Goal: Information Seeking & Learning: Learn about a topic

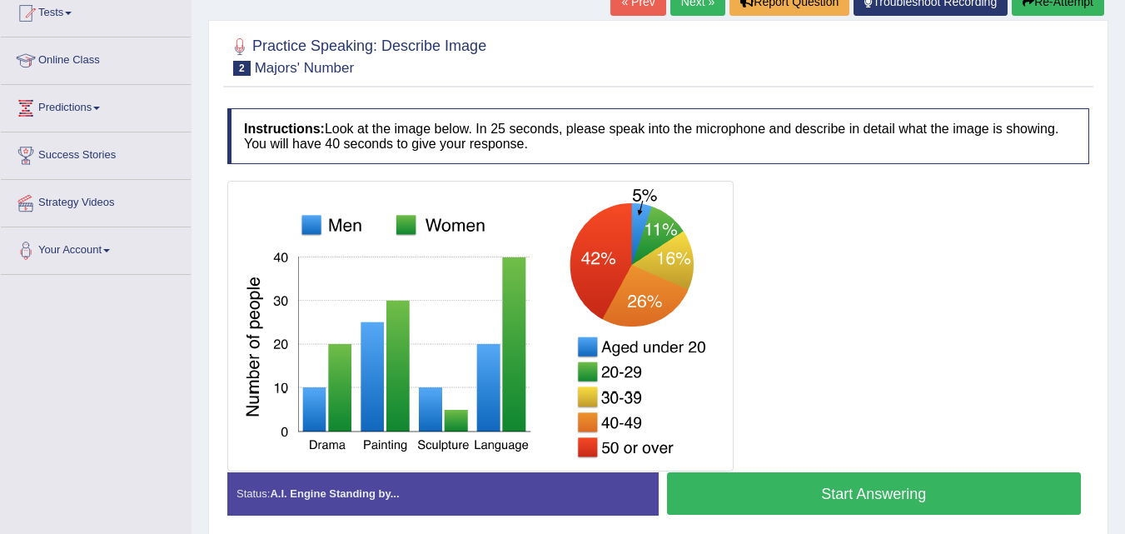
click at [718, 311] on img at bounding box center [480, 326] width 498 height 282
click at [840, 310] on div at bounding box center [658, 326] width 862 height 291
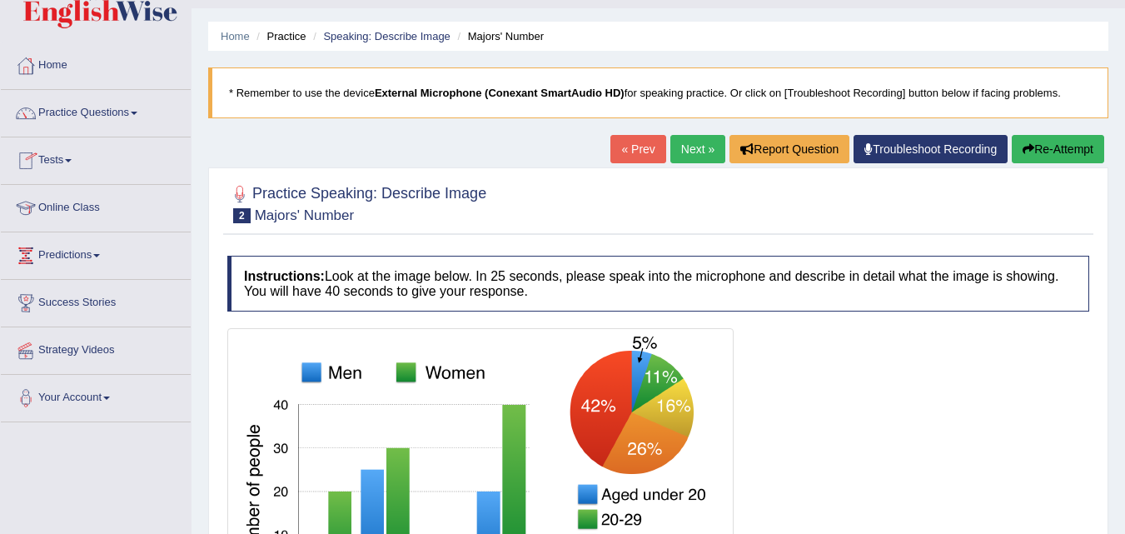
scroll to position [52, 0]
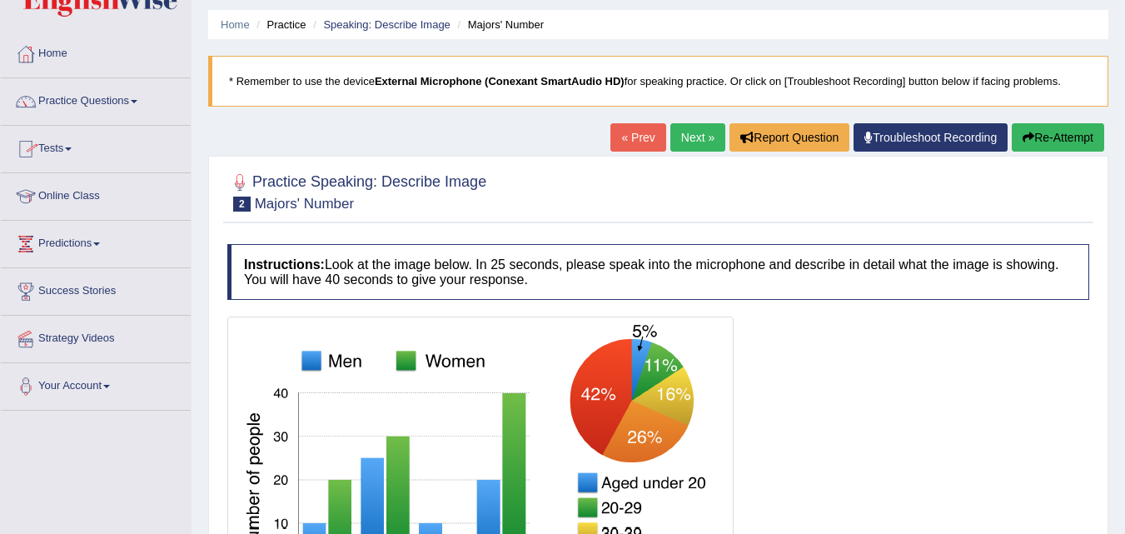
click at [137, 102] on span at bounding box center [134, 101] width 7 height 3
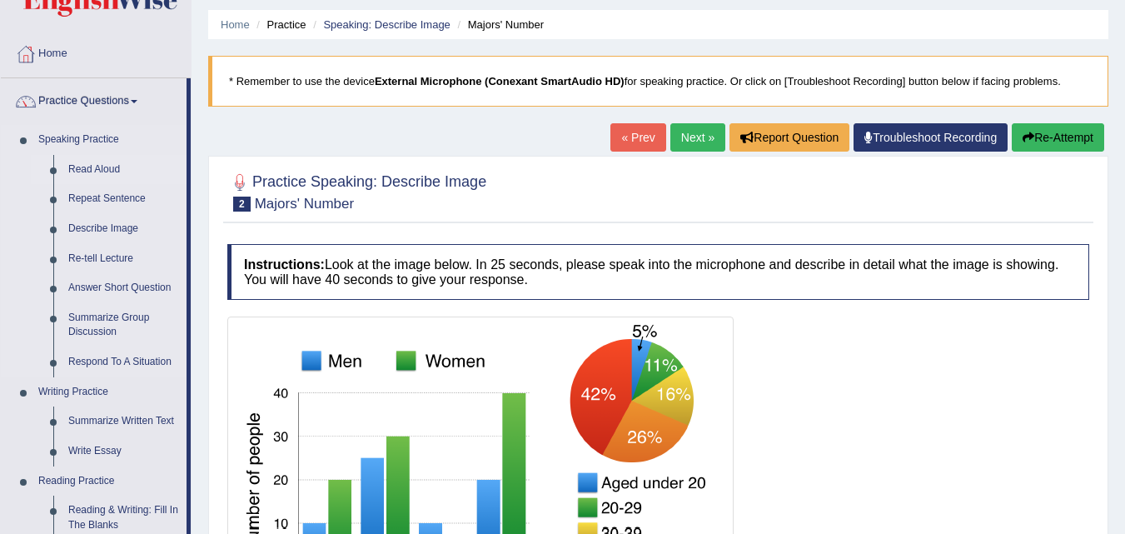
click at [107, 176] on link "Read Aloud" at bounding box center [124, 170] width 126 height 30
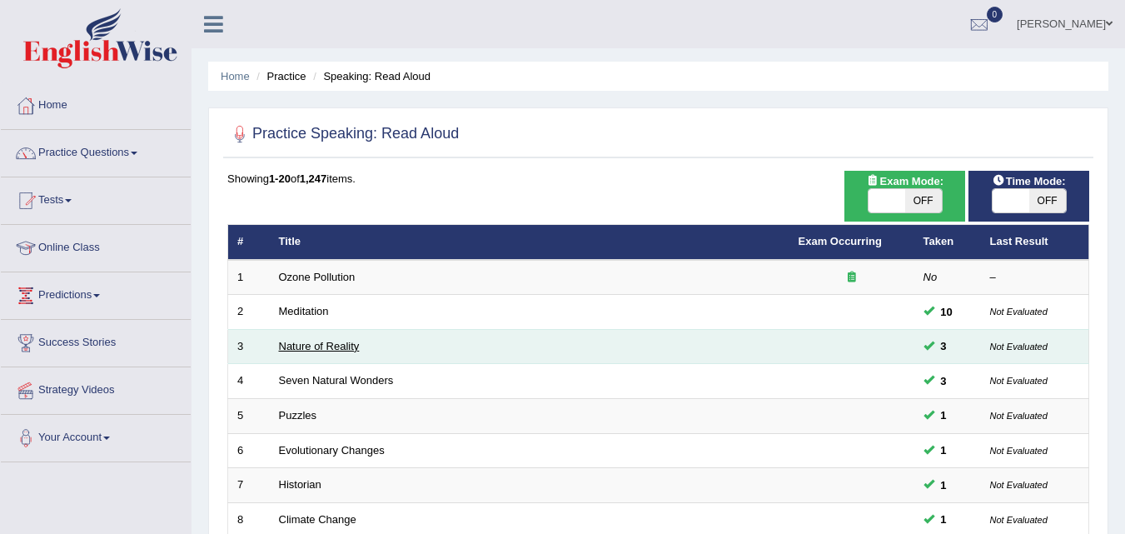
click at [311, 347] on link "Nature of Reality" at bounding box center [319, 346] width 81 height 12
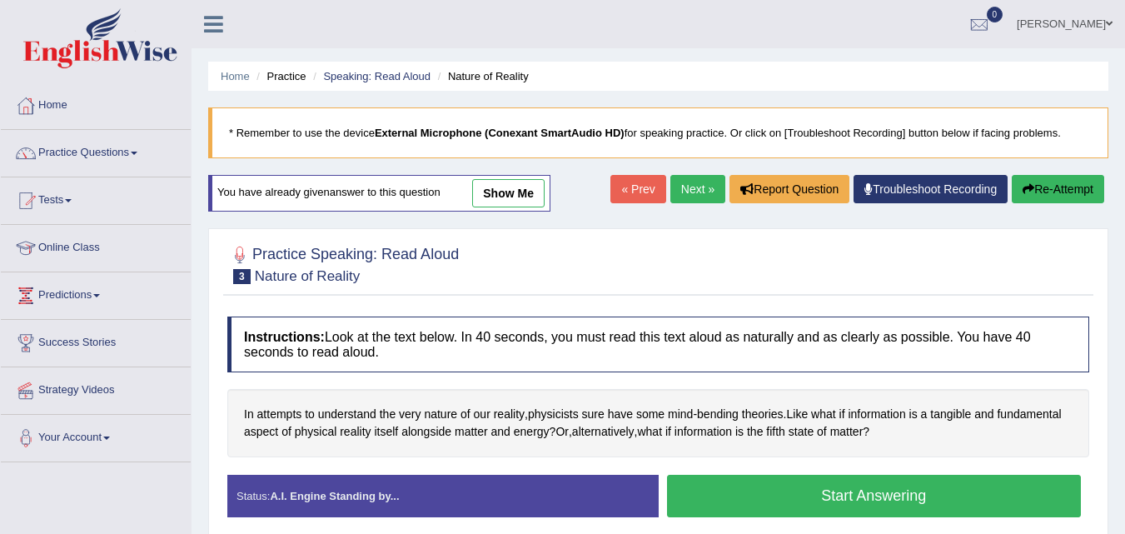
click at [761, 504] on button "Start Answering" at bounding box center [874, 496] width 415 height 42
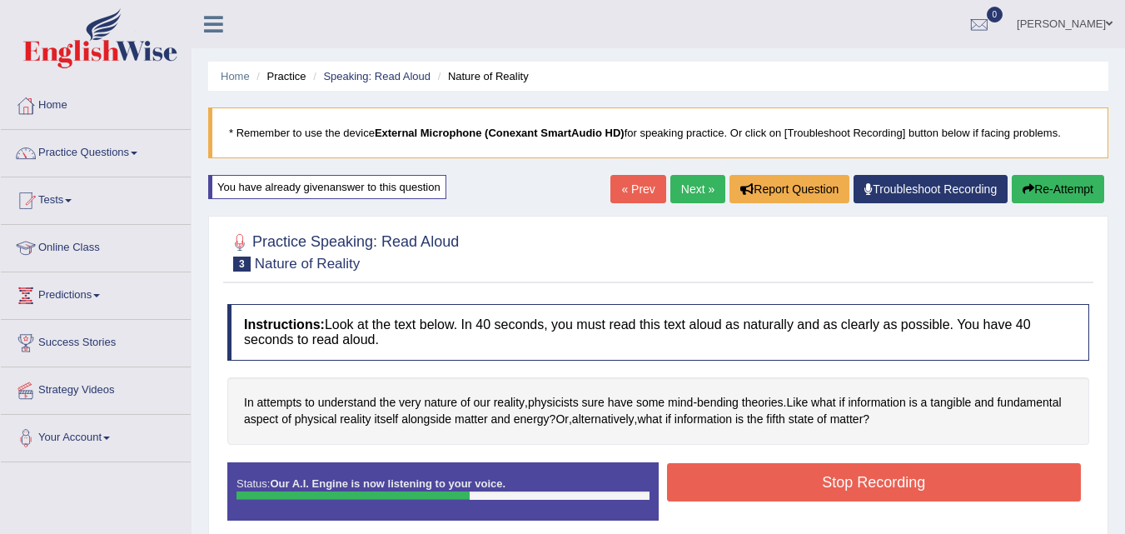
click at [761, 490] on button "Stop Recording" at bounding box center [874, 482] width 415 height 38
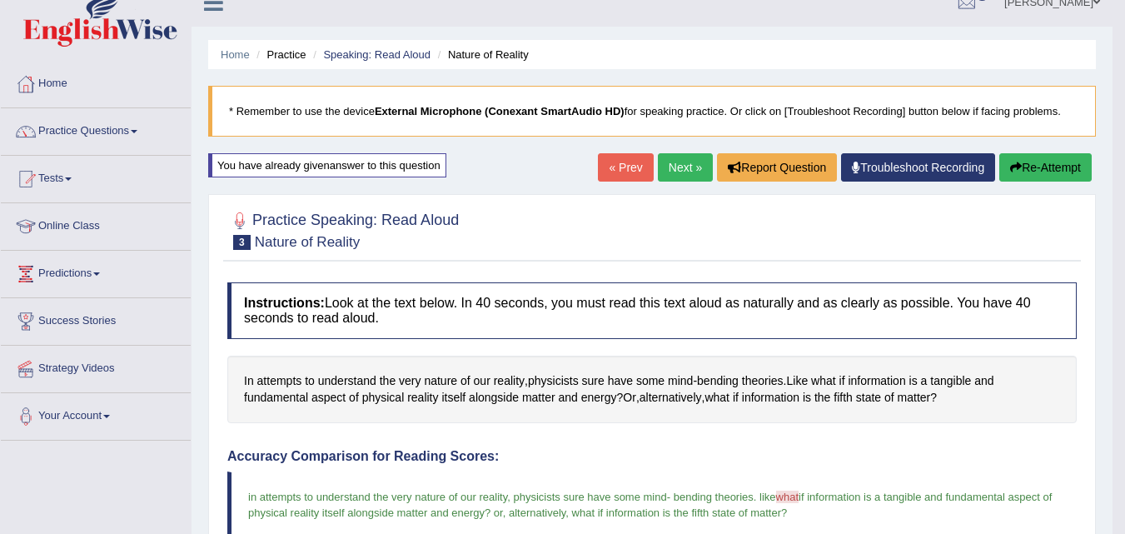
scroll to position [20, 0]
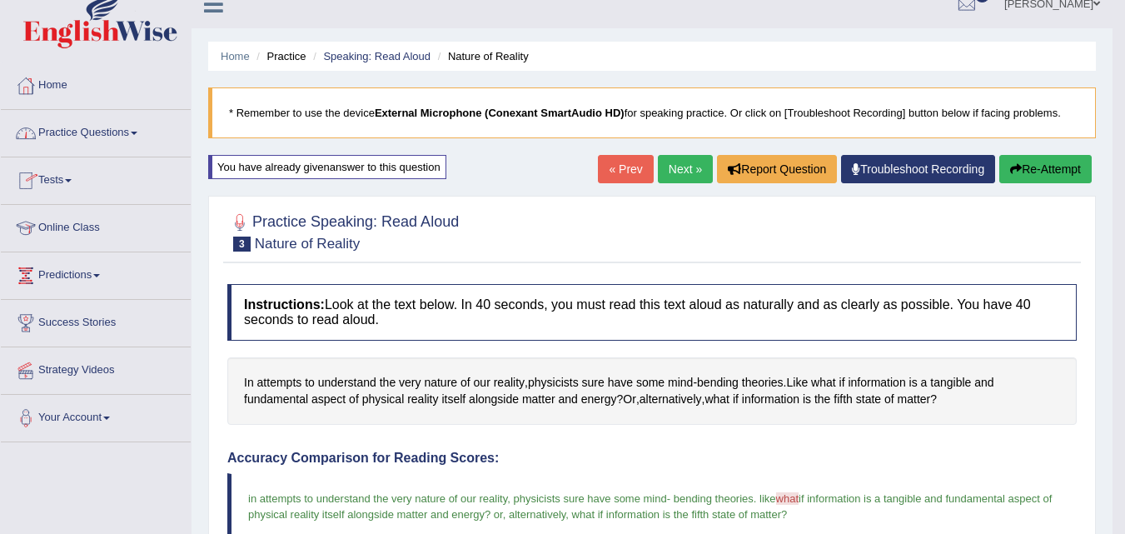
click at [79, 127] on link "Practice Questions" at bounding box center [96, 131] width 190 height 42
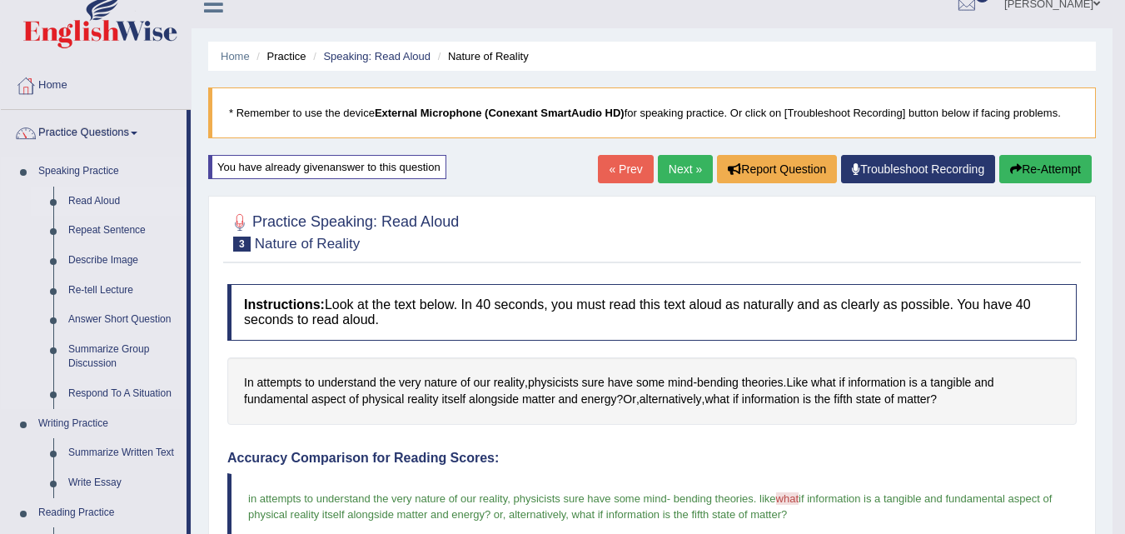
click at [87, 199] on link "Read Aloud" at bounding box center [124, 201] width 126 height 30
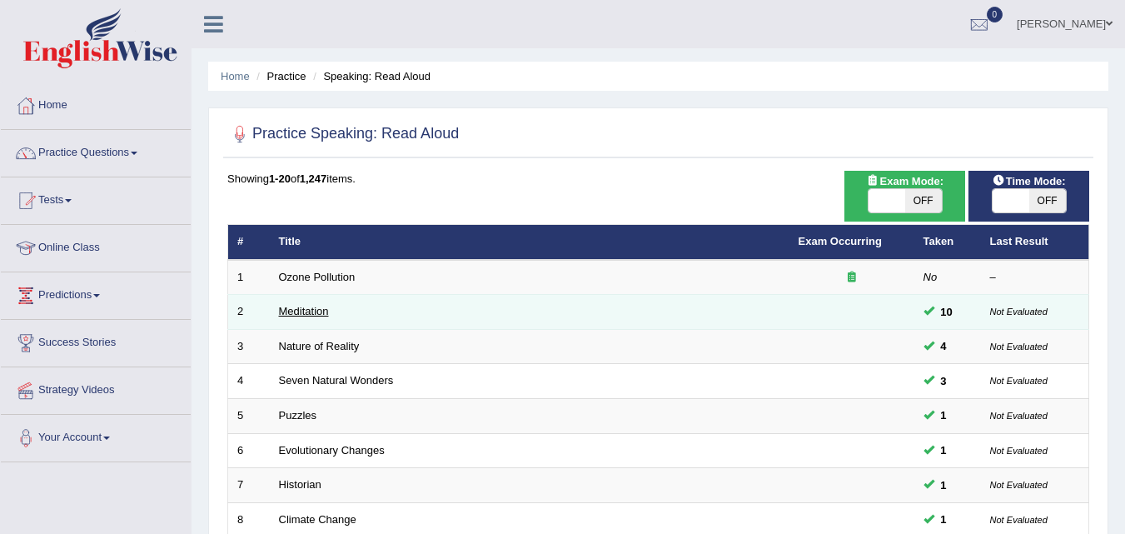
click at [289, 317] on link "Meditation" at bounding box center [304, 311] width 50 height 12
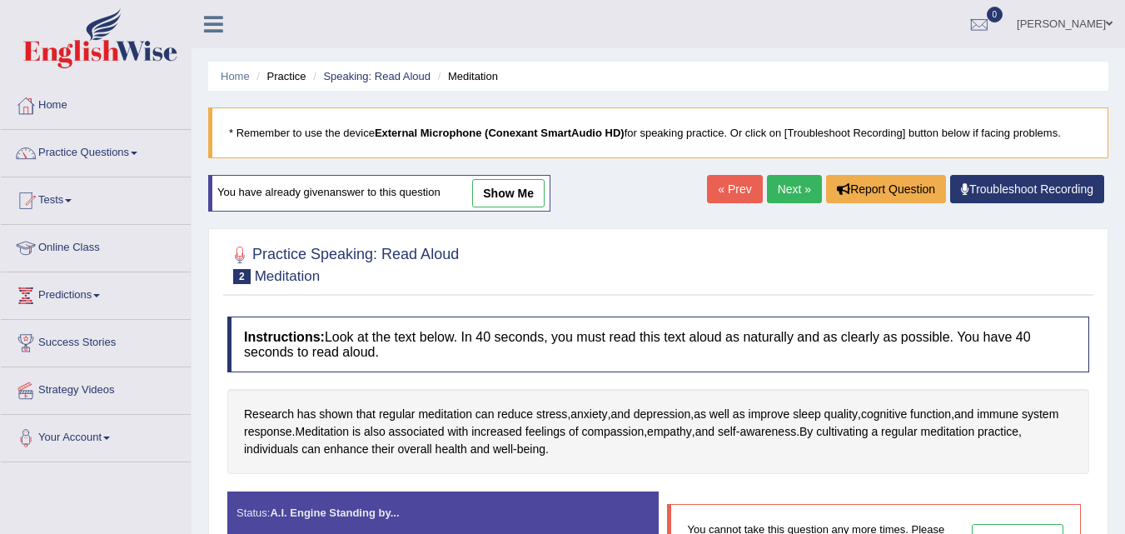
drag, startPoint x: 589, startPoint y: 432, endPoint x: 650, endPoint y: 498, distance: 89.6
click at [650, 498] on div "Instructions: Look at the text below. In 40 seconds, you must read this text al…" at bounding box center [658, 450] width 870 height 285
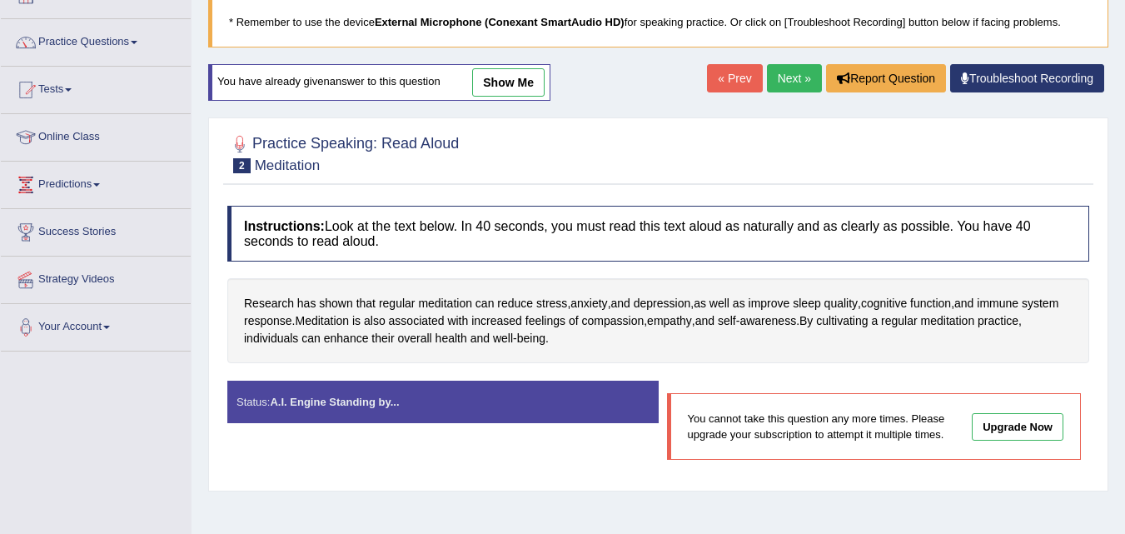
scroll to position [114, 0]
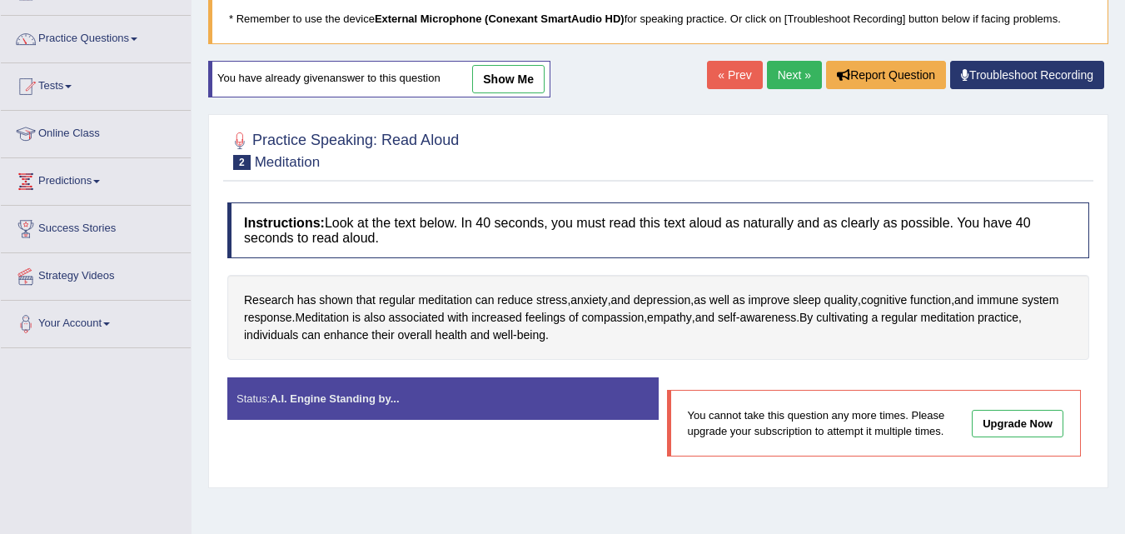
click at [395, 365] on div "Instructions: Look at the text below. In 40 seconds, you must read this text al…" at bounding box center [658, 336] width 870 height 285
click at [507, 81] on link "show me" at bounding box center [508, 79] width 72 height 28
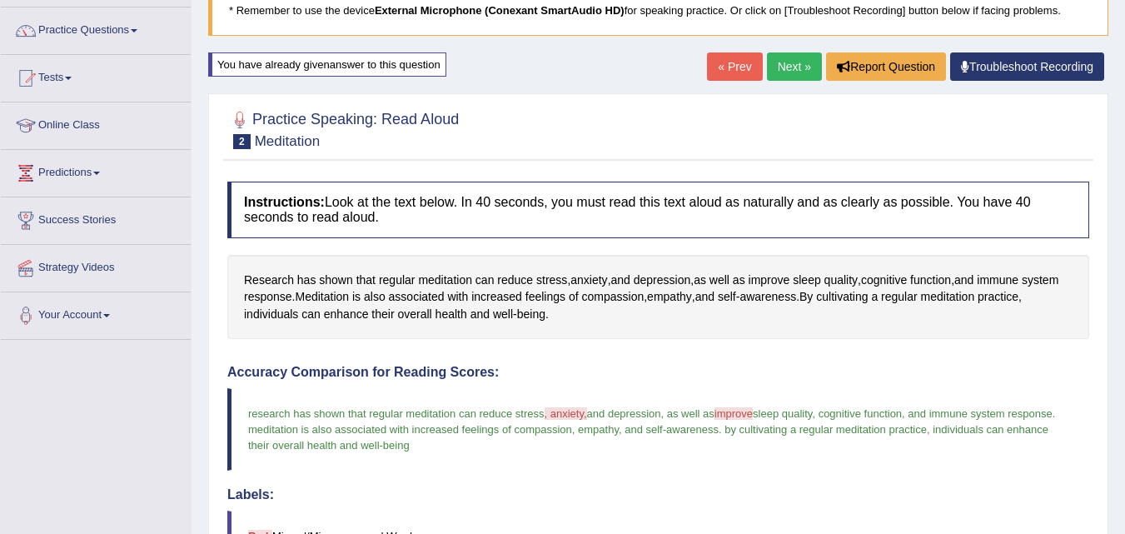
scroll to position [0, 0]
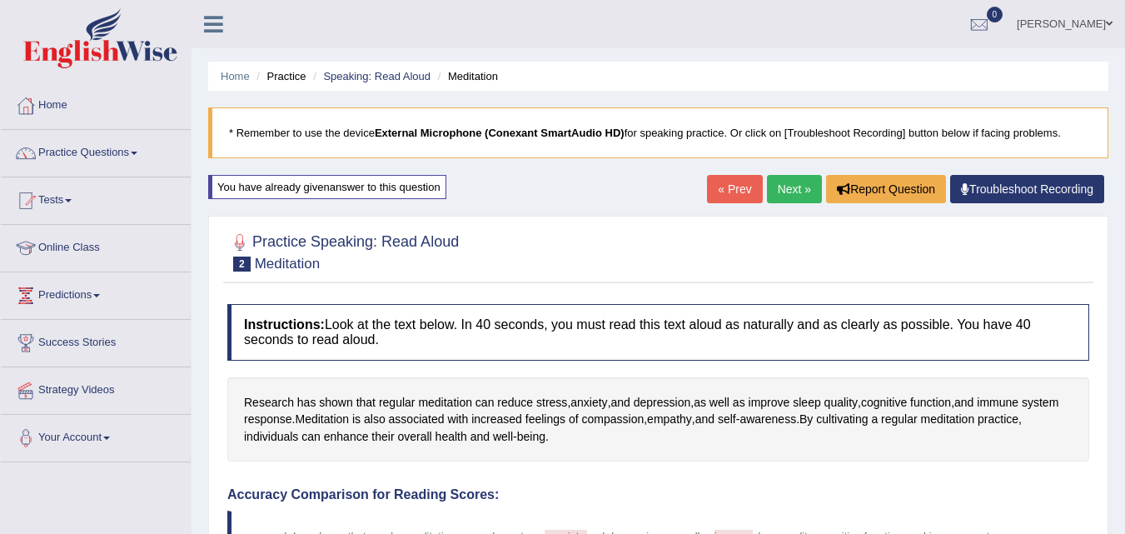
click at [793, 182] on link "Next »" at bounding box center [794, 189] width 55 height 28
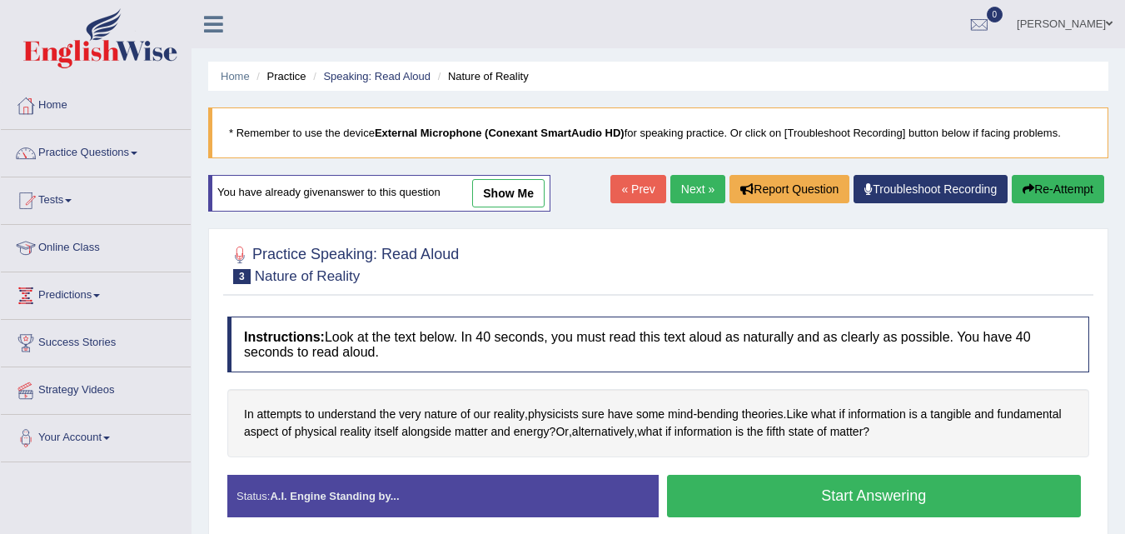
click at [723, 506] on button "Start Answering" at bounding box center [874, 496] width 415 height 42
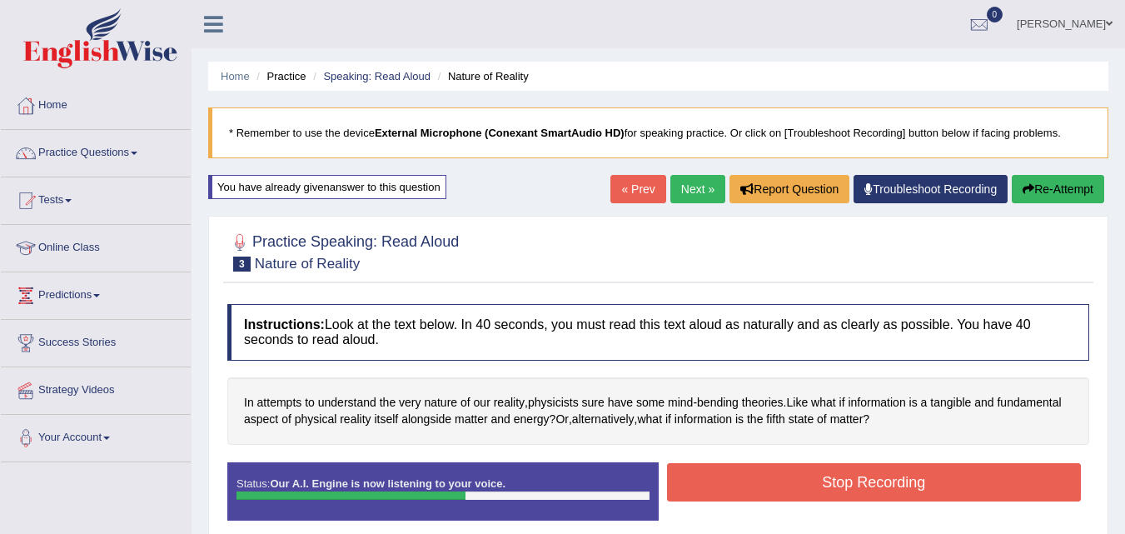
click at [748, 477] on button "Stop Recording" at bounding box center [874, 482] width 415 height 38
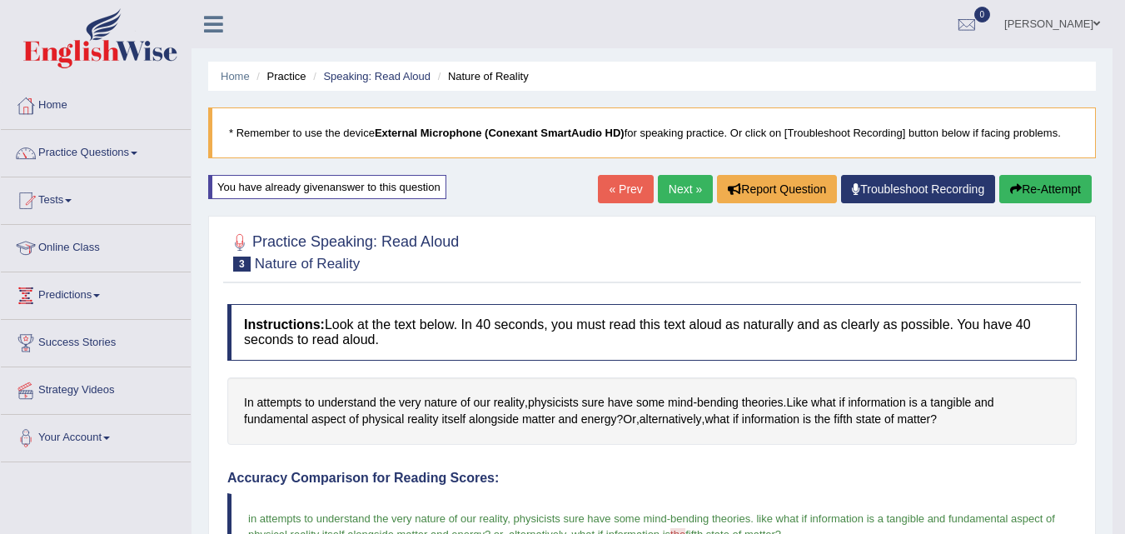
click at [689, 197] on link "Next »" at bounding box center [685, 189] width 55 height 28
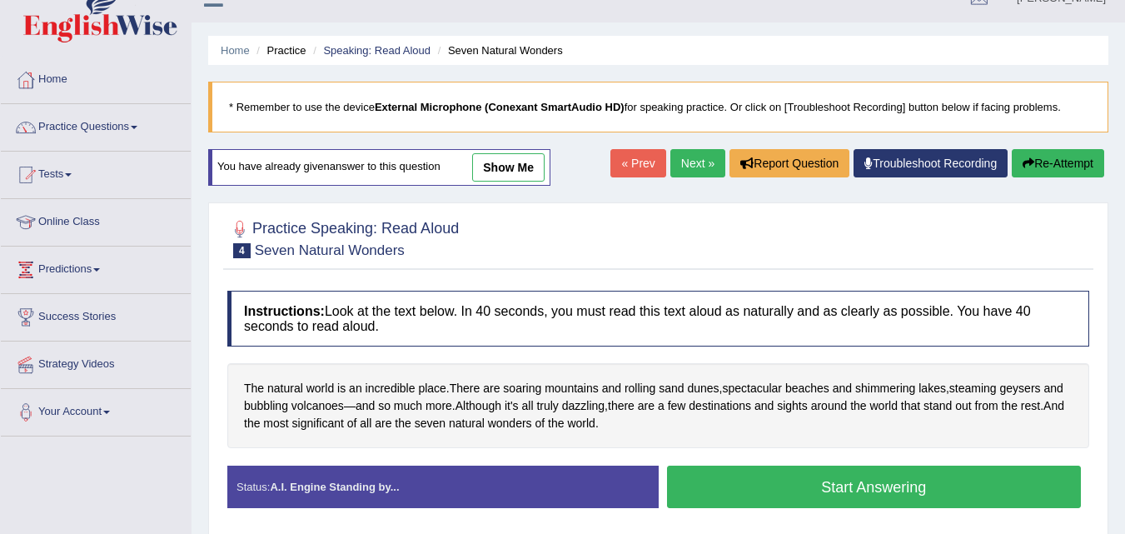
scroll to position [44, 0]
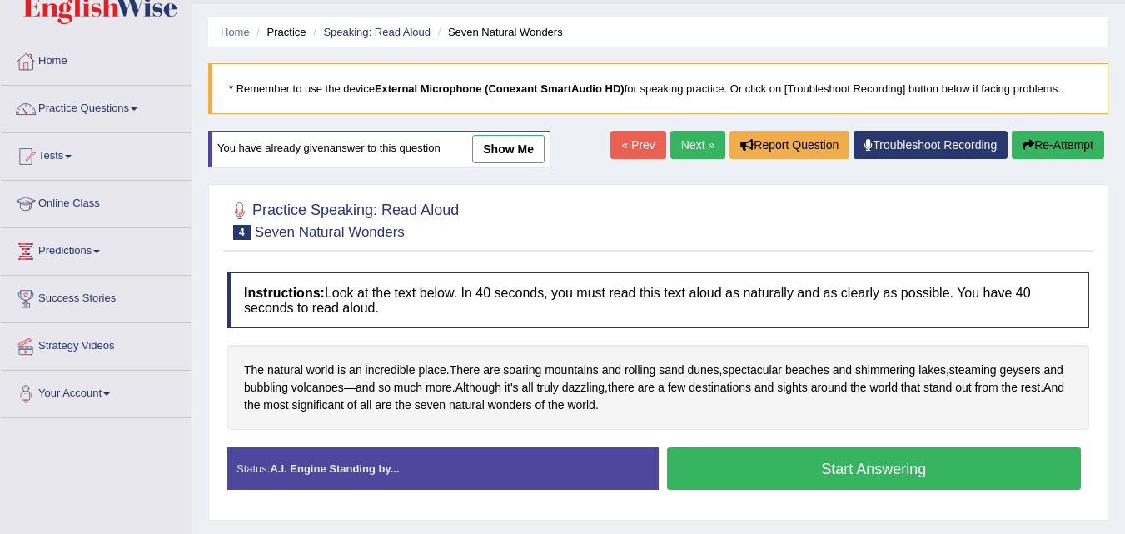
click at [811, 470] on button "Start Answering" at bounding box center [874, 468] width 415 height 42
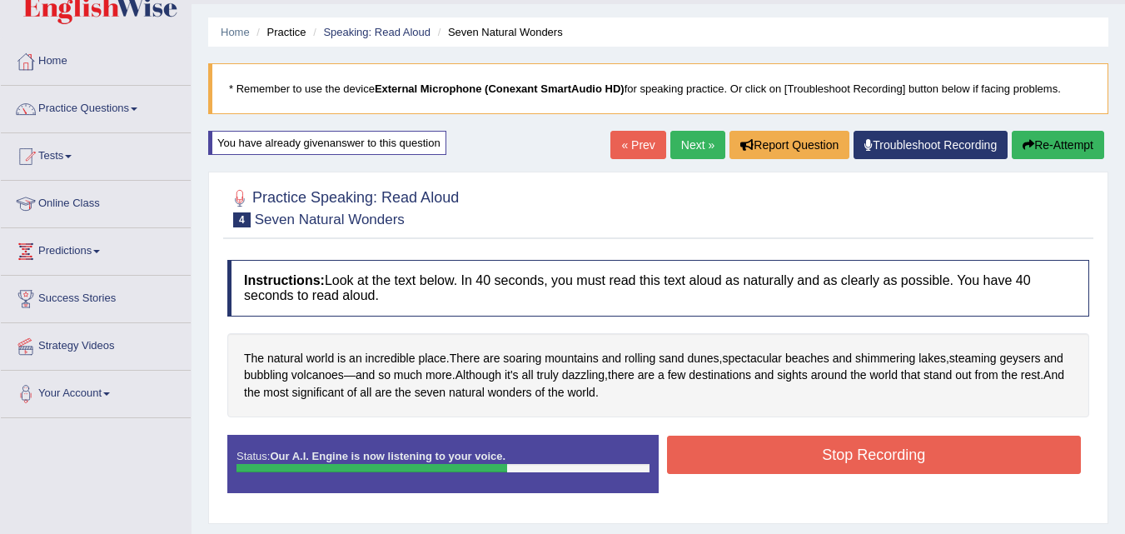
click at [811, 470] on button "Stop Recording" at bounding box center [874, 454] width 415 height 38
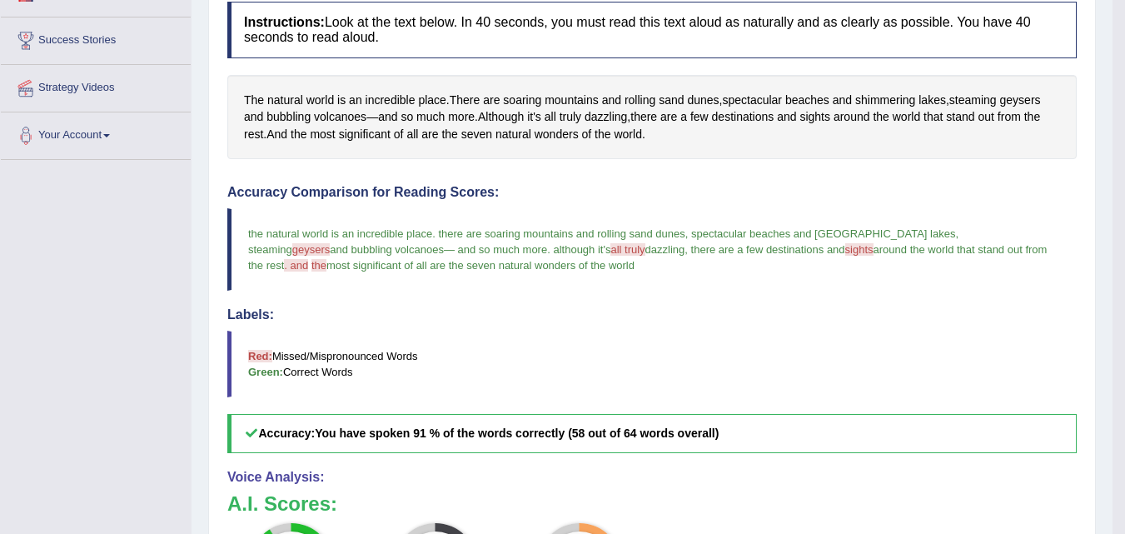
scroll to position [0, 0]
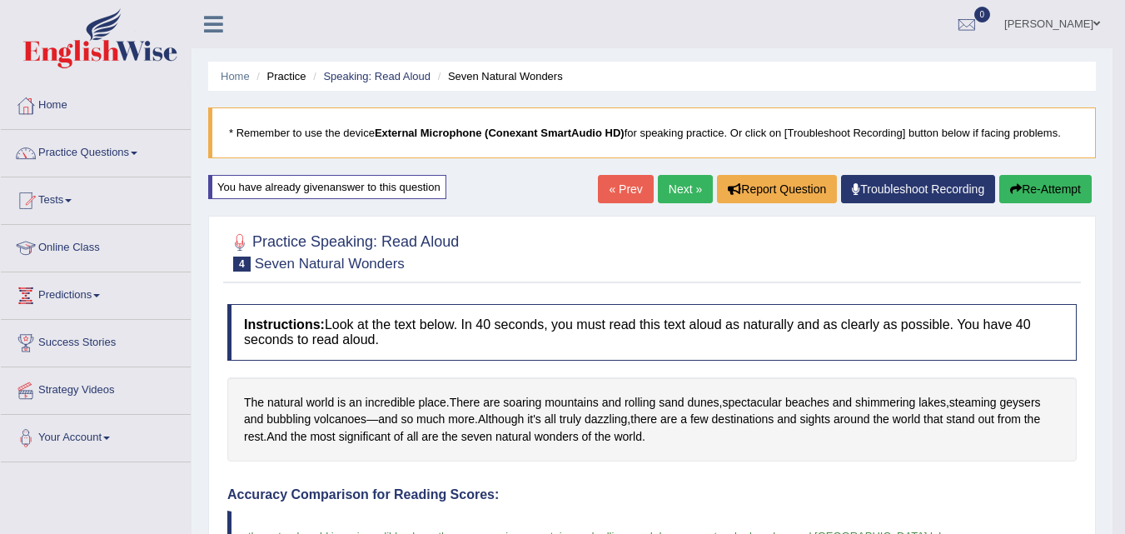
click at [676, 186] on link "Next »" at bounding box center [685, 189] width 55 height 28
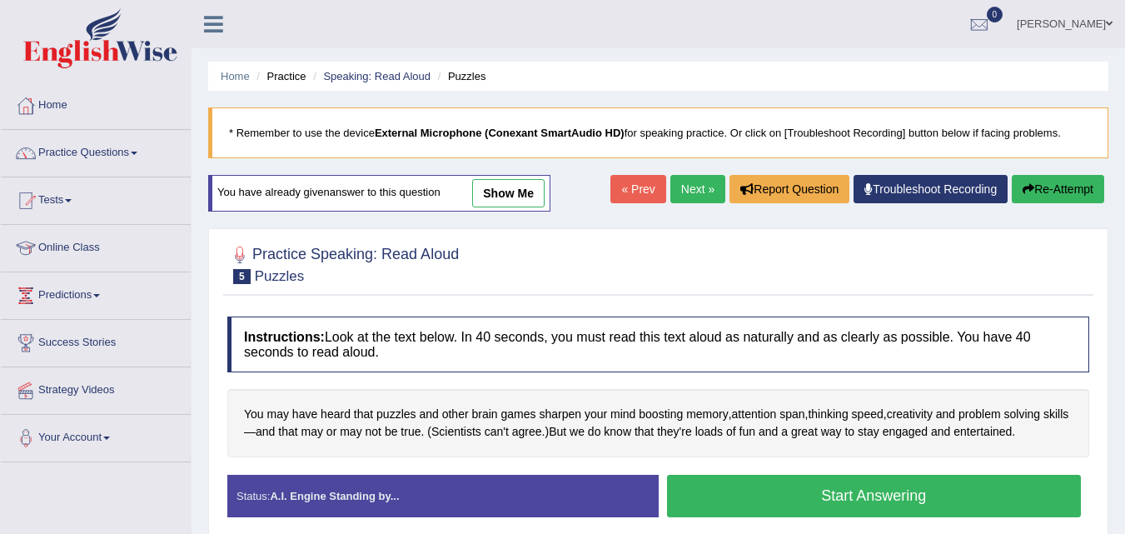
click at [977, 495] on button "Start Answering" at bounding box center [874, 496] width 415 height 42
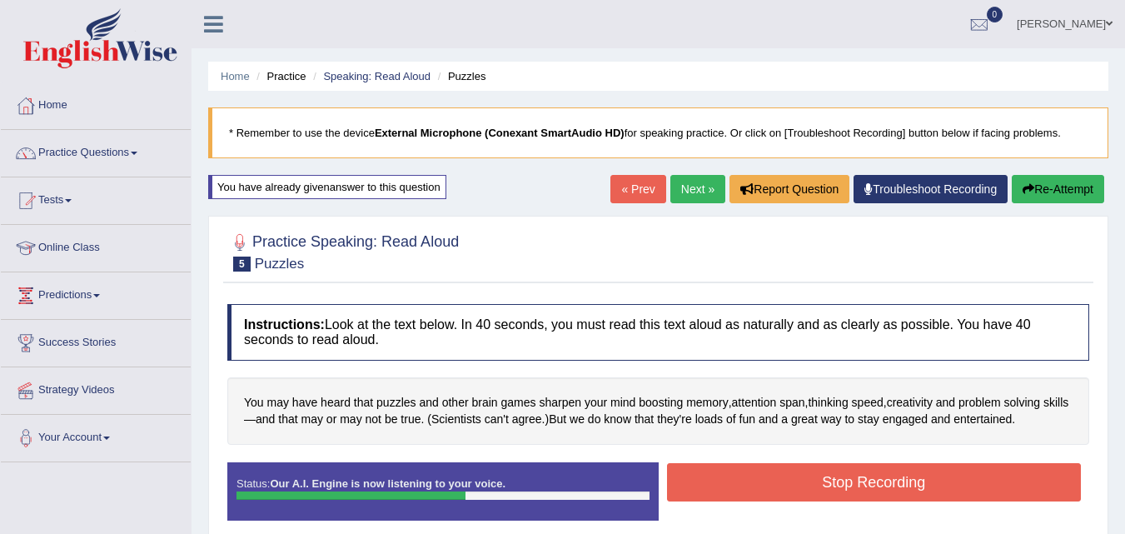
click at [998, 485] on button "Stop Recording" at bounding box center [874, 482] width 415 height 38
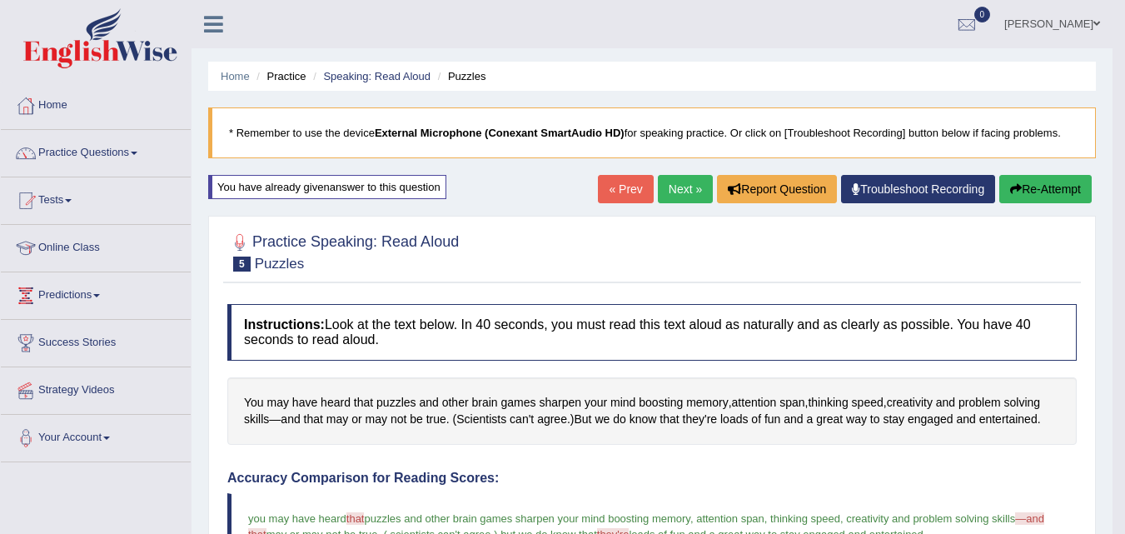
click at [678, 183] on link "Next »" at bounding box center [685, 189] width 55 height 28
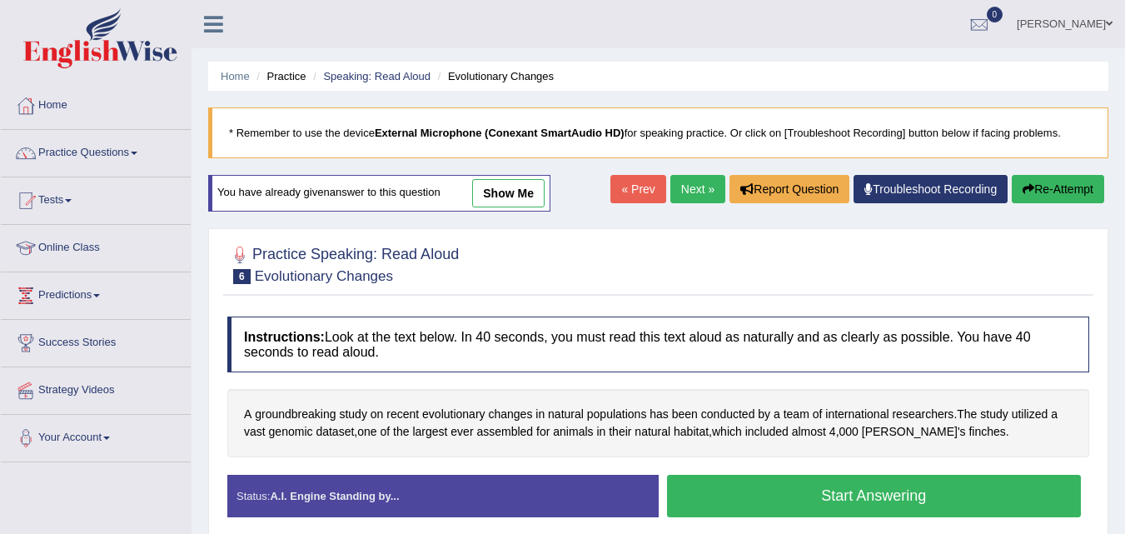
click at [940, 500] on button "Start Answering" at bounding box center [874, 496] width 415 height 42
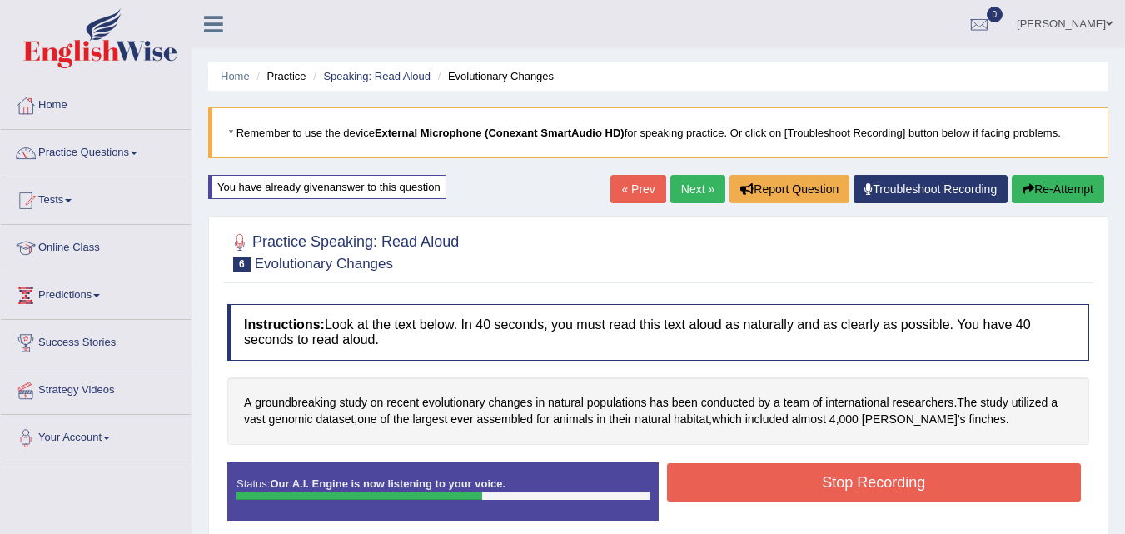
click at [1000, 487] on button "Stop Recording" at bounding box center [874, 482] width 415 height 38
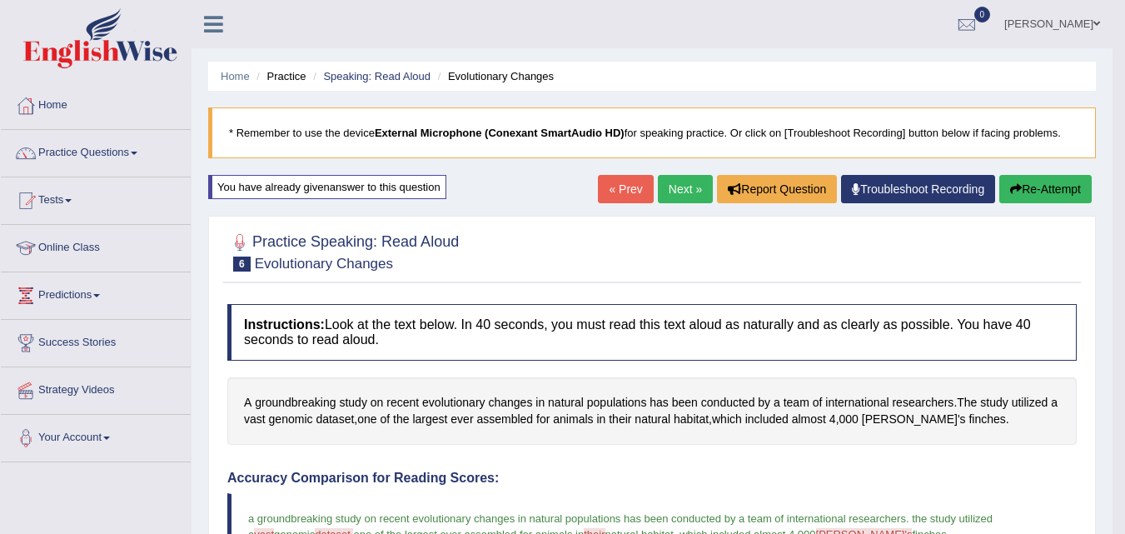
click at [674, 189] on link "Next »" at bounding box center [685, 189] width 55 height 28
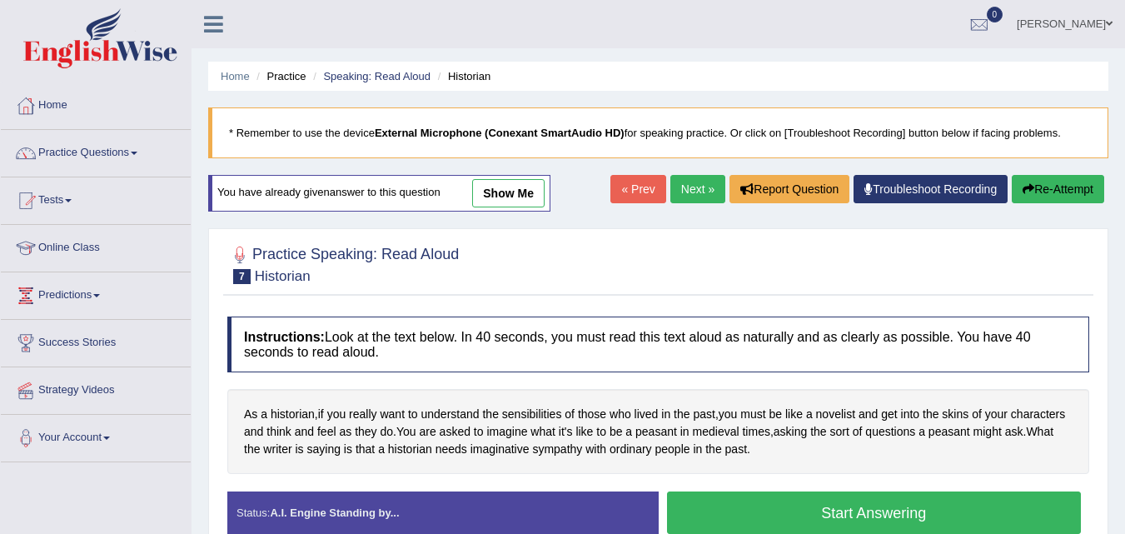
click at [954, 515] on button "Start Answering" at bounding box center [874, 512] width 415 height 42
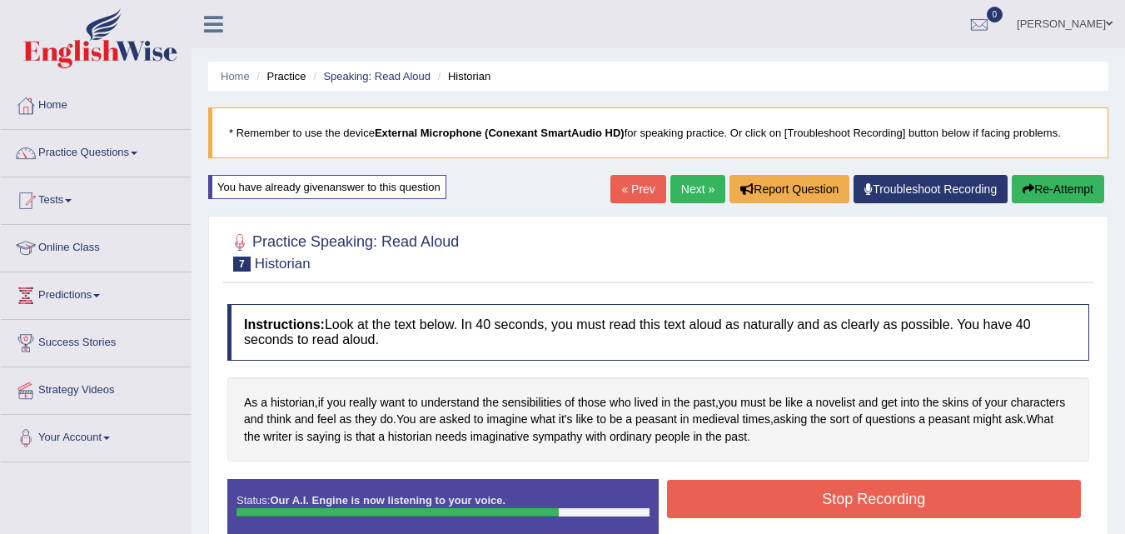
click at [973, 500] on button "Stop Recording" at bounding box center [874, 499] width 415 height 38
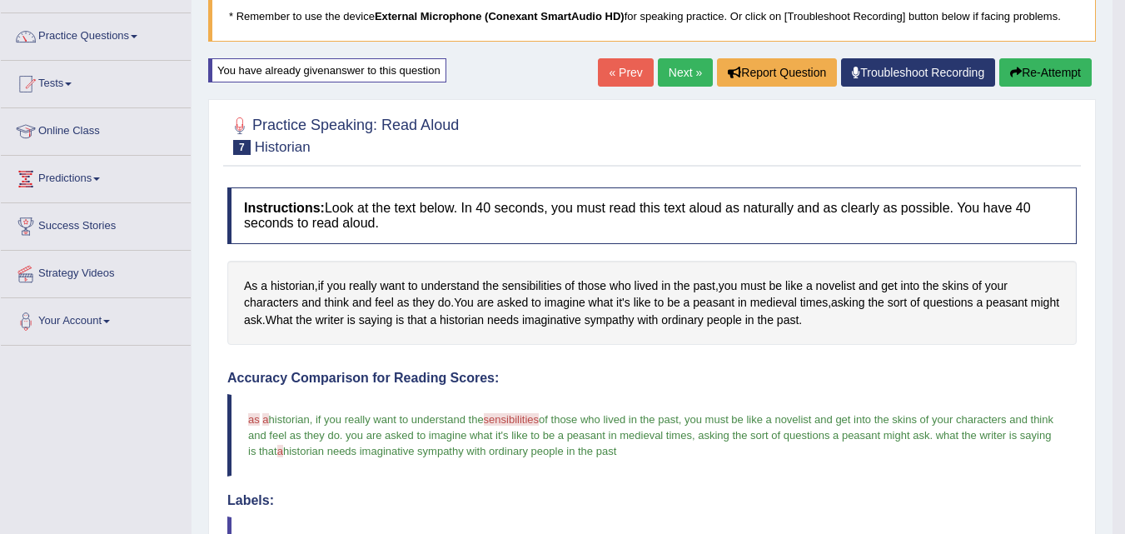
scroll to position [112, 0]
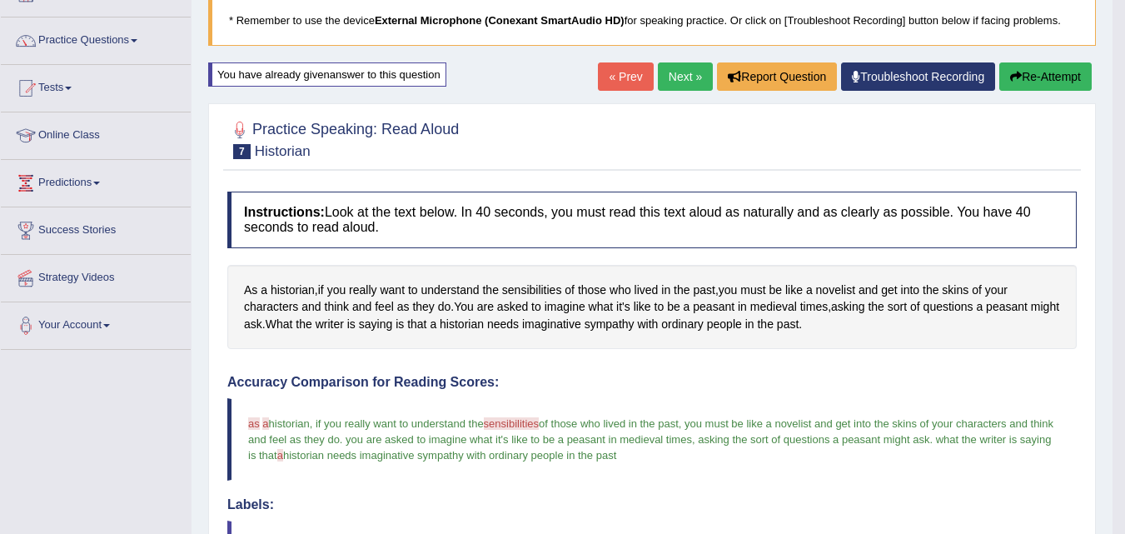
click at [678, 72] on link "Next »" at bounding box center [685, 76] width 55 height 28
click at [674, 75] on link "Next »" at bounding box center [685, 76] width 55 height 28
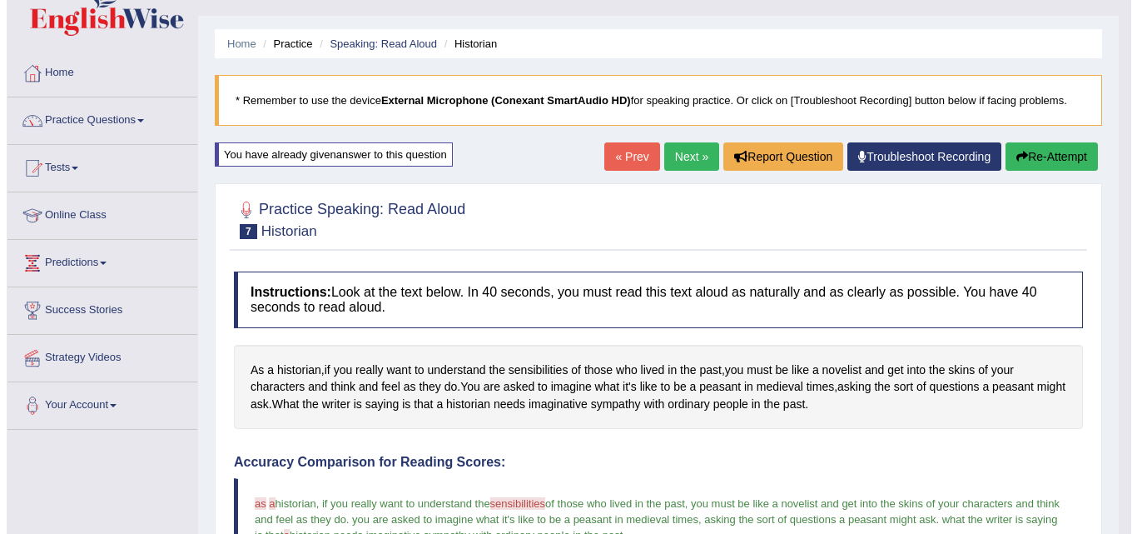
scroll to position [0, 0]
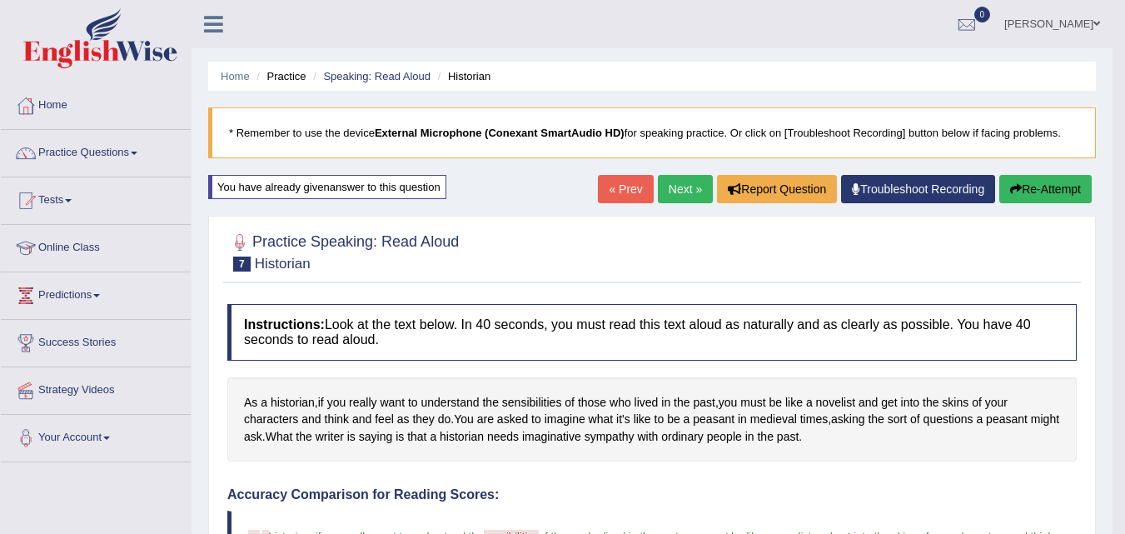
click at [674, 187] on link "Next »" at bounding box center [685, 189] width 55 height 28
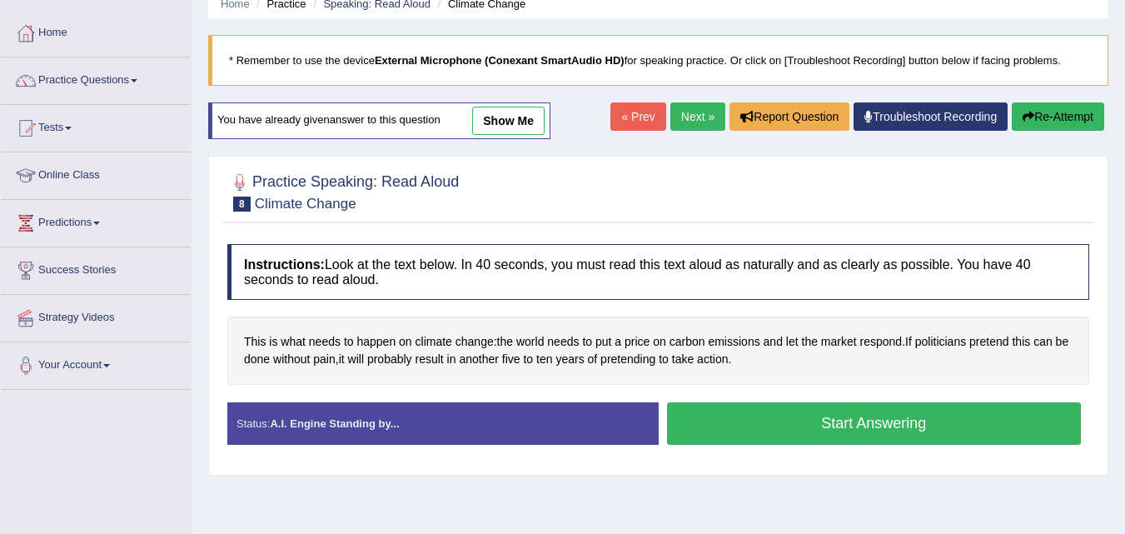
scroll to position [88, 0]
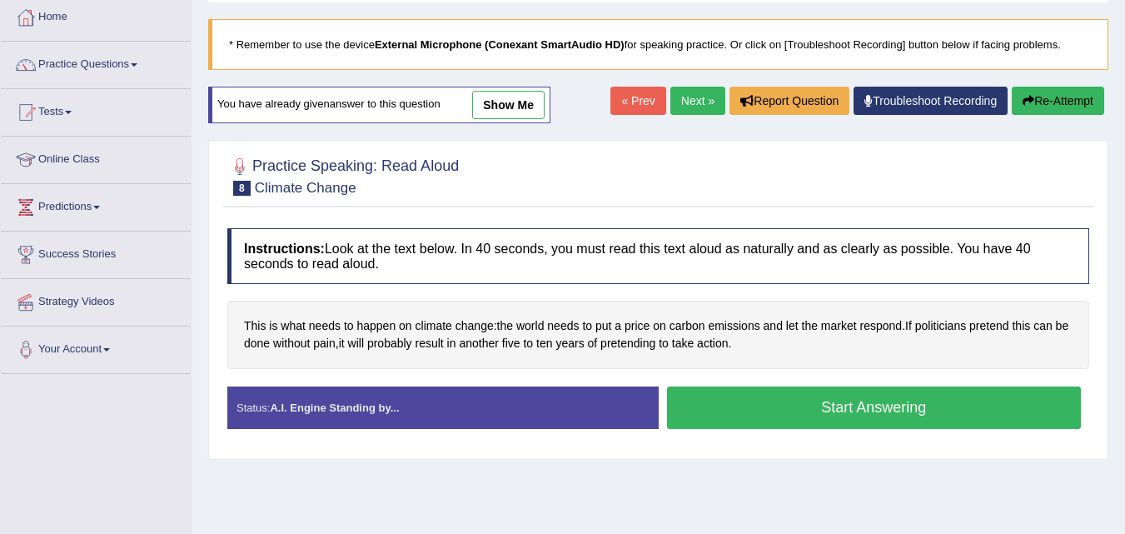
click at [798, 425] on button "Start Answering" at bounding box center [874, 407] width 415 height 42
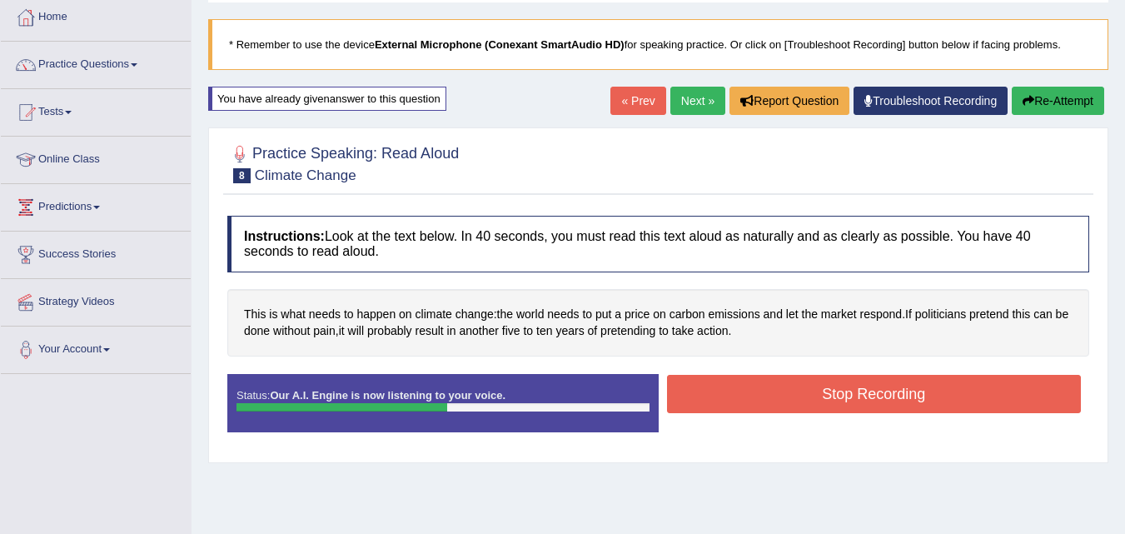
click at [866, 389] on button "Stop Recording" at bounding box center [874, 394] width 415 height 38
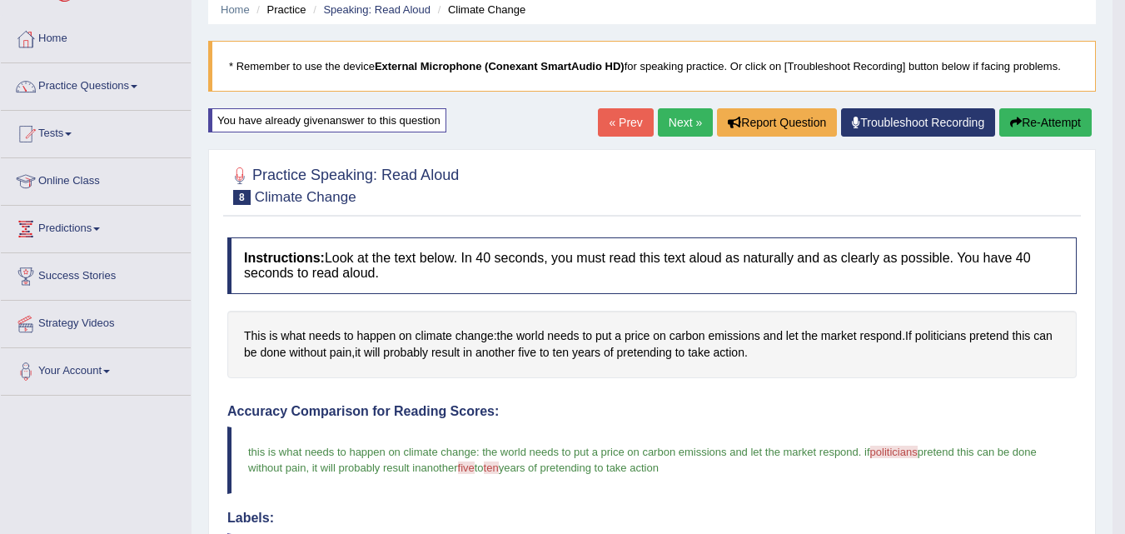
scroll to position [0, 0]
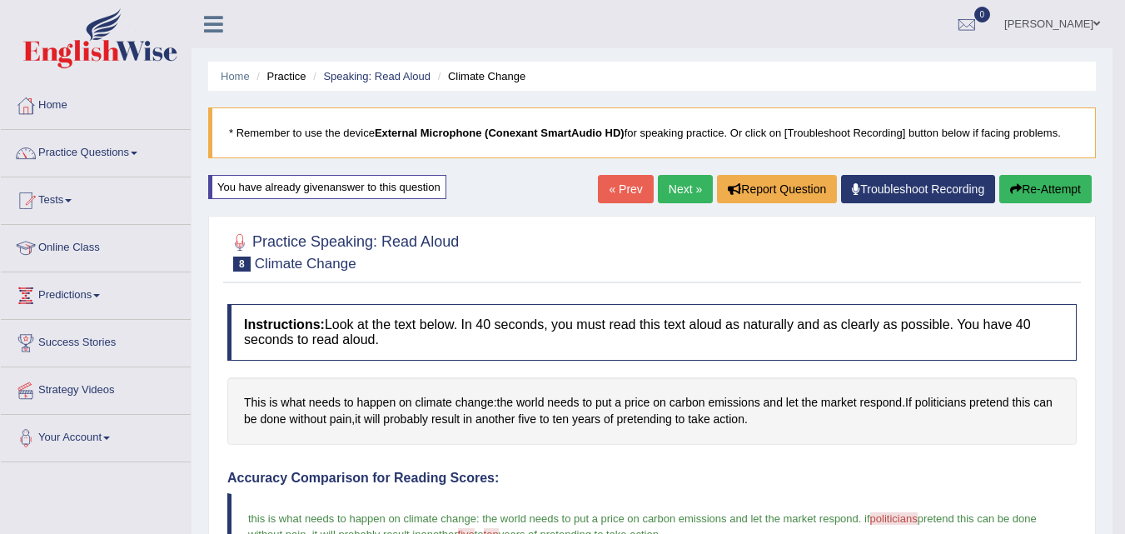
click at [137, 153] on span at bounding box center [134, 153] width 7 height 3
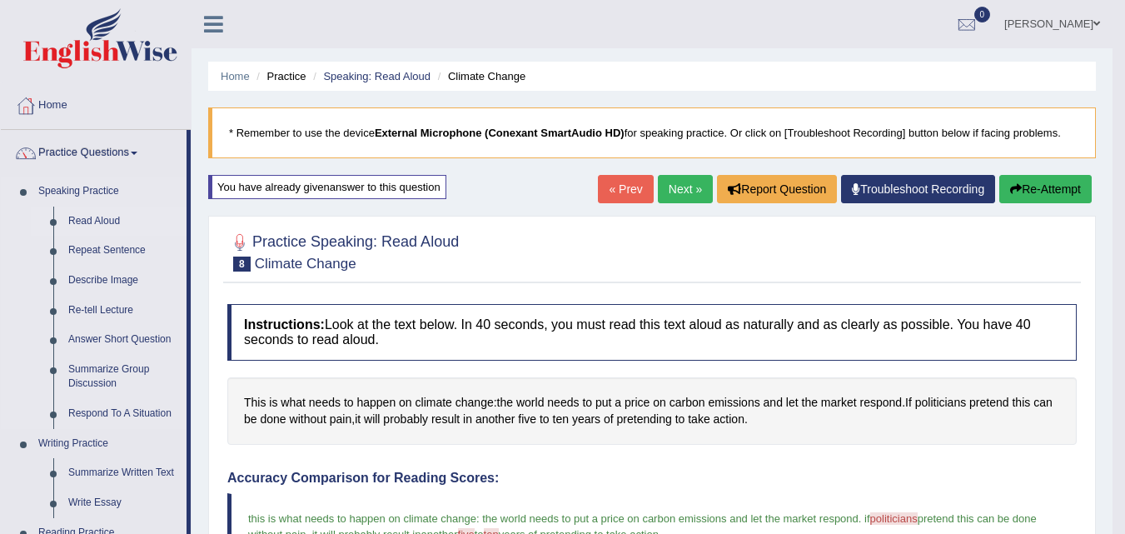
click at [117, 231] on link "Read Aloud" at bounding box center [124, 221] width 126 height 30
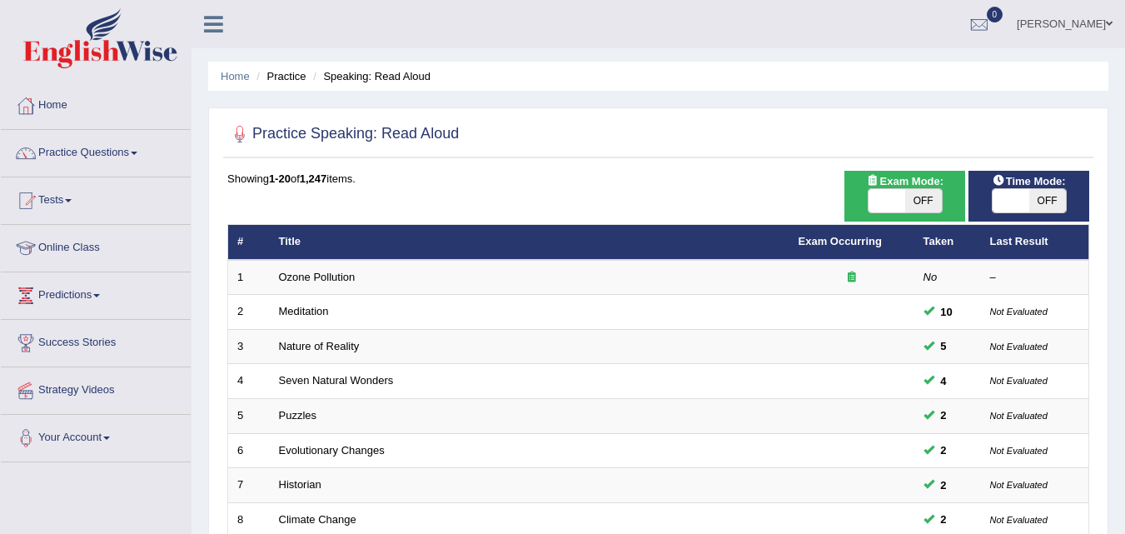
click at [137, 153] on span at bounding box center [134, 153] width 7 height 3
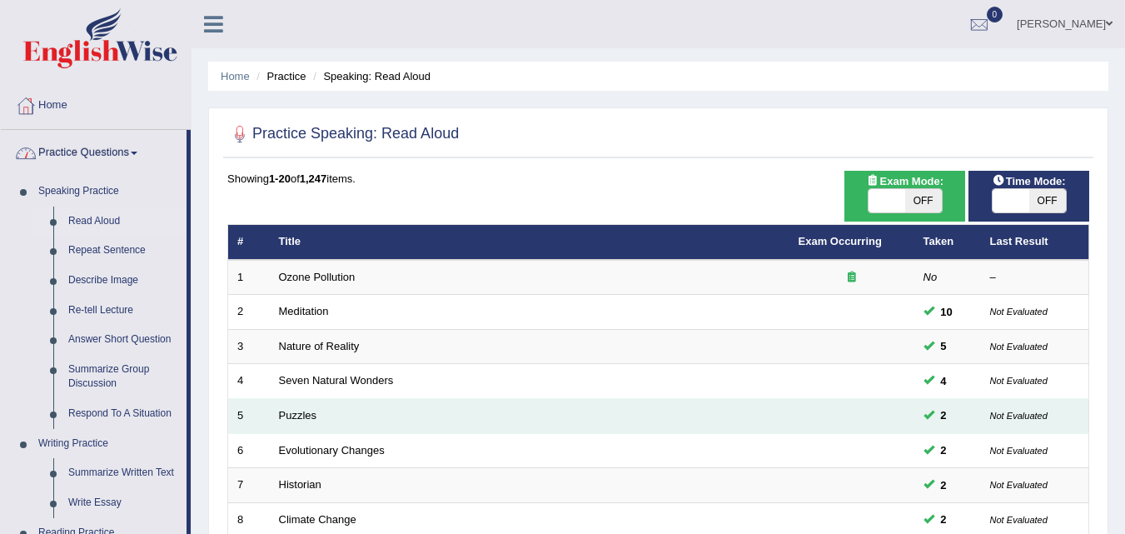
click at [332, 411] on td "Puzzles" at bounding box center [530, 416] width 520 height 35
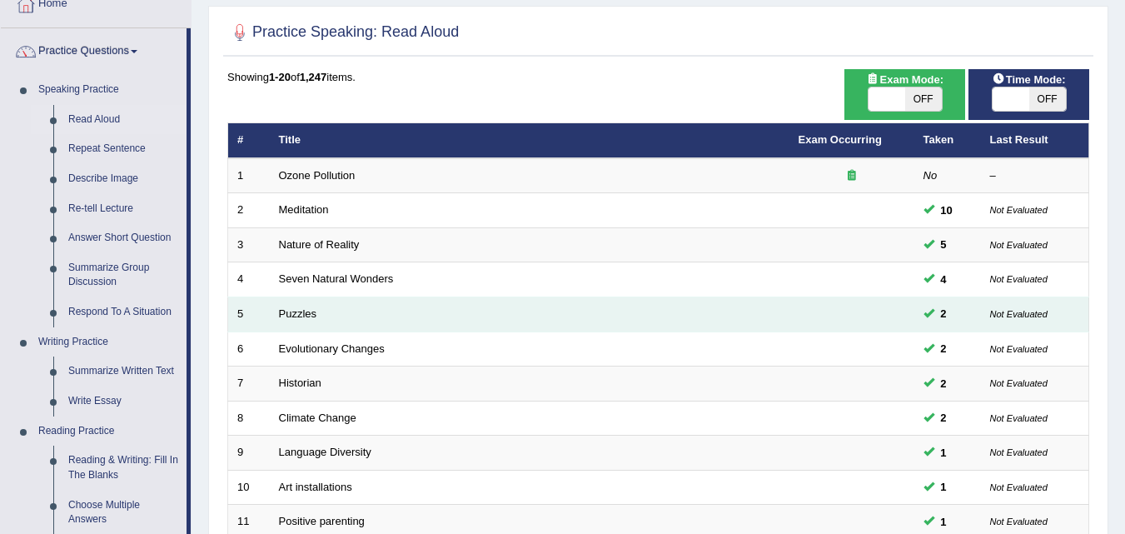
scroll to position [102, 0]
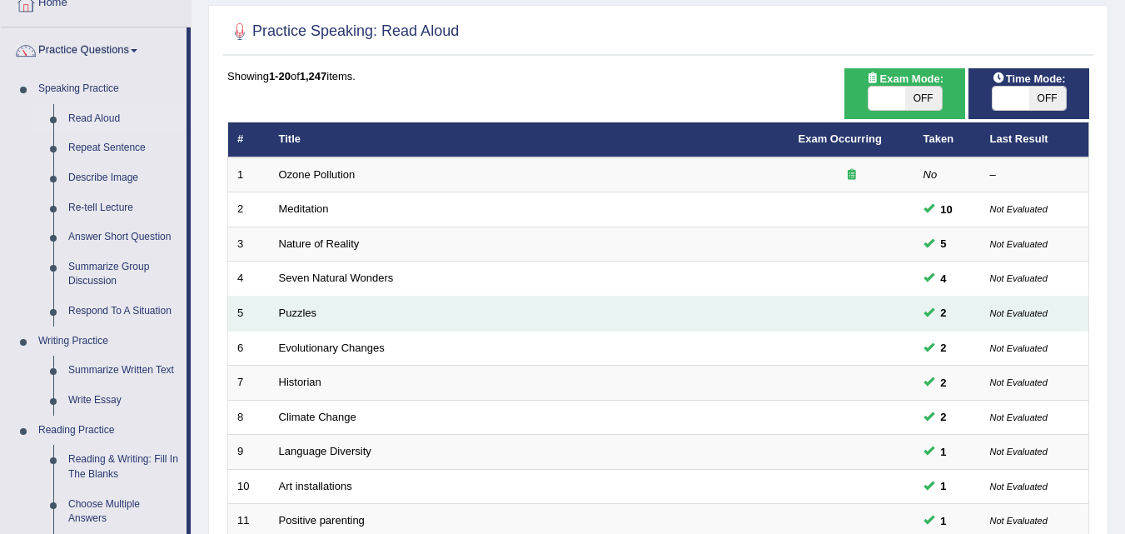
click at [911, 104] on span "OFF" at bounding box center [923, 98] width 37 height 23
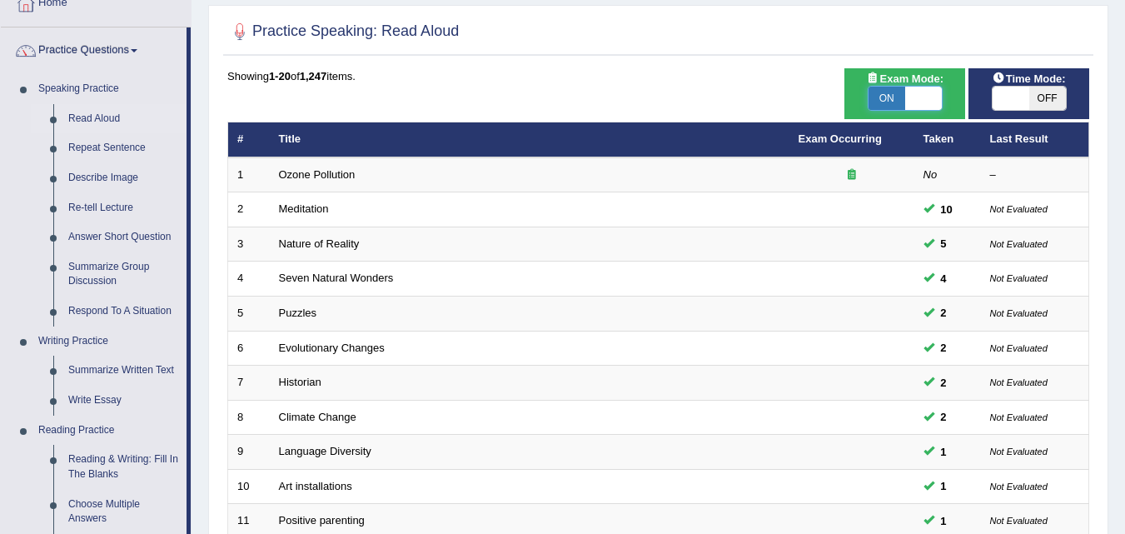
checkbox input "false"
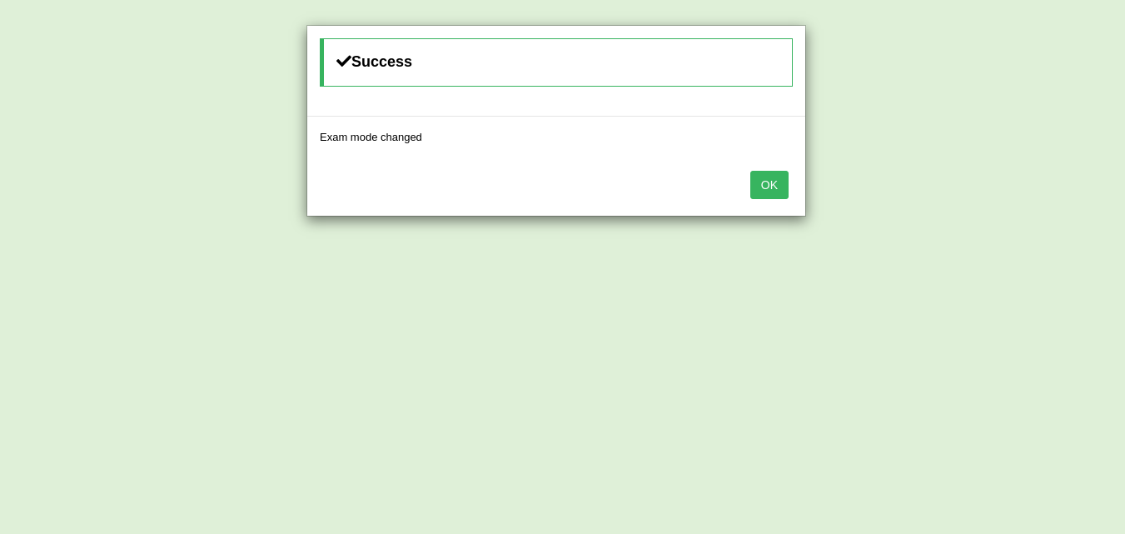
click at [934, 96] on div "Success Exam mode changed OK" at bounding box center [562, 267] width 1125 height 534
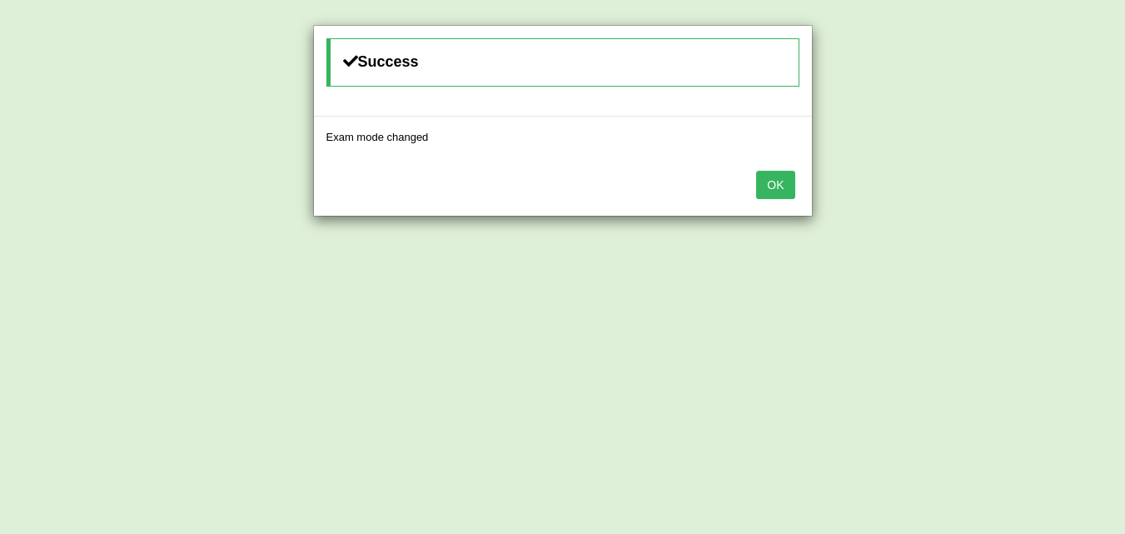
click at [1040, 96] on div "Success Exam mode changed OK" at bounding box center [562, 267] width 1125 height 534
click at [1016, 98] on div "Success Exam mode changed OK" at bounding box center [562, 267] width 1125 height 534
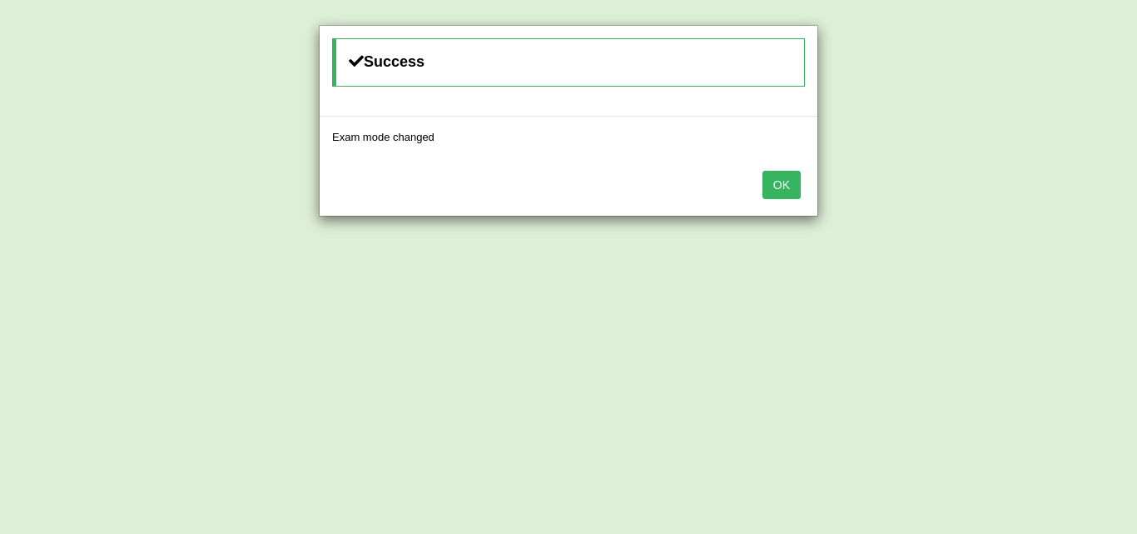
click at [785, 195] on button "OK" at bounding box center [782, 185] width 38 height 28
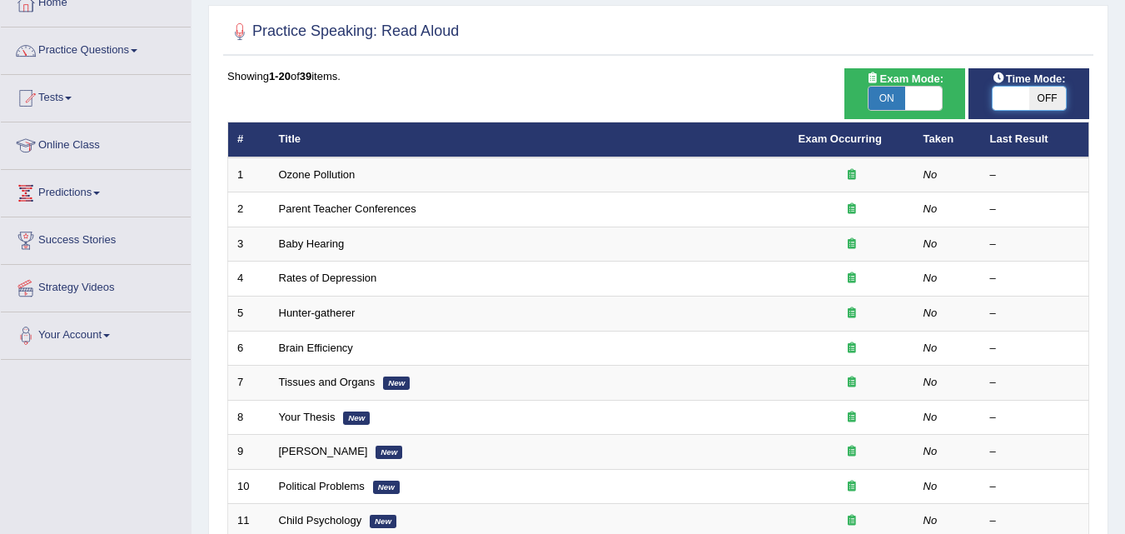
checkbox input "true"
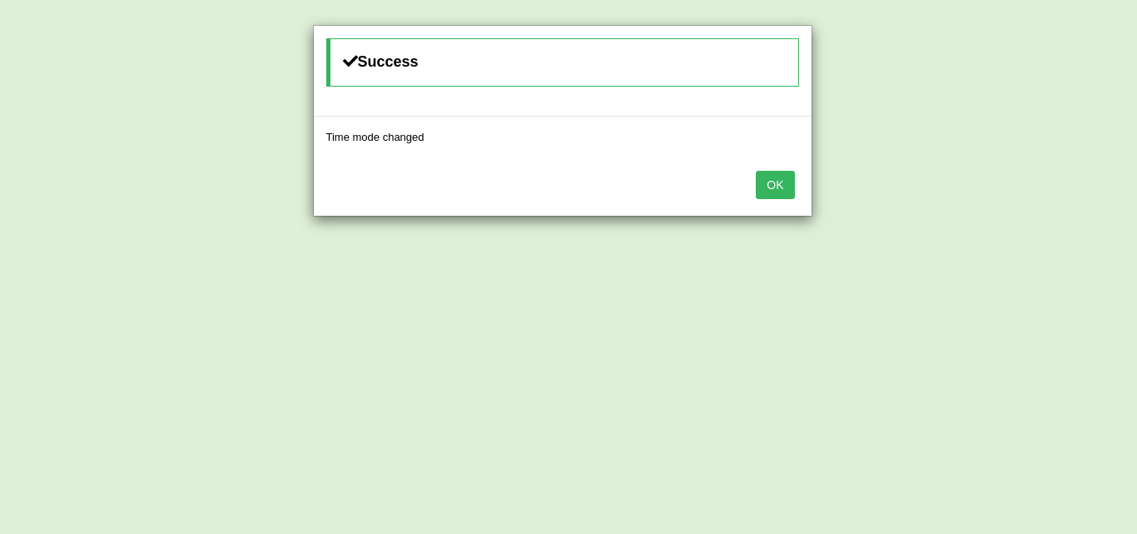
click at [781, 191] on button "OK" at bounding box center [775, 185] width 38 height 28
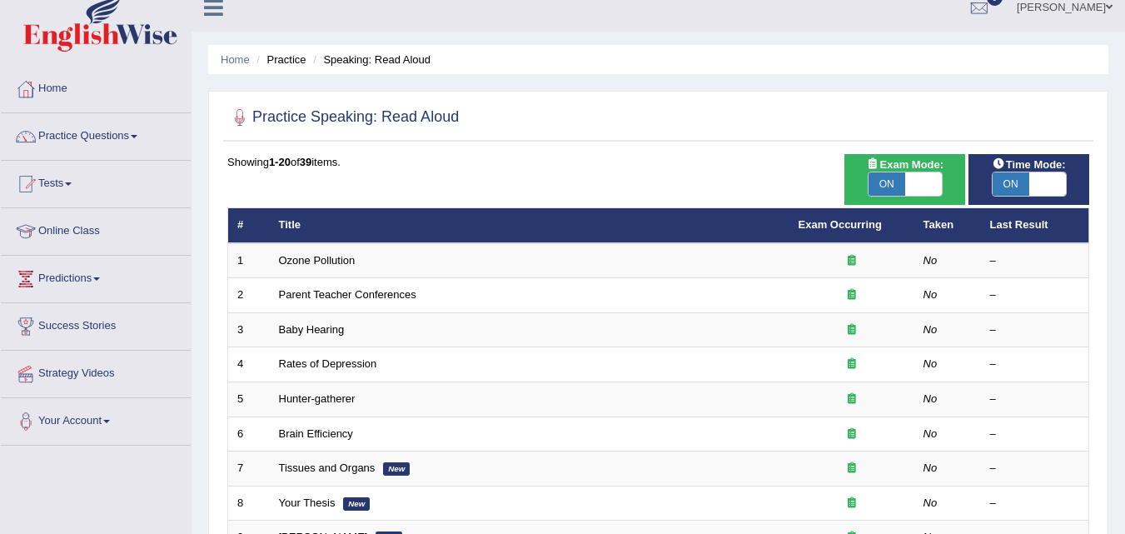
scroll to position [14, 0]
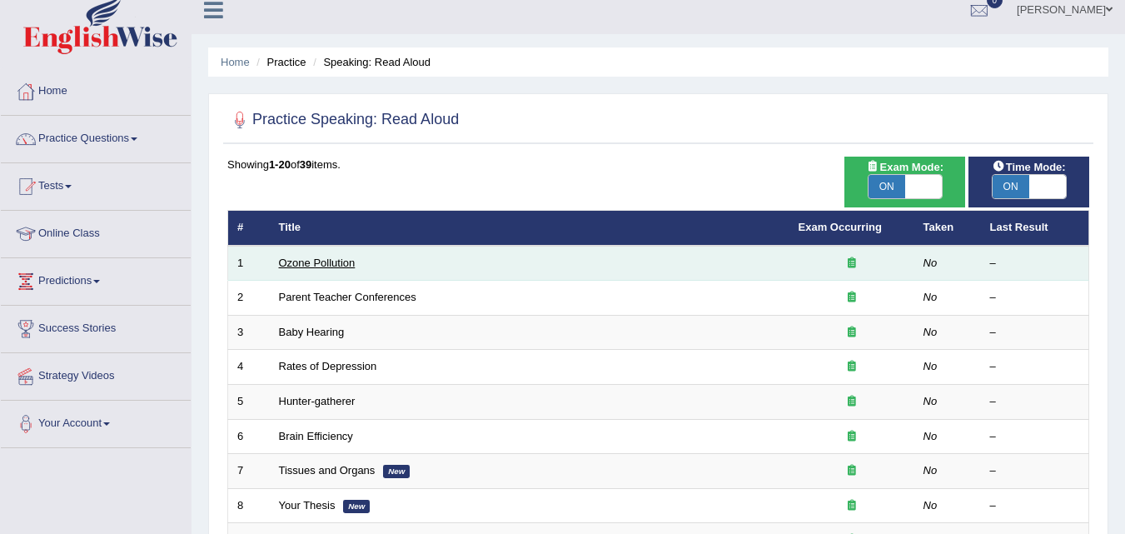
click at [320, 265] on link "Ozone Pollution" at bounding box center [317, 262] width 77 height 12
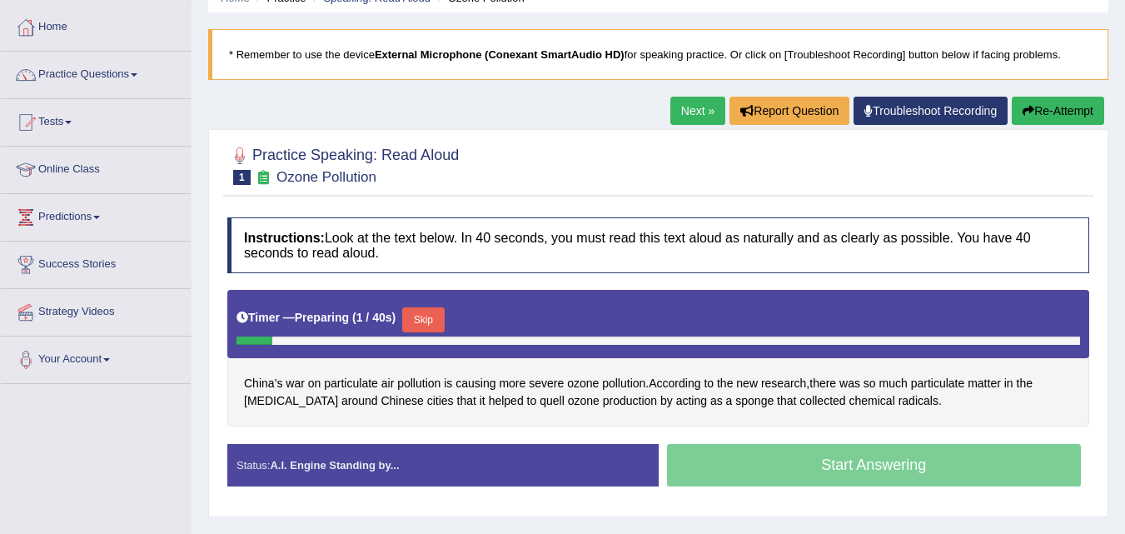
scroll to position [79, 0]
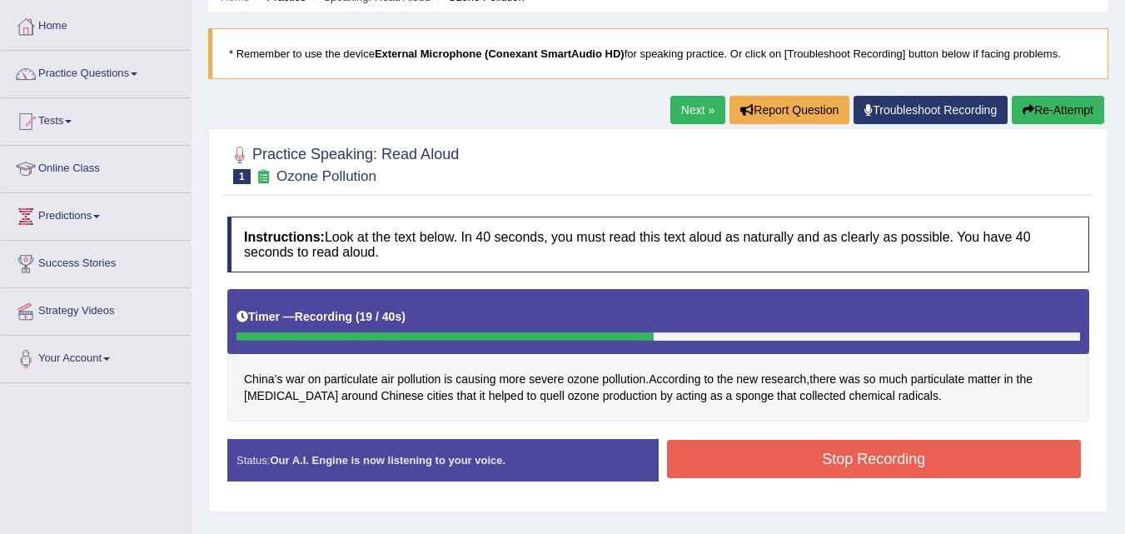
click at [955, 461] on button "Stop Recording" at bounding box center [874, 459] width 415 height 38
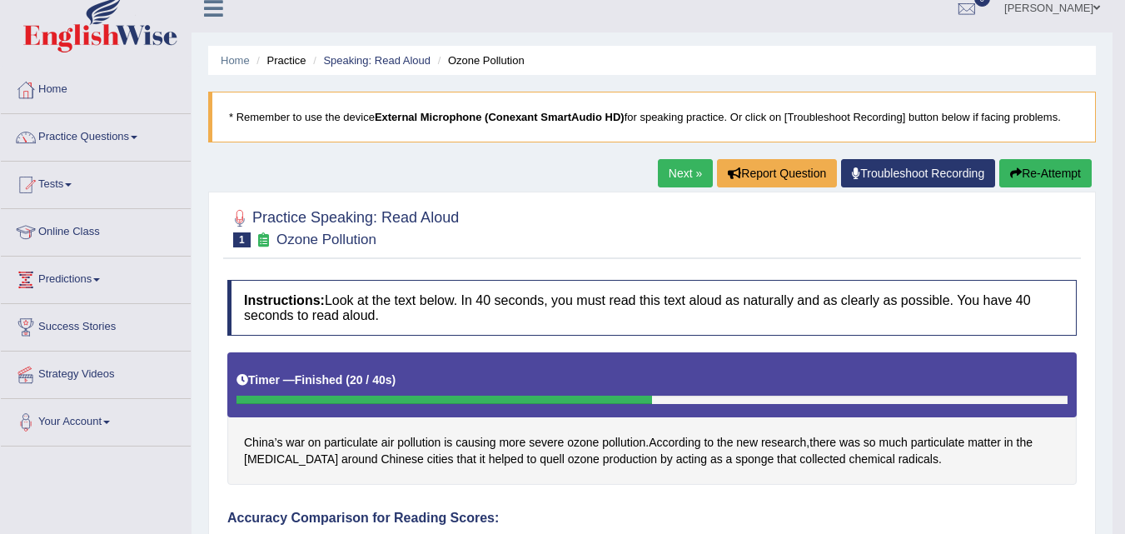
scroll to position [0, 0]
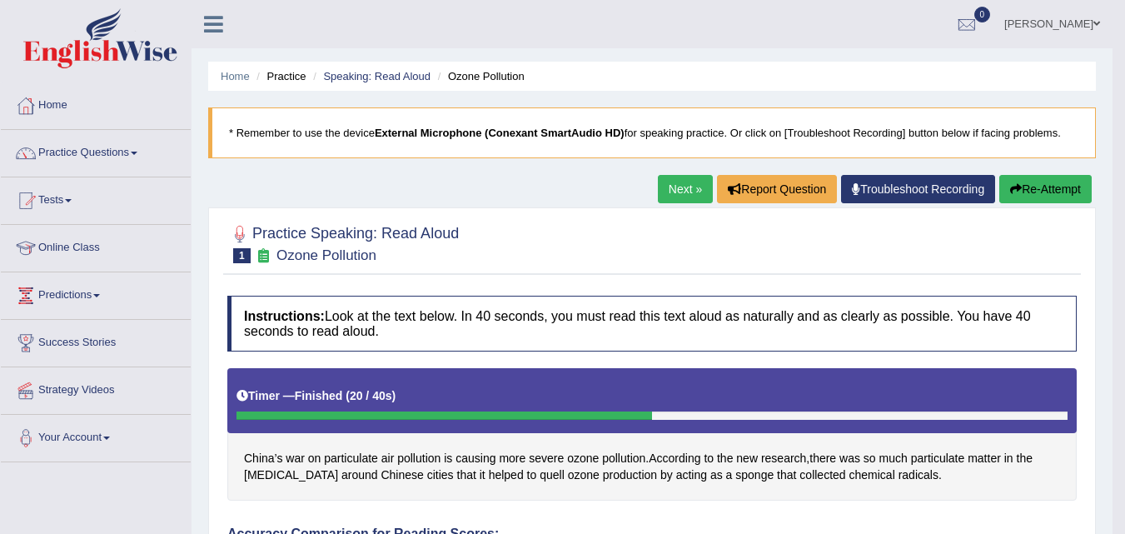
click at [682, 199] on link "Next »" at bounding box center [685, 189] width 55 height 28
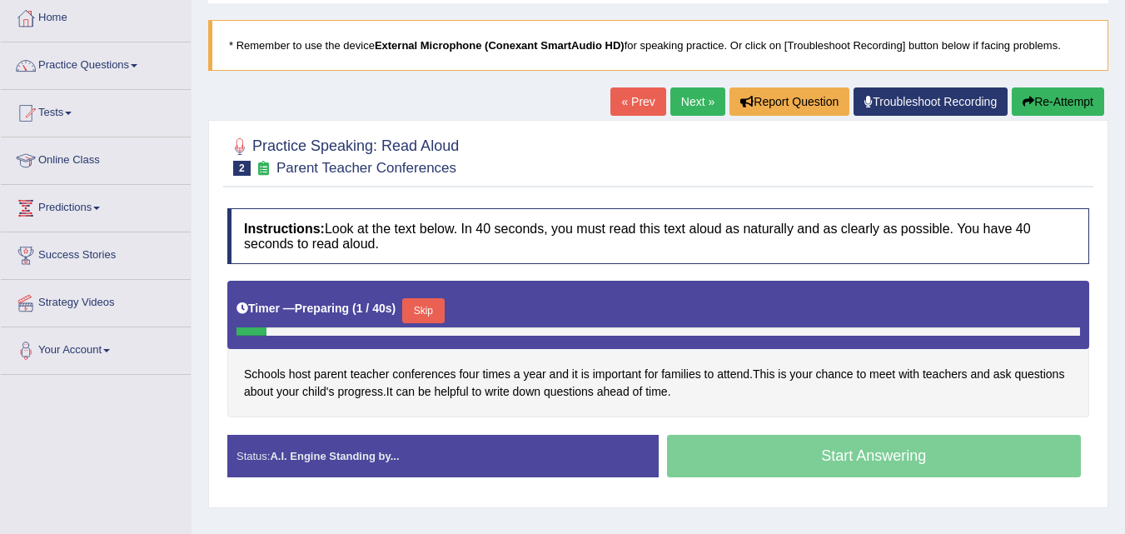
scroll to position [95, 0]
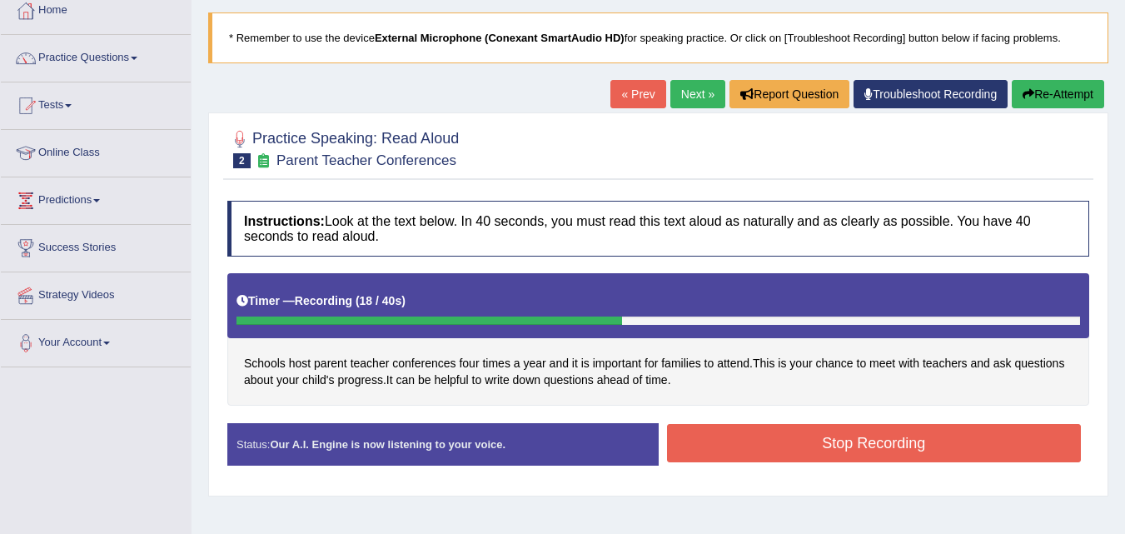
click at [980, 446] on button "Stop Recording" at bounding box center [874, 443] width 415 height 38
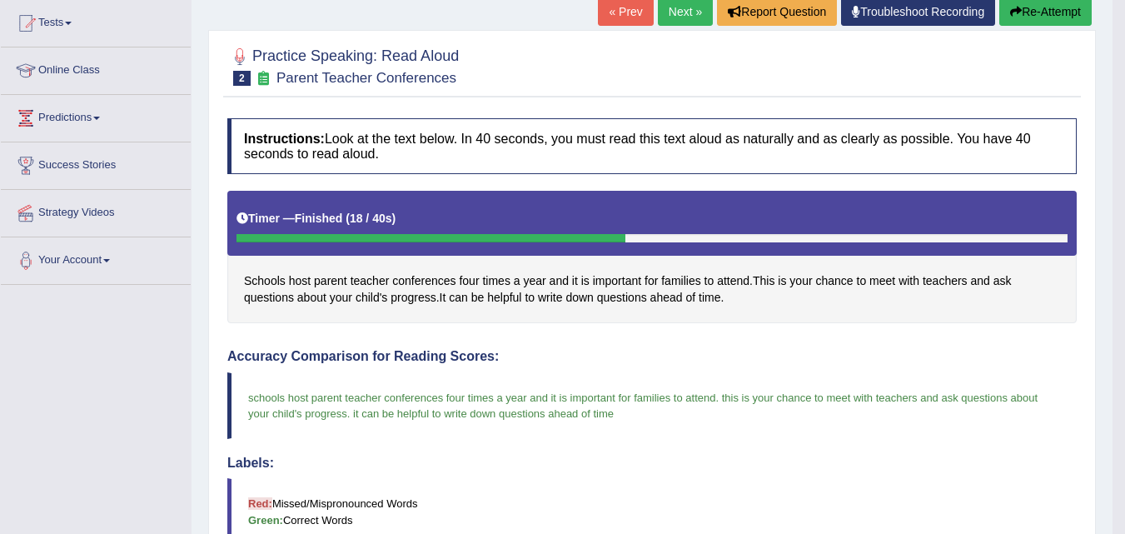
scroll to position [0, 0]
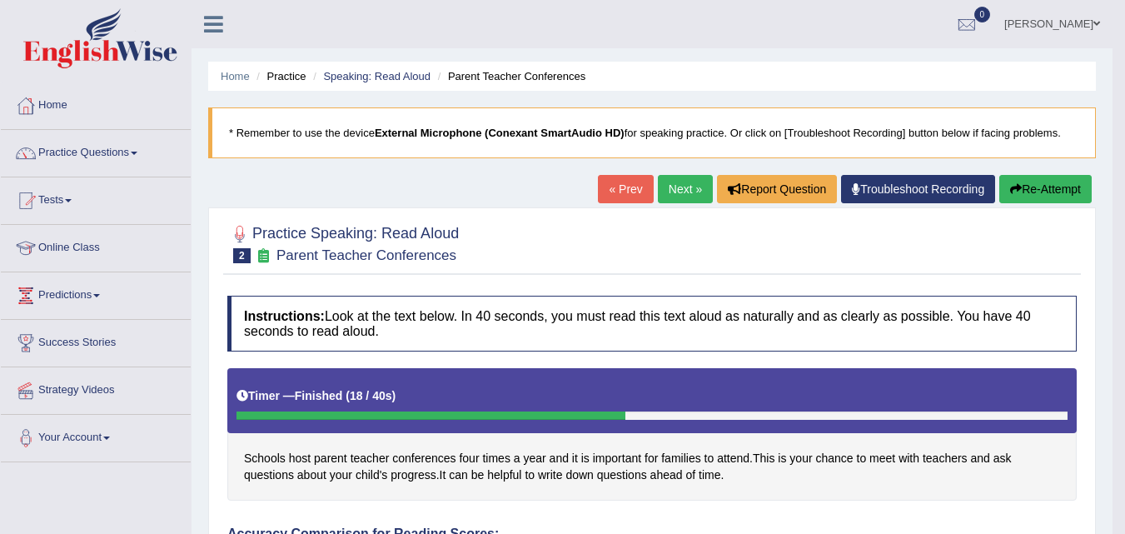
click at [667, 195] on link "Next »" at bounding box center [685, 189] width 55 height 28
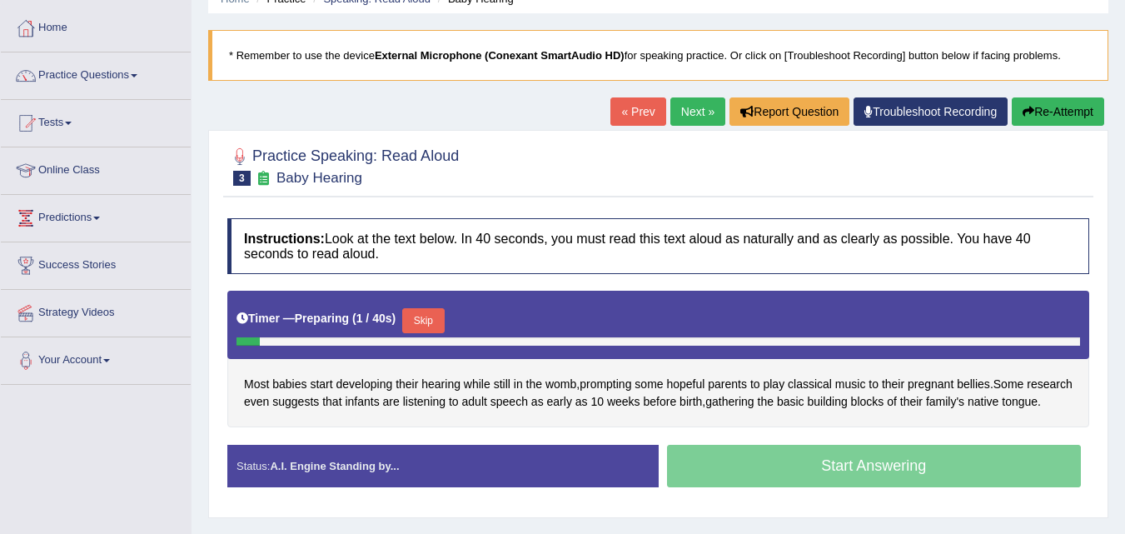
scroll to position [78, 0]
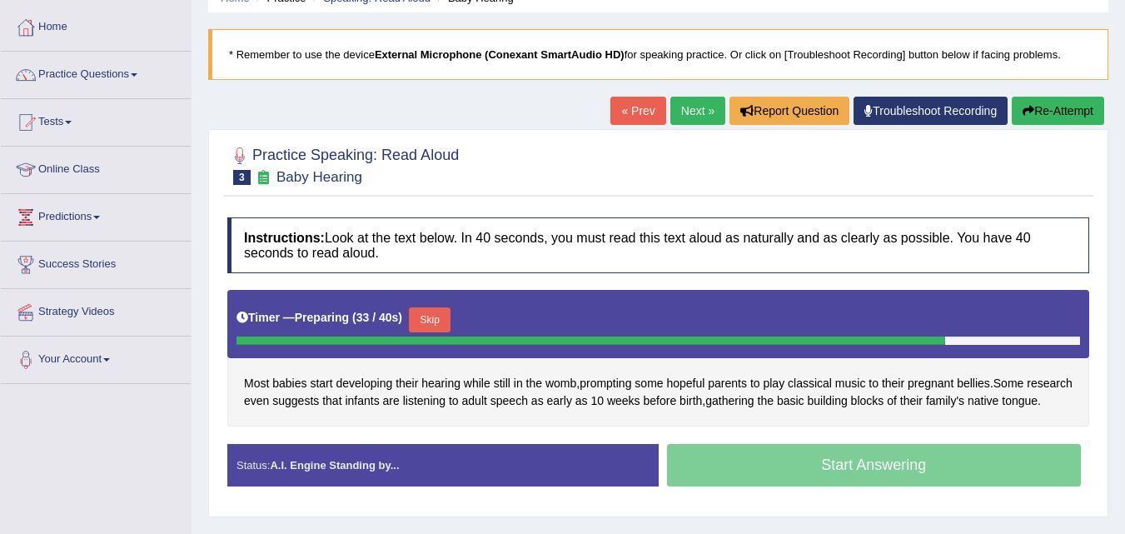
click at [435, 322] on button "Skip" at bounding box center [430, 319] width 42 height 25
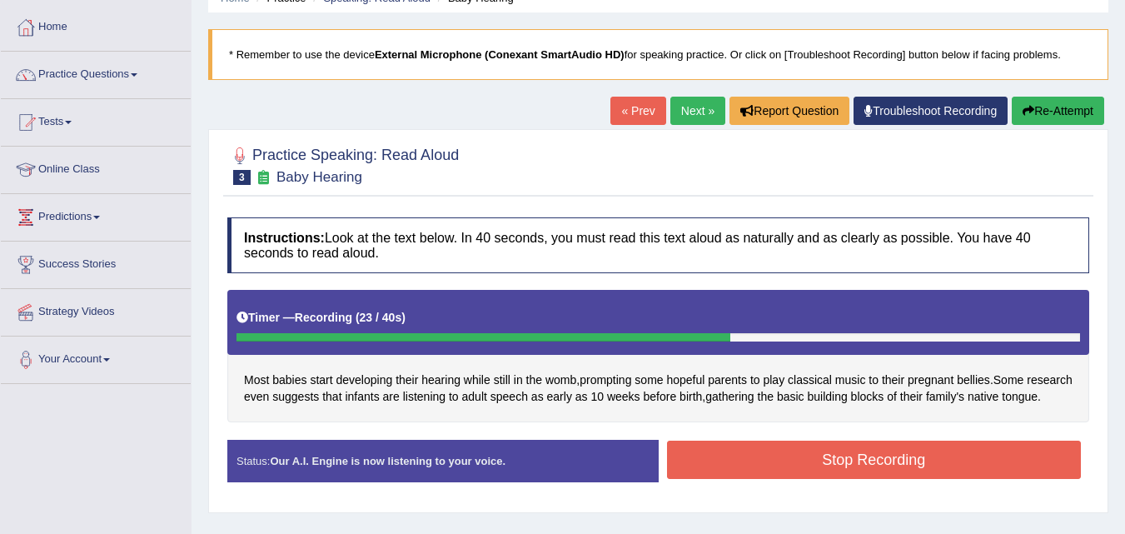
click at [962, 473] on button "Stop Recording" at bounding box center [874, 459] width 415 height 38
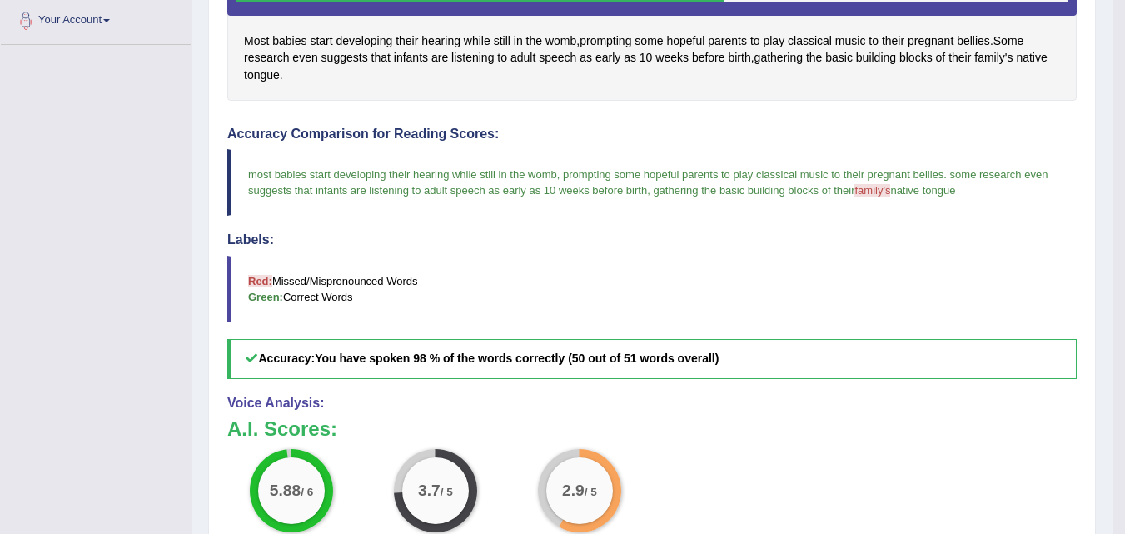
scroll to position [0, 0]
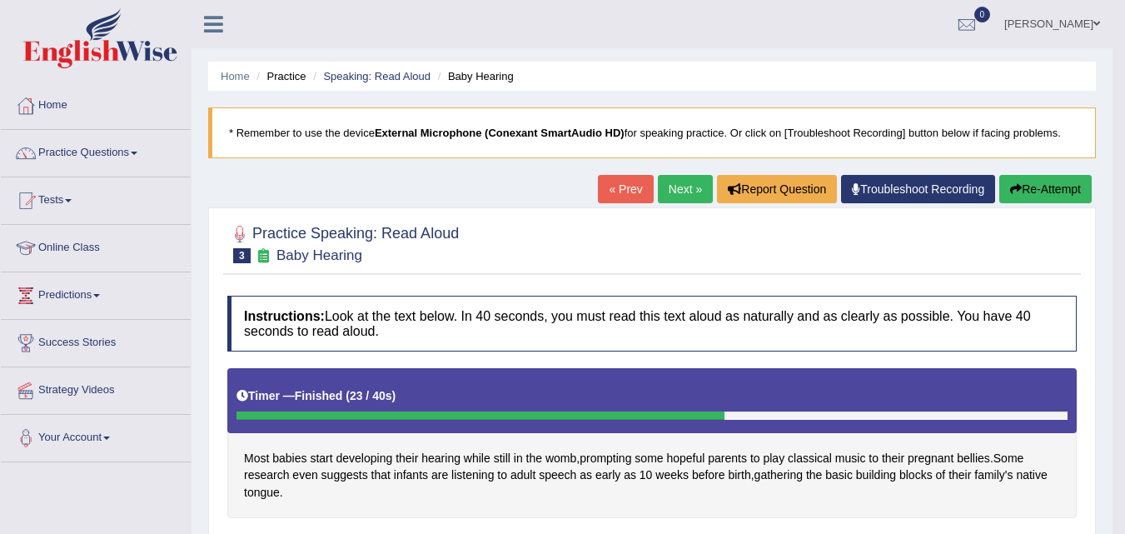
click at [672, 190] on link "Next »" at bounding box center [685, 189] width 55 height 28
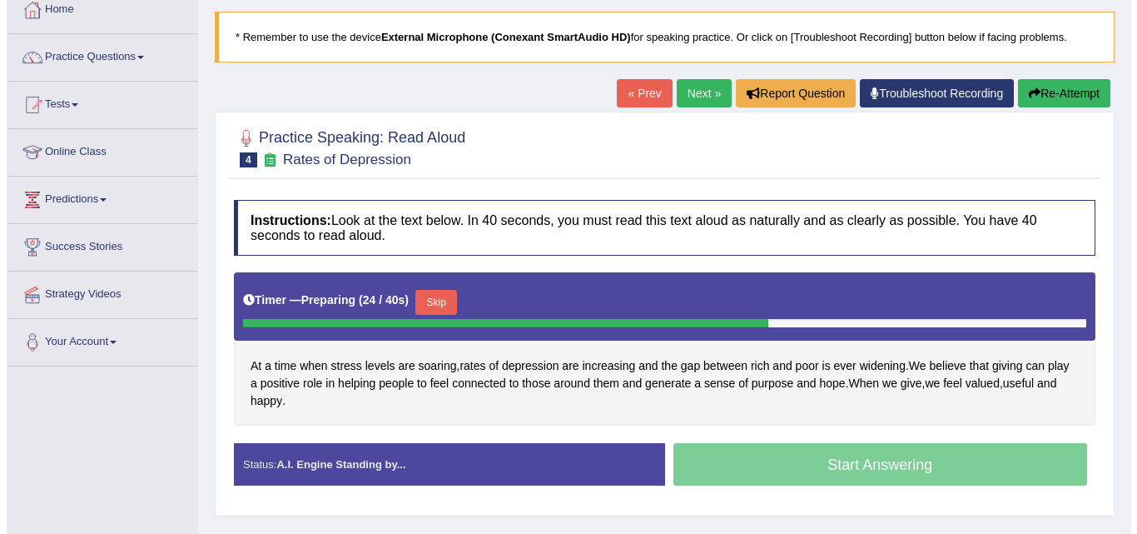
scroll to position [106, 0]
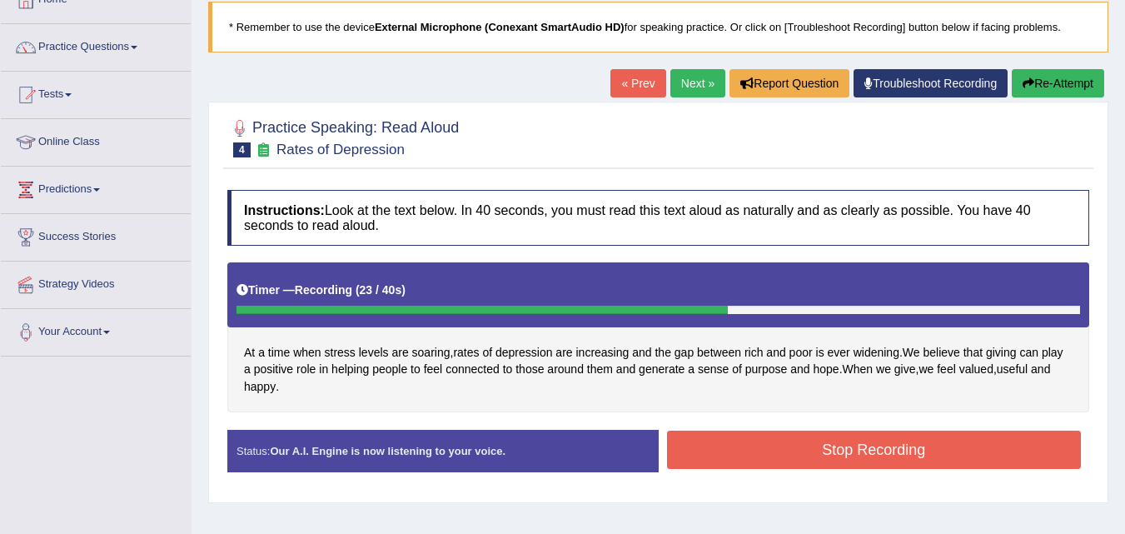
click at [997, 450] on button "Stop Recording" at bounding box center [874, 449] width 415 height 38
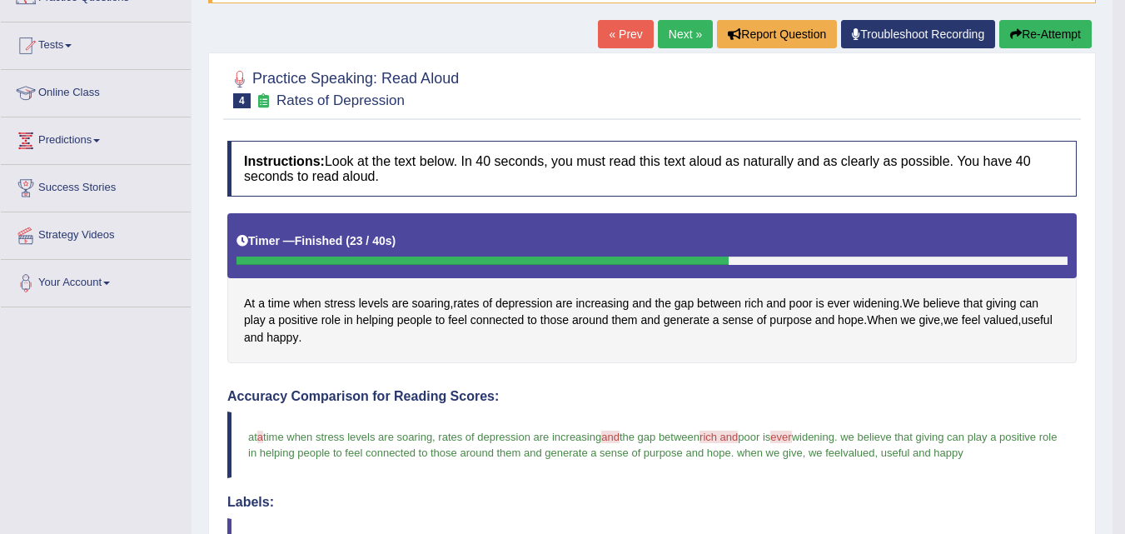
scroll to position [0, 0]
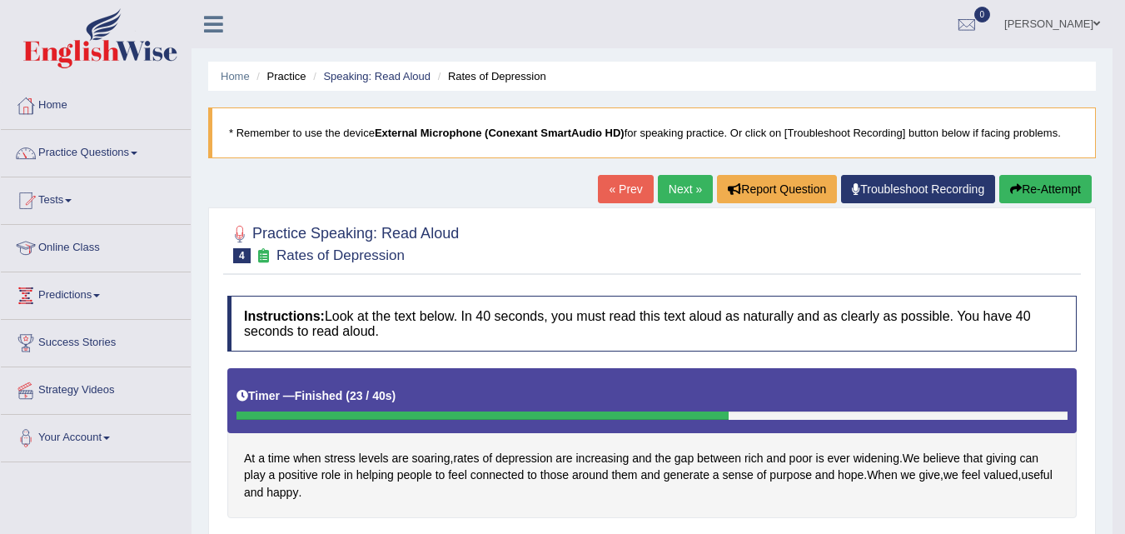
click at [677, 187] on link "Next »" at bounding box center [685, 189] width 55 height 28
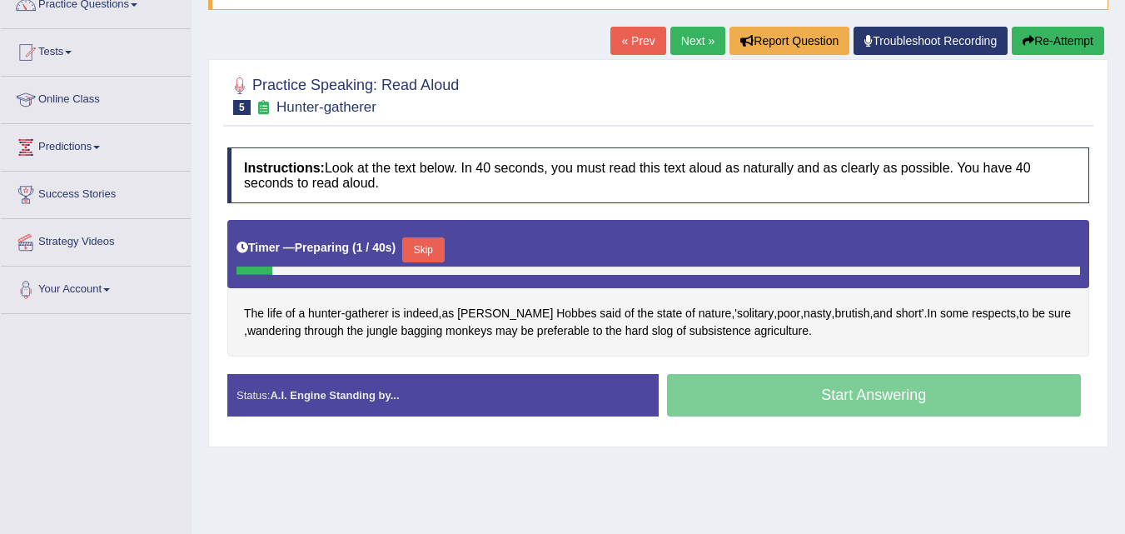
scroll to position [147, 0]
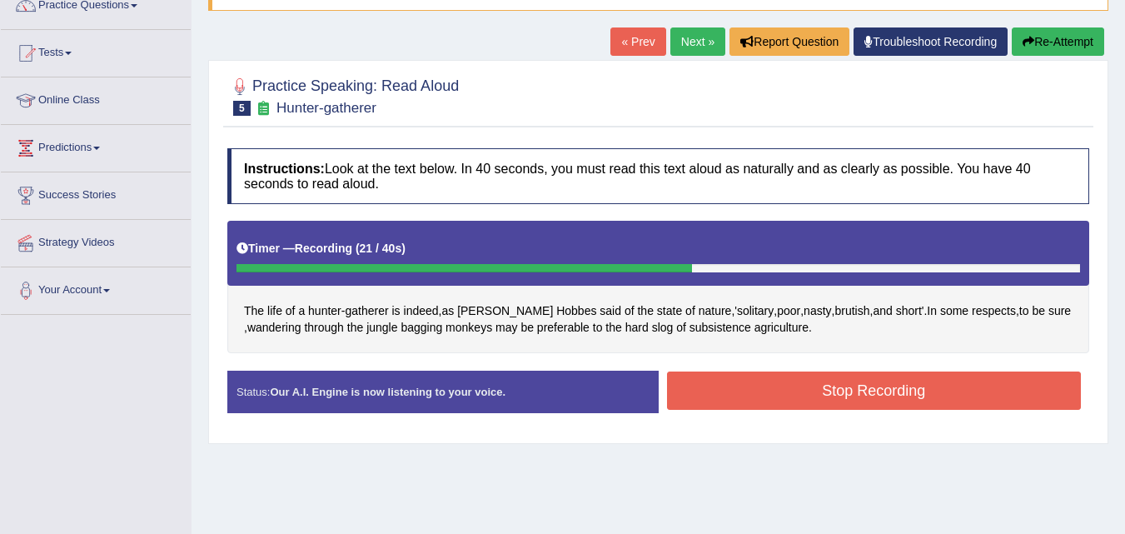
click at [1015, 394] on button "Stop Recording" at bounding box center [874, 390] width 415 height 38
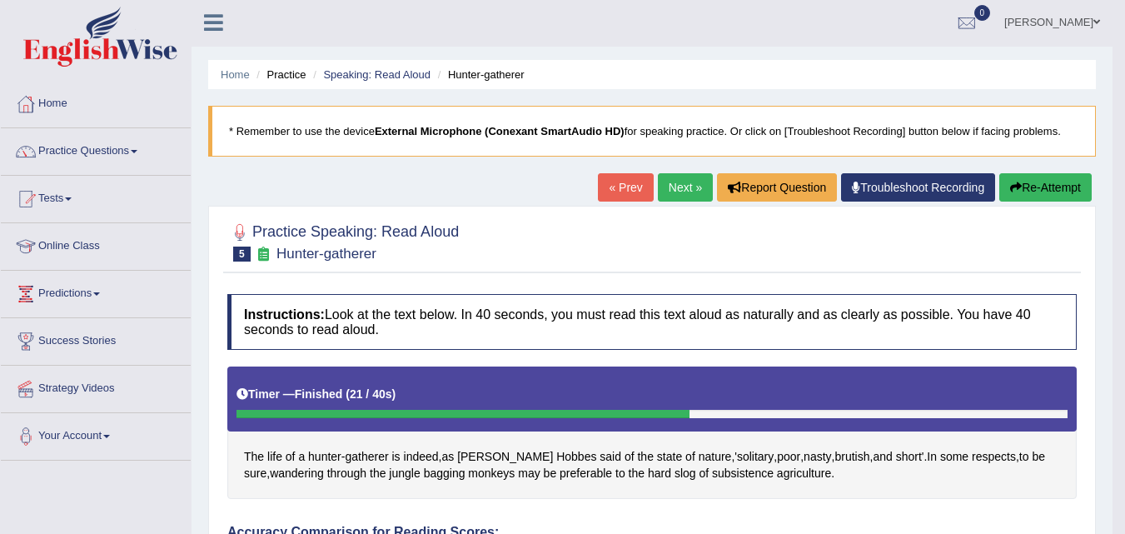
scroll to position [0, 0]
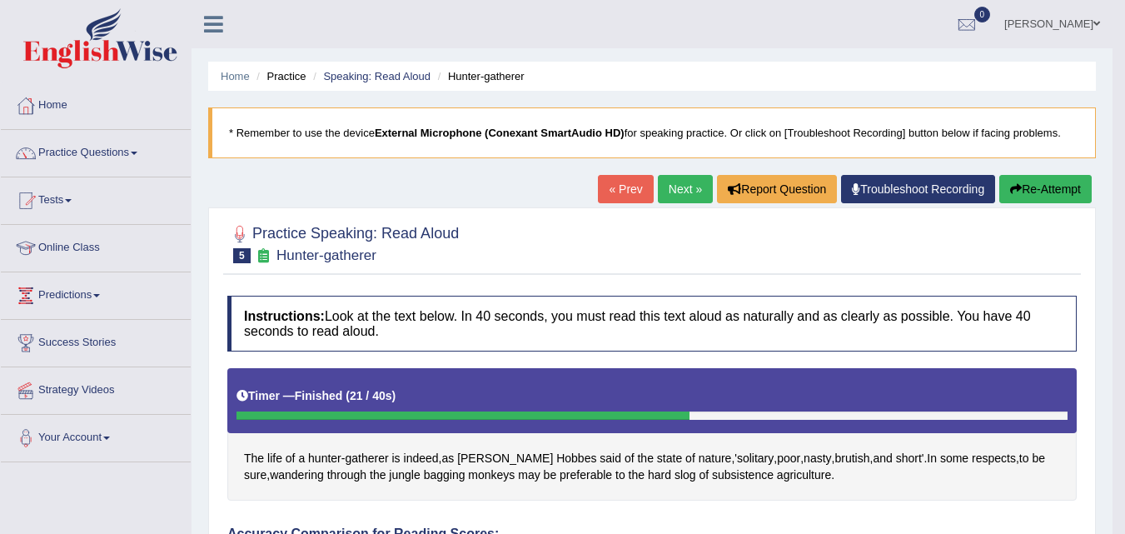
click at [683, 185] on link "Next »" at bounding box center [685, 189] width 55 height 28
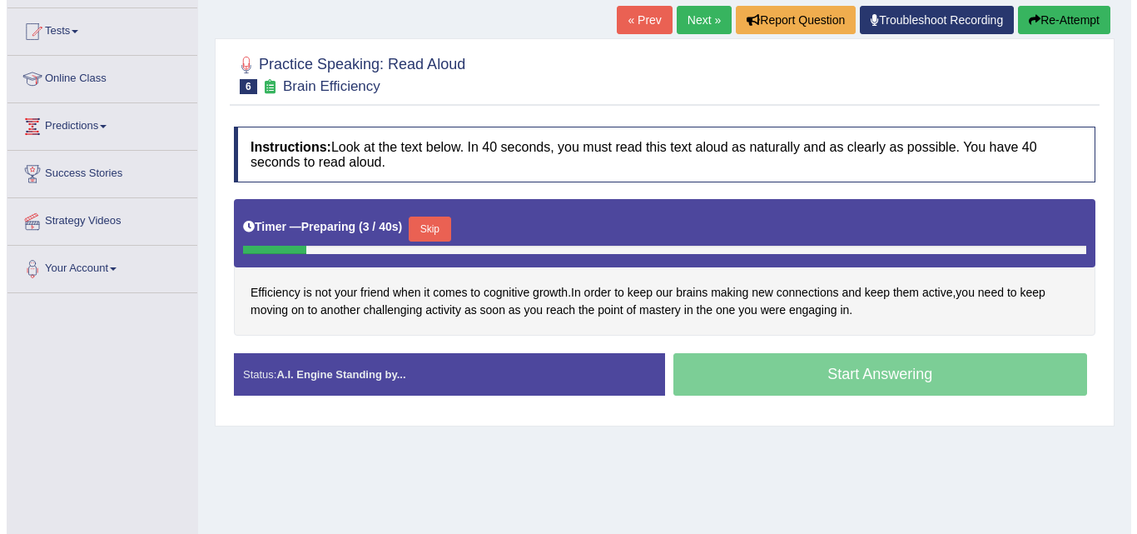
scroll to position [172, 0]
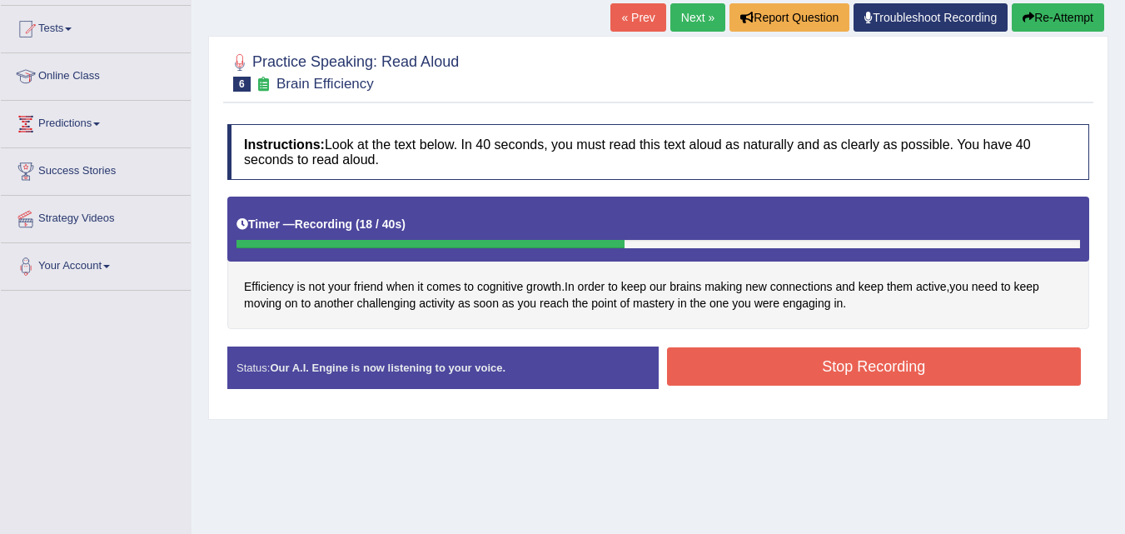
click at [967, 360] on button "Stop Recording" at bounding box center [874, 366] width 415 height 38
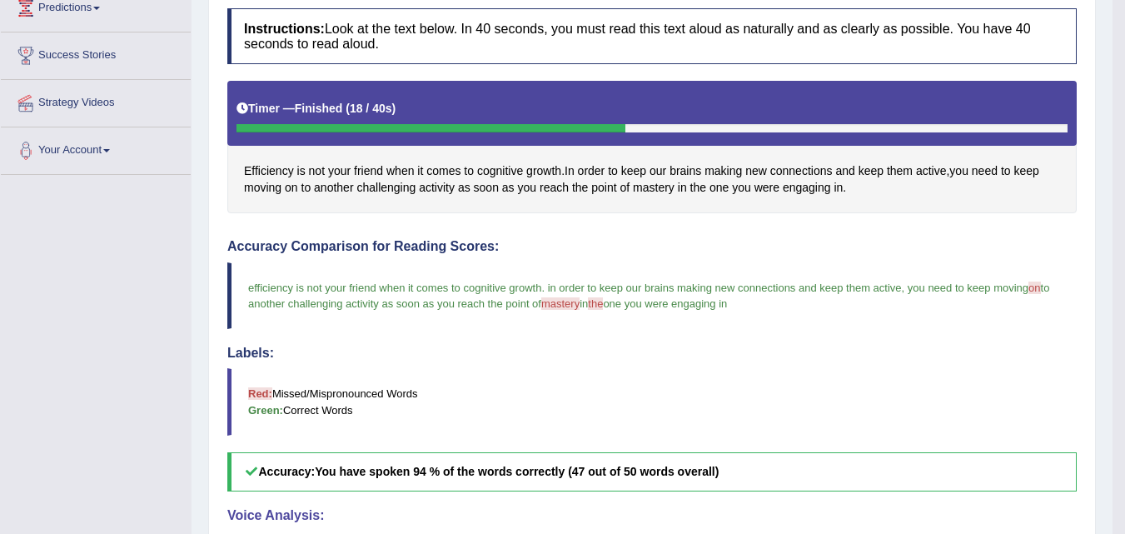
scroll to position [0, 0]
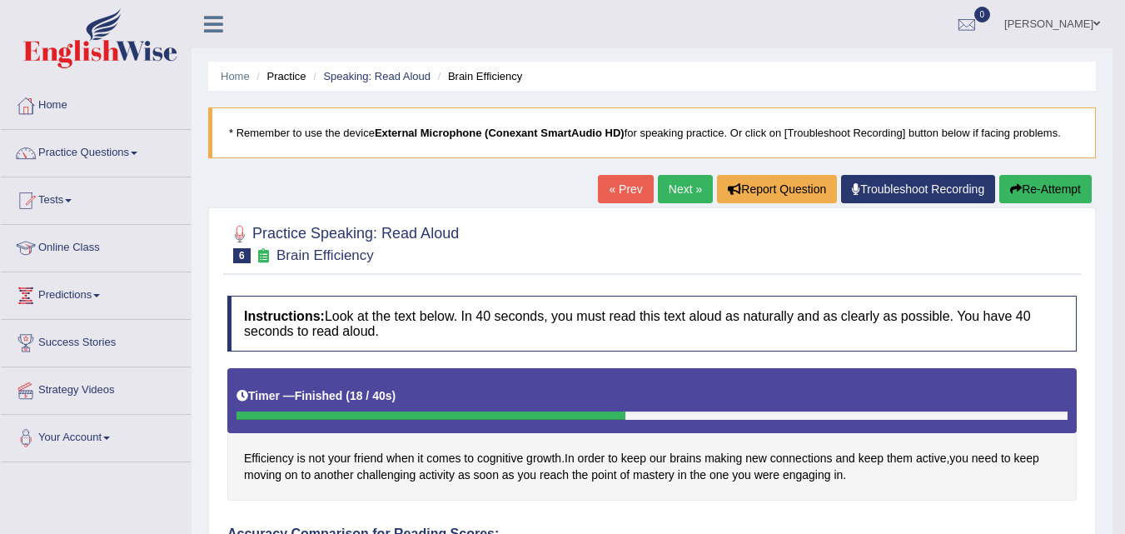
click at [678, 194] on link "Next »" at bounding box center [685, 189] width 55 height 28
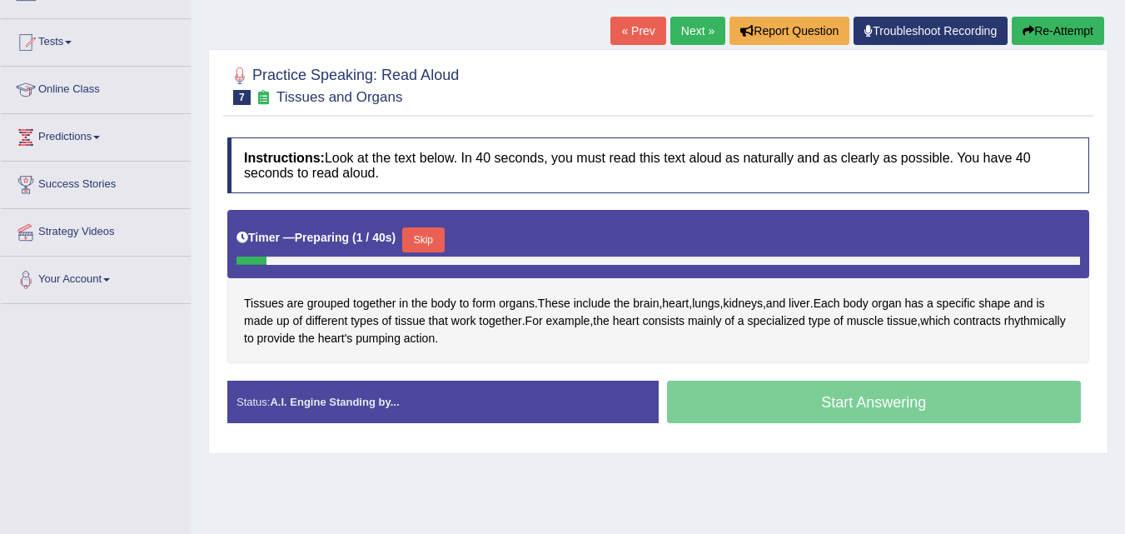
scroll to position [168, 0]
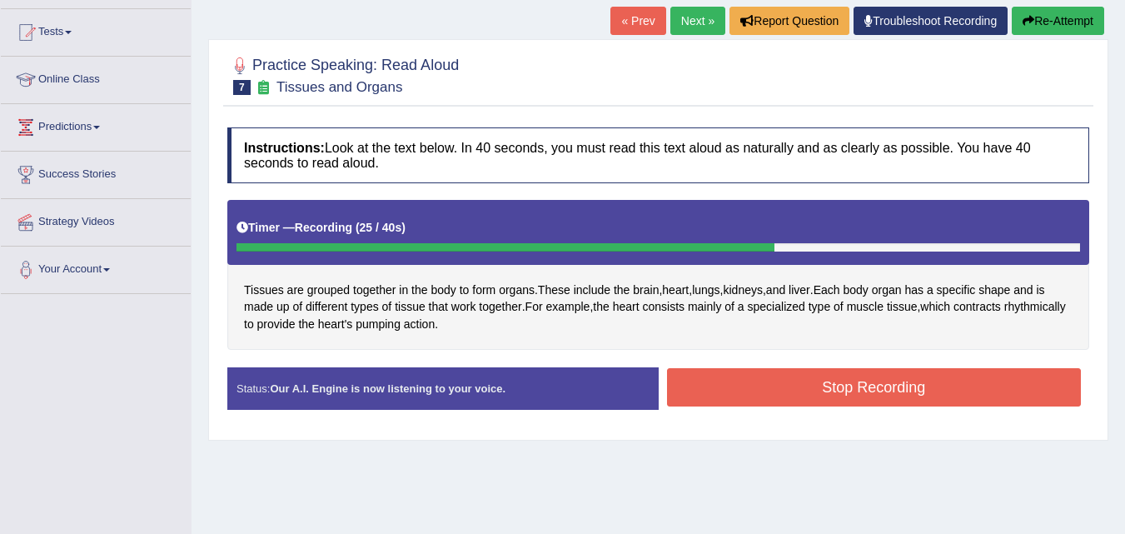
click at [954, 383] on button "Stop Recording" at bounding box center [874, 387] width 415 height 38
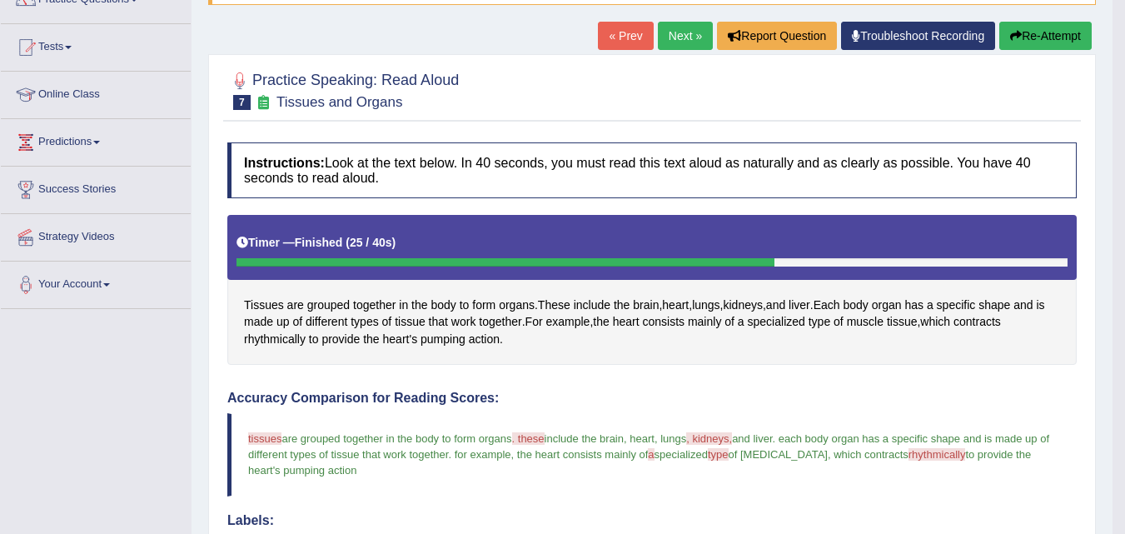
scroll to position [0, 0]
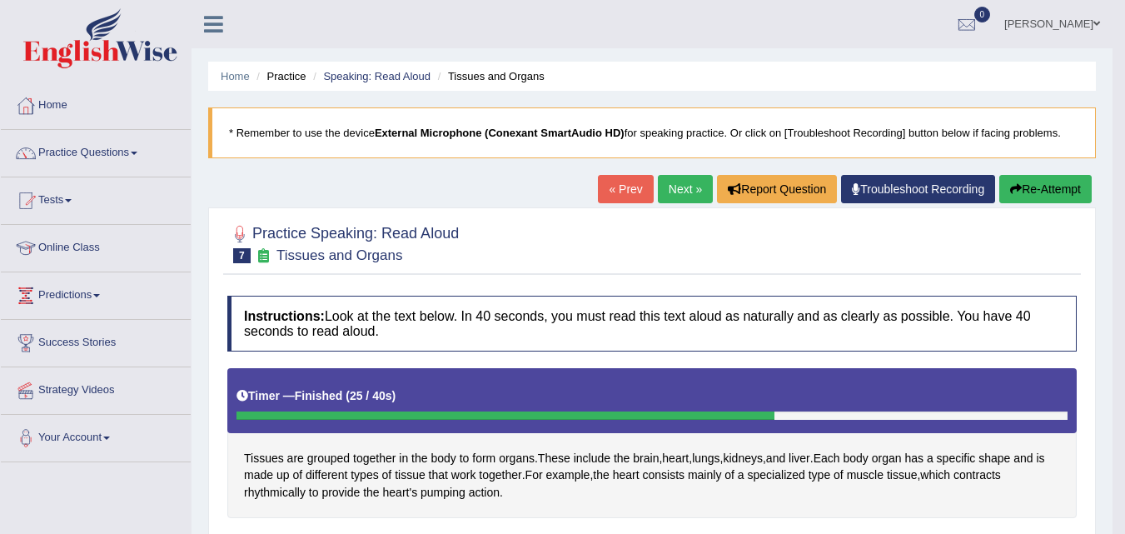
click at [677, 188] on link "Next »" at bounding box center [685, 189] width 55 height 28
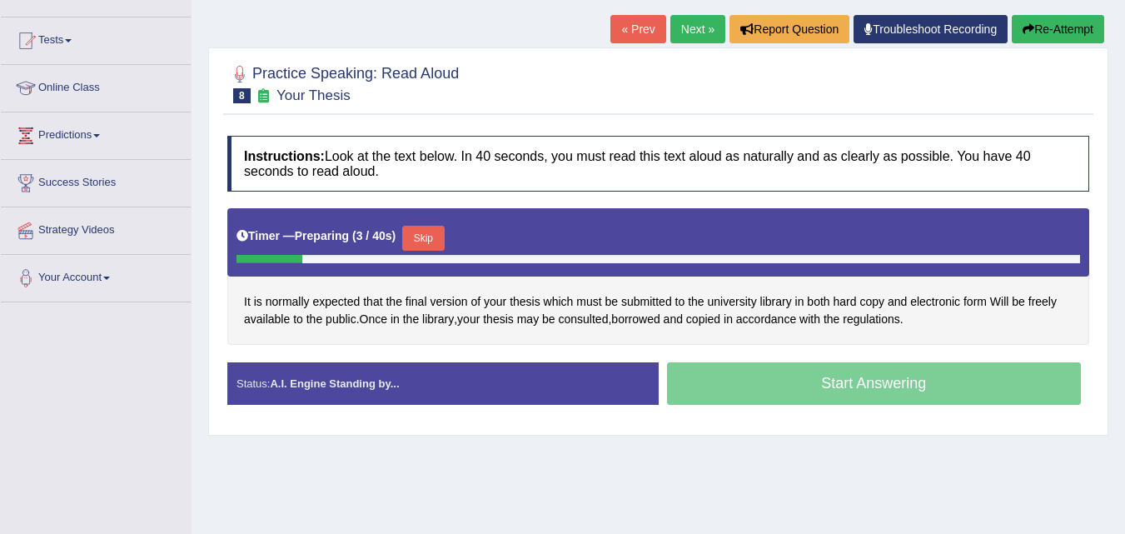
scroll to position [161, 0]
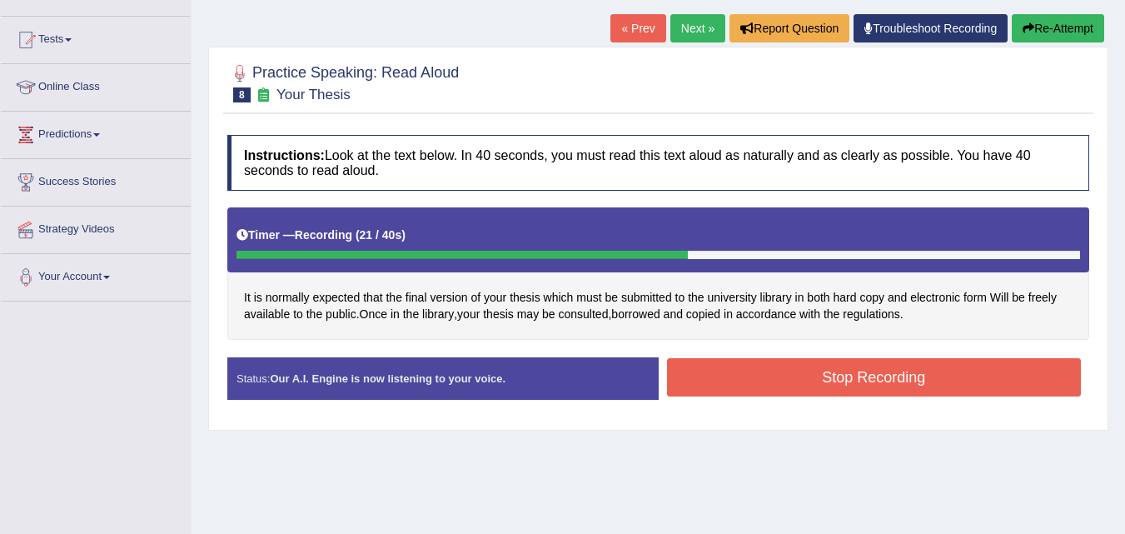
click at [984, 380] on button "Stop Recording" at bounding box center [874, 377] width 415 height 38
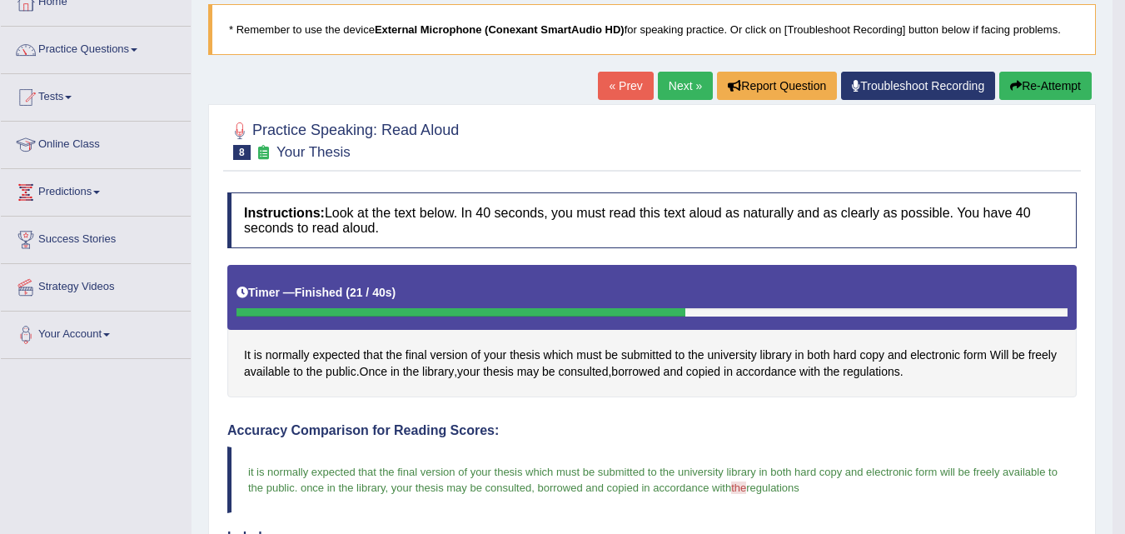
scroll to position [94, 0]
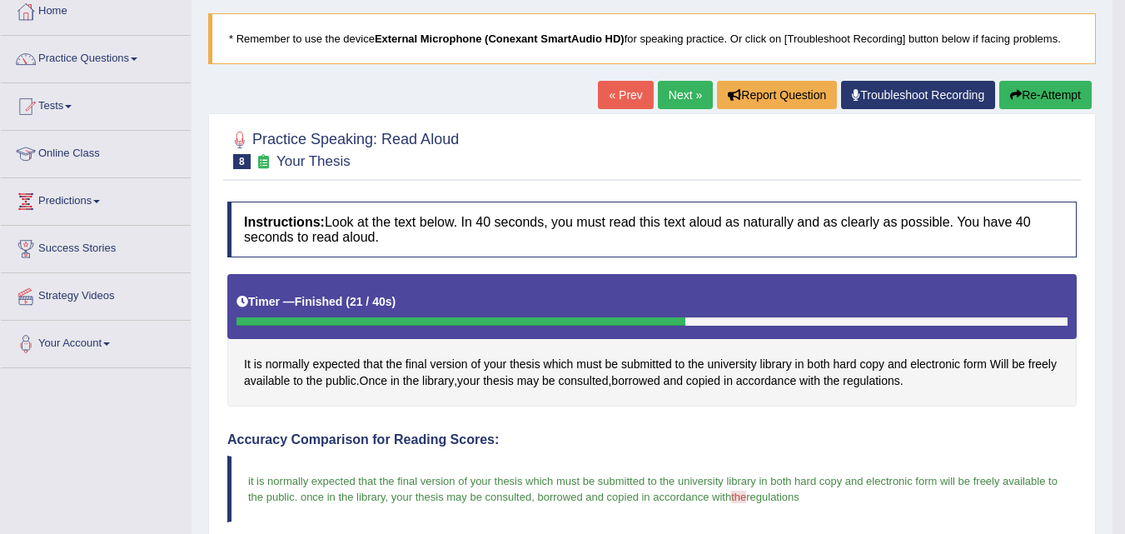
click at [674, 94] on link "Next »" at bounding box center [685, 95] width 55 height 28
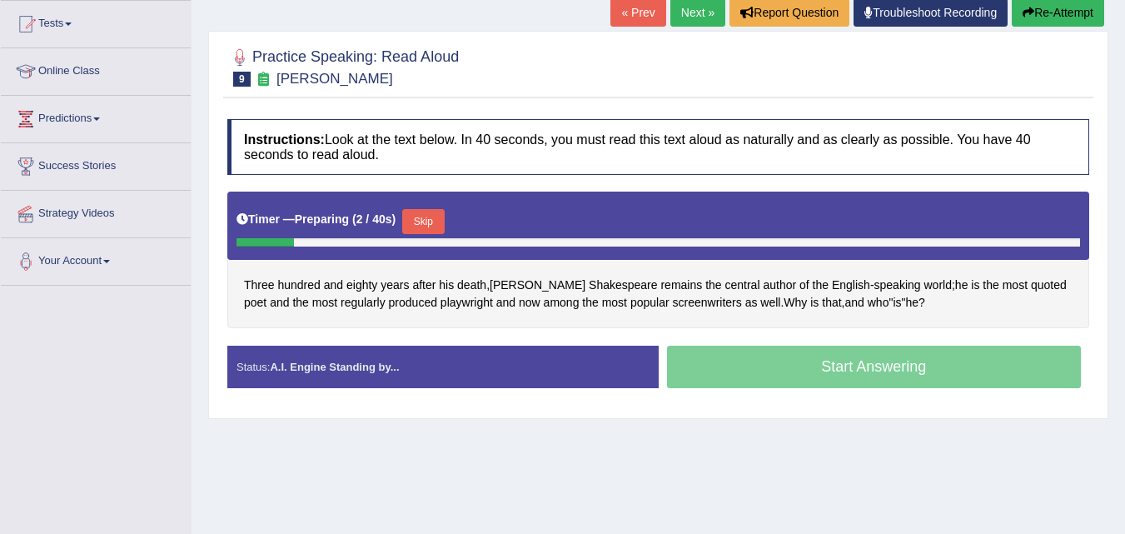
scroll to position [177, 0]
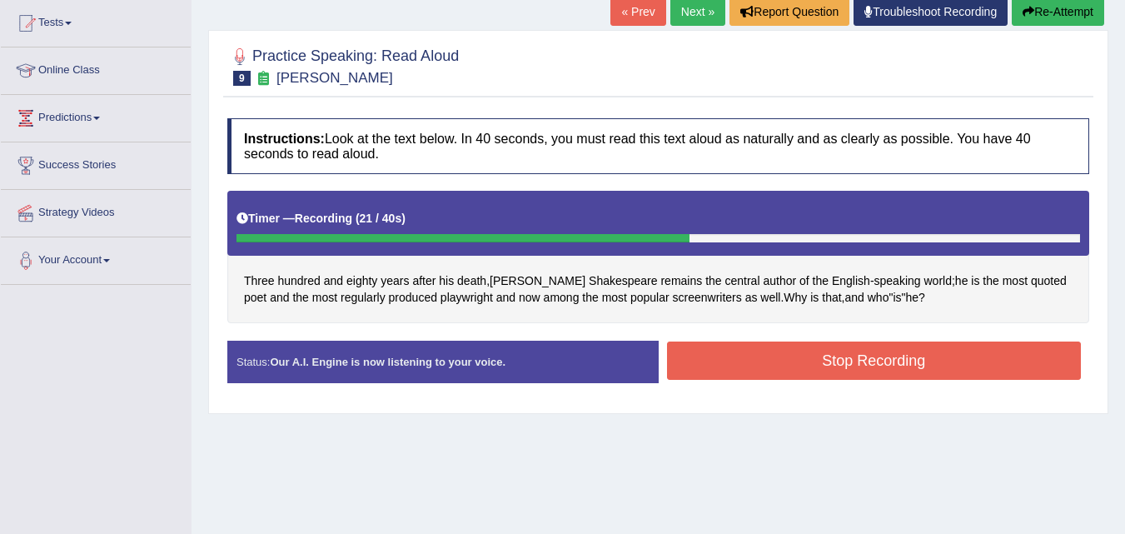
click at [987, 365] on button "Stop Recording" at bounding box center [874, 360] width 415 height 38
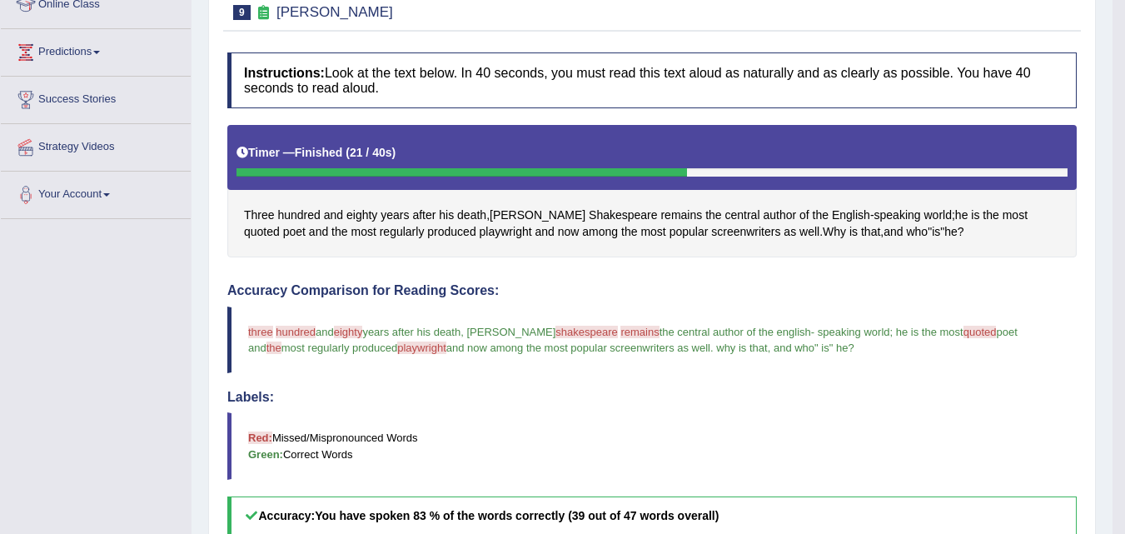
scroll to position [0, 0]
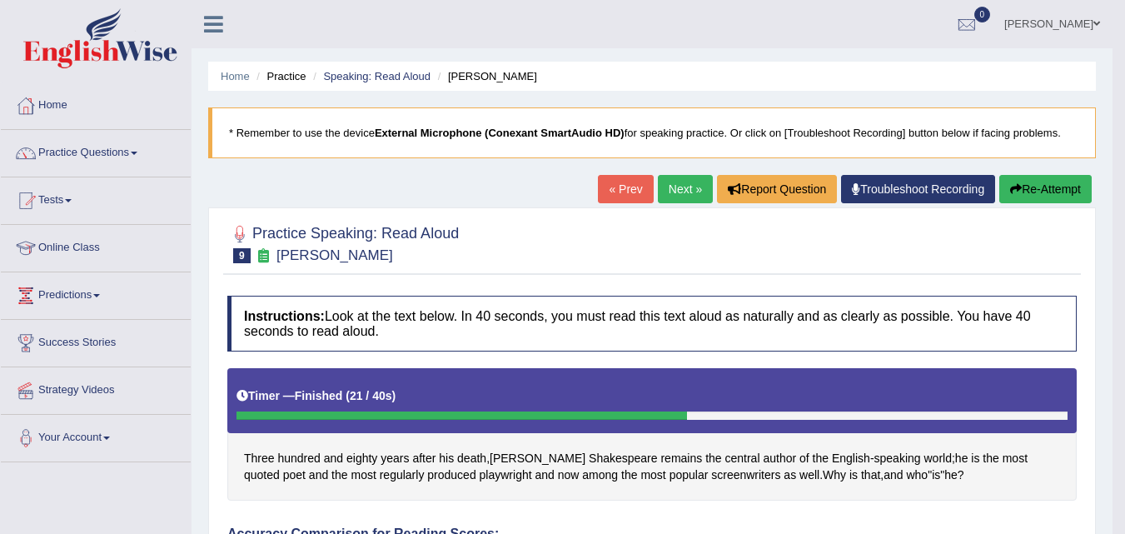
click at [676, 186] on link "Next »" at bounding box center [685, 189] width 55 height 28
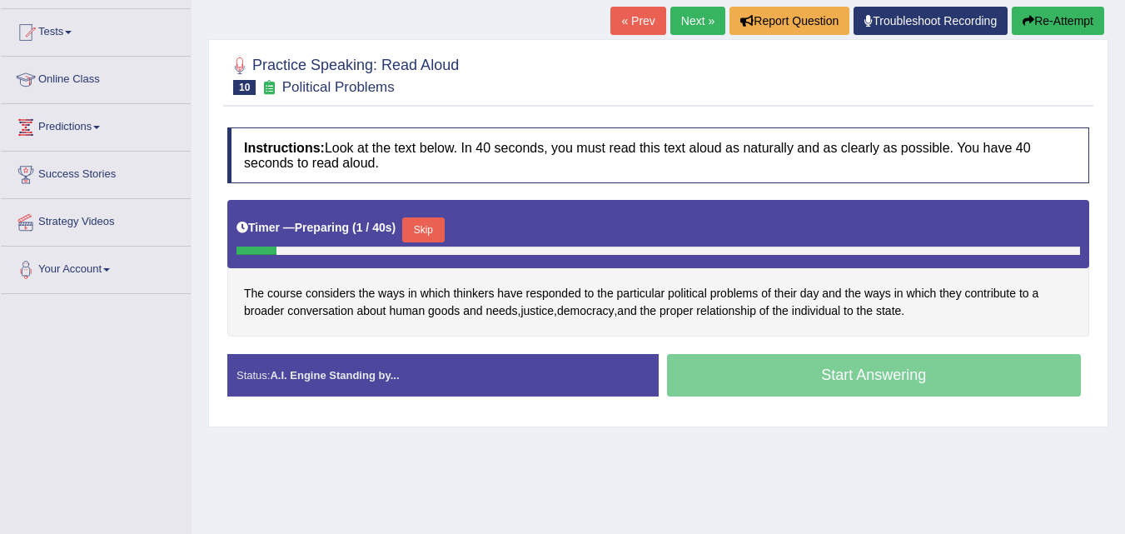
scroll to position [169, 0]
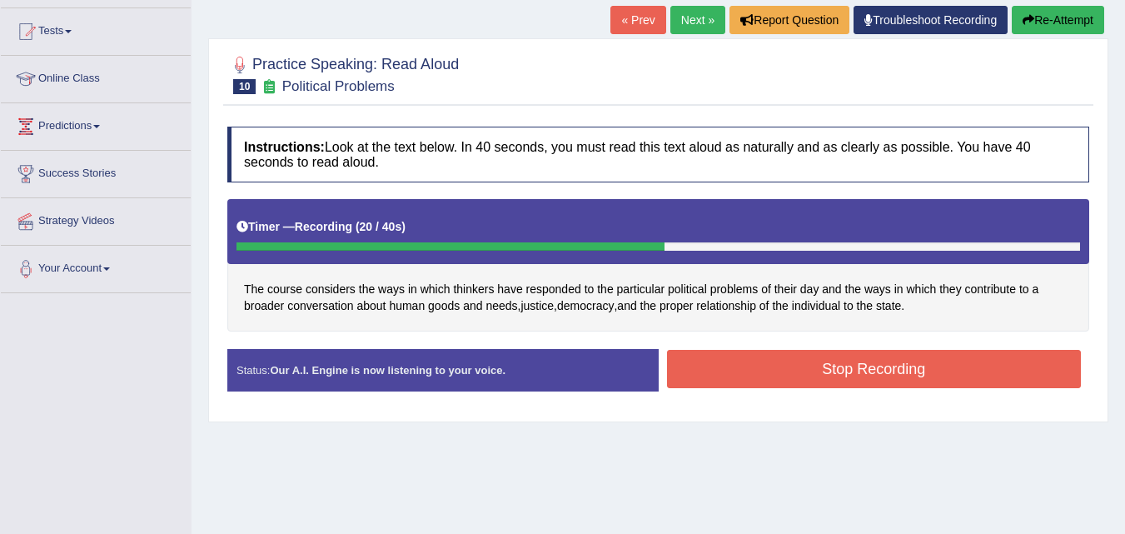
click at [967, 370] on button "Stop Recording" at bounding box center [874, 369] width 415 height 38
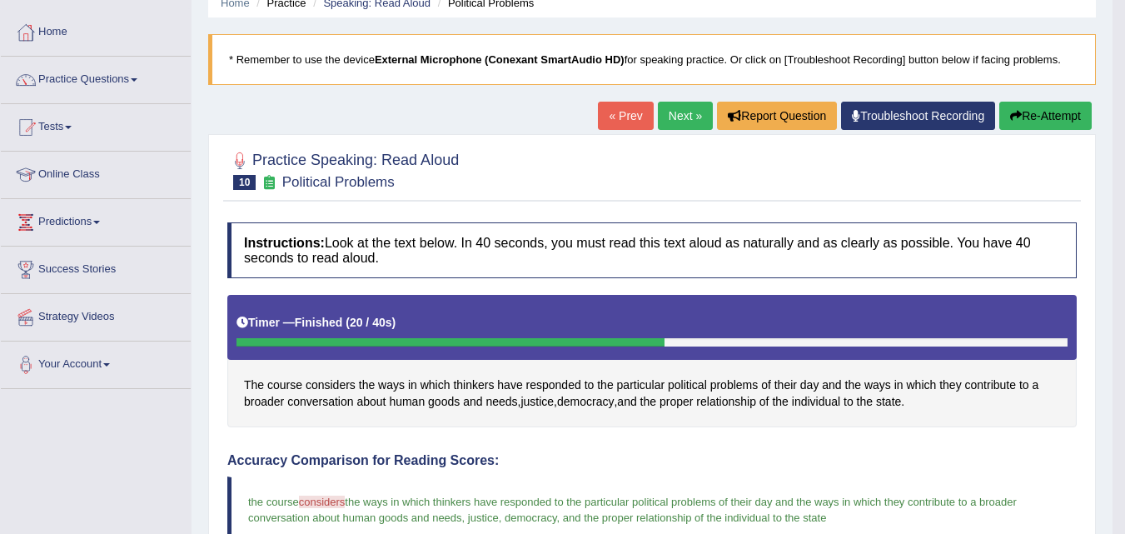
scroll to position [0, 0]
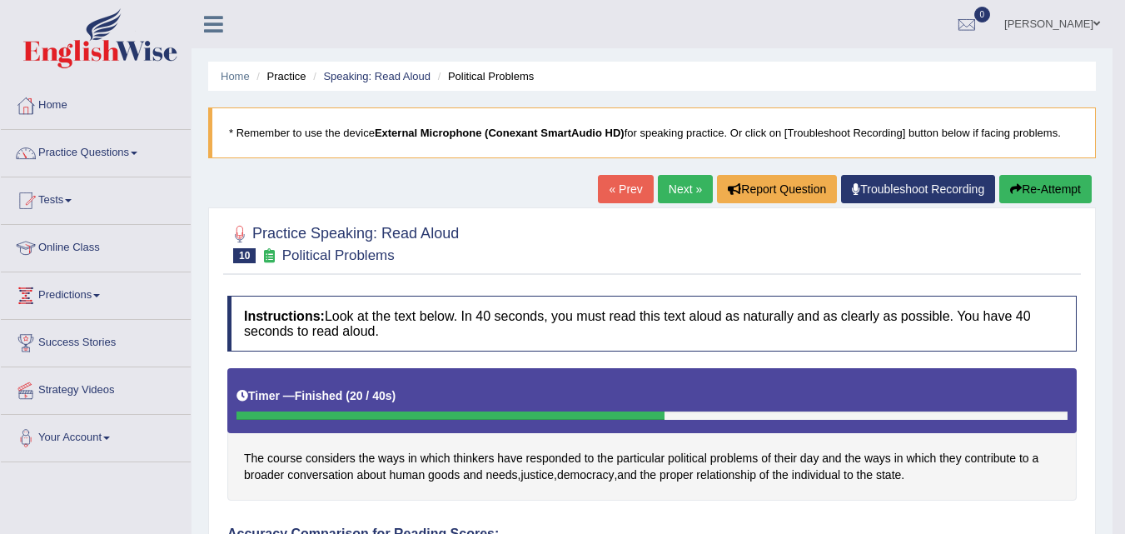
click at [676, 184] on link "Next »" at bounding box center [685, 189] width 55 height 28
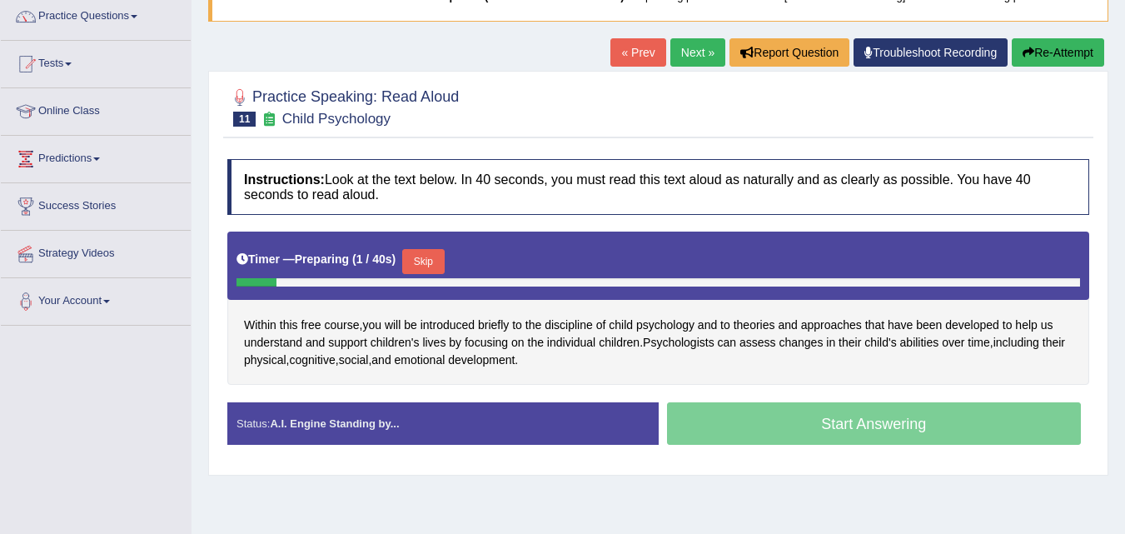
scroll to position [137, 0]
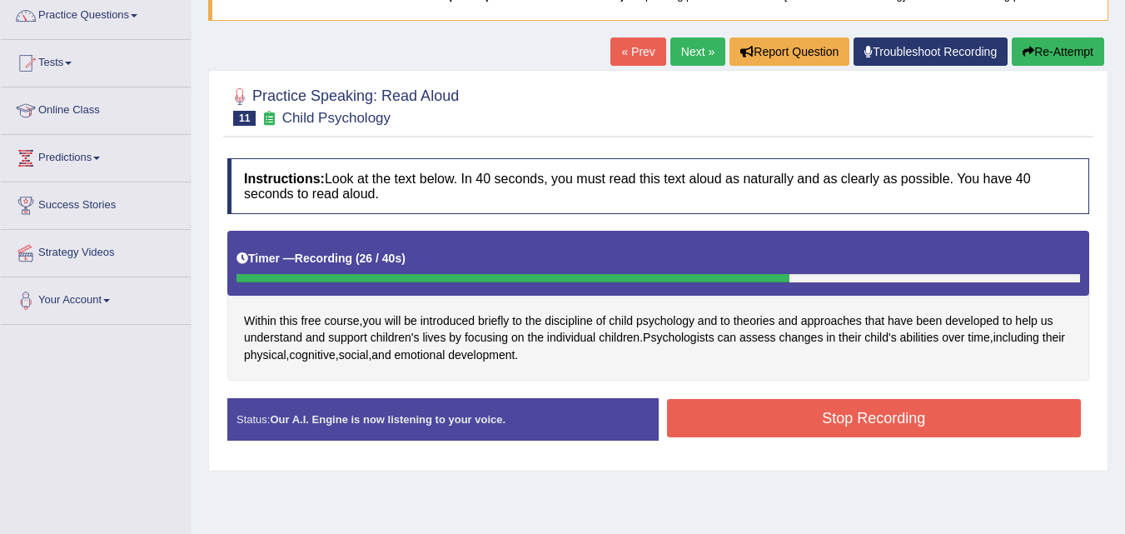
click at [987, 415] on button "Stop Recording" at bounding box center [874, 418] width 415 height 38
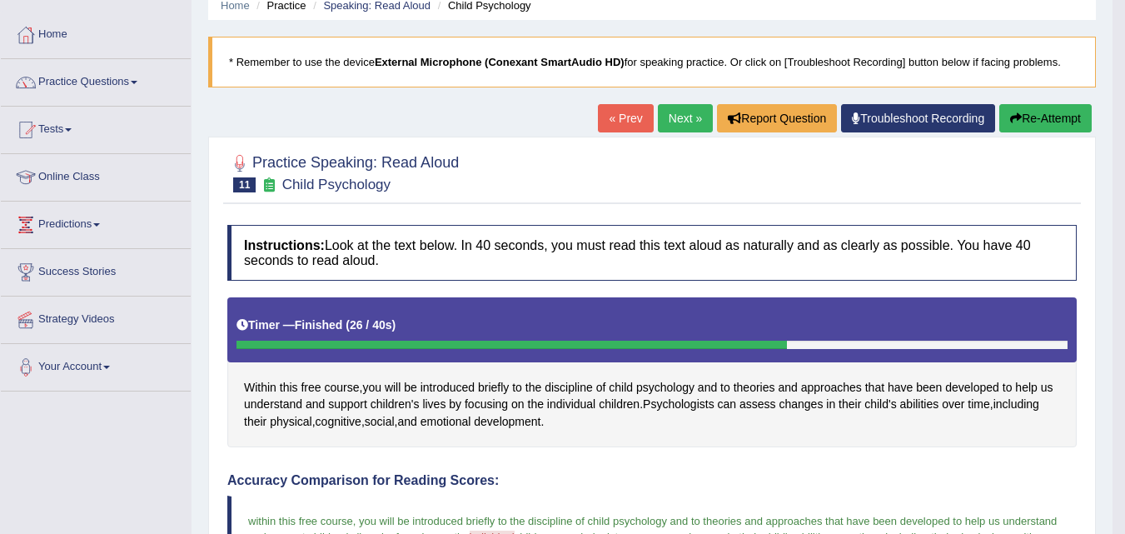
scroll to position [0, 0]
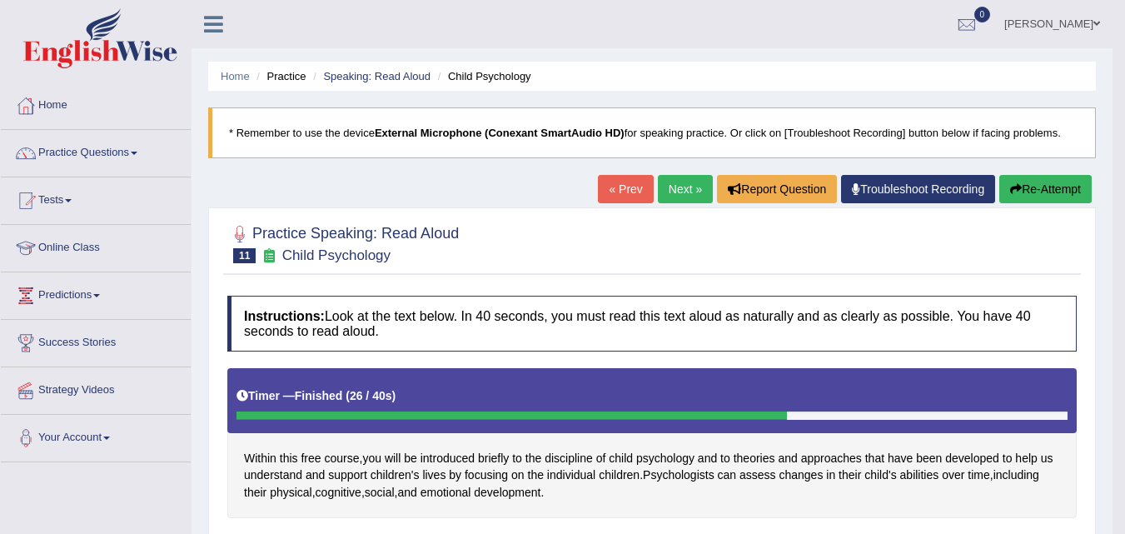
click at [665, 186] on link "Next »" at bounding box center [685, 189] width 55 height 28
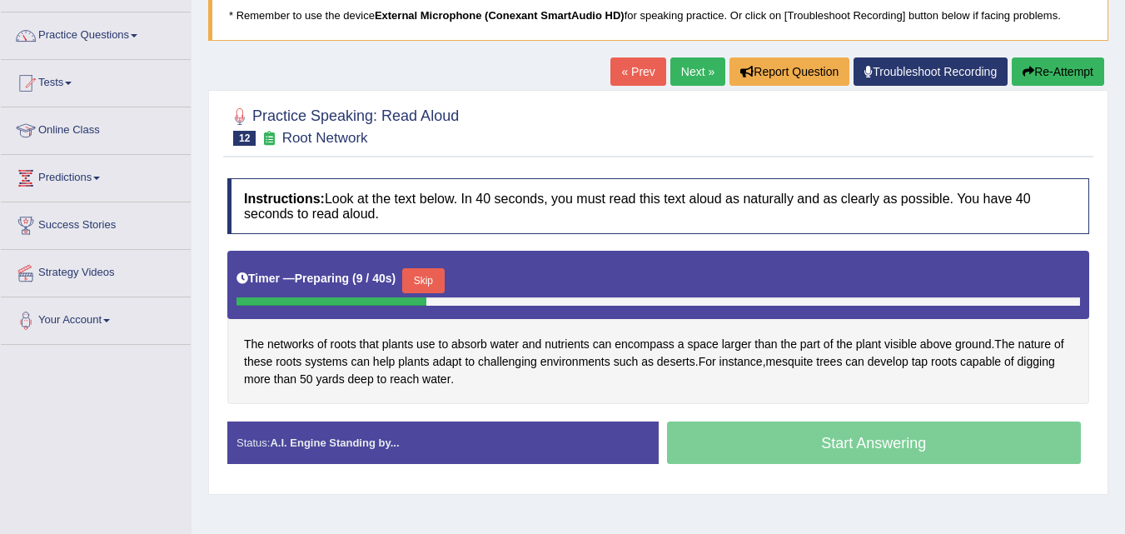
scroll to position [118, 0]
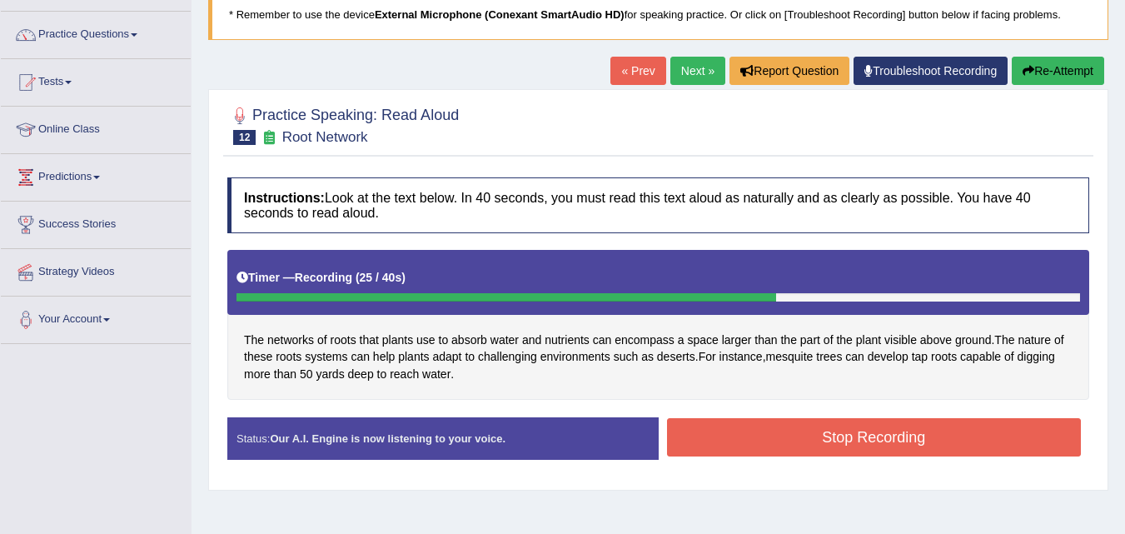
click at [959, 440] on button "Stop Recording" at bounding box center [874, 437] width 415 height 38
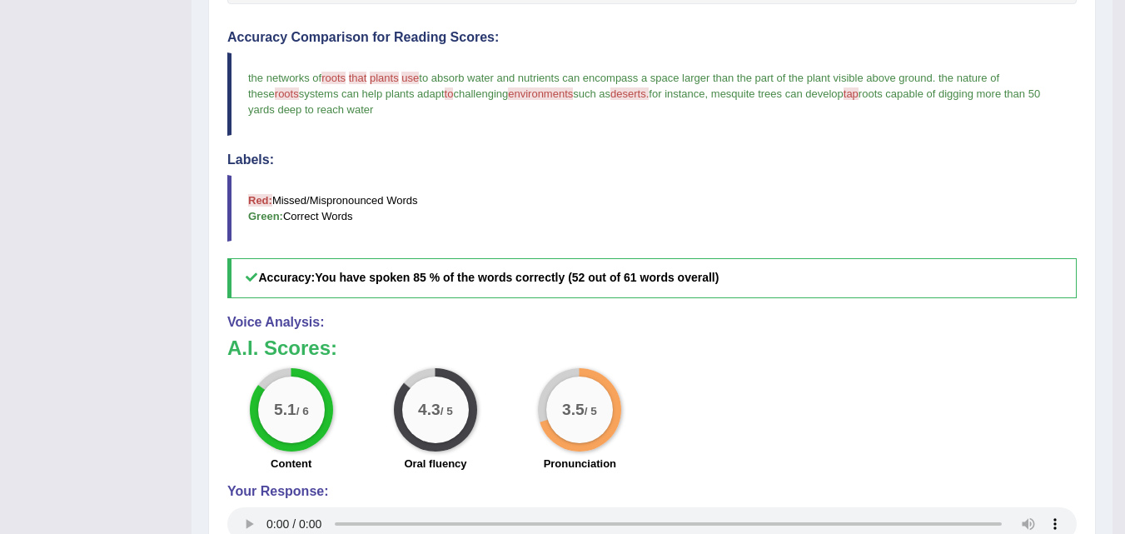
scroll to position [525, 0]
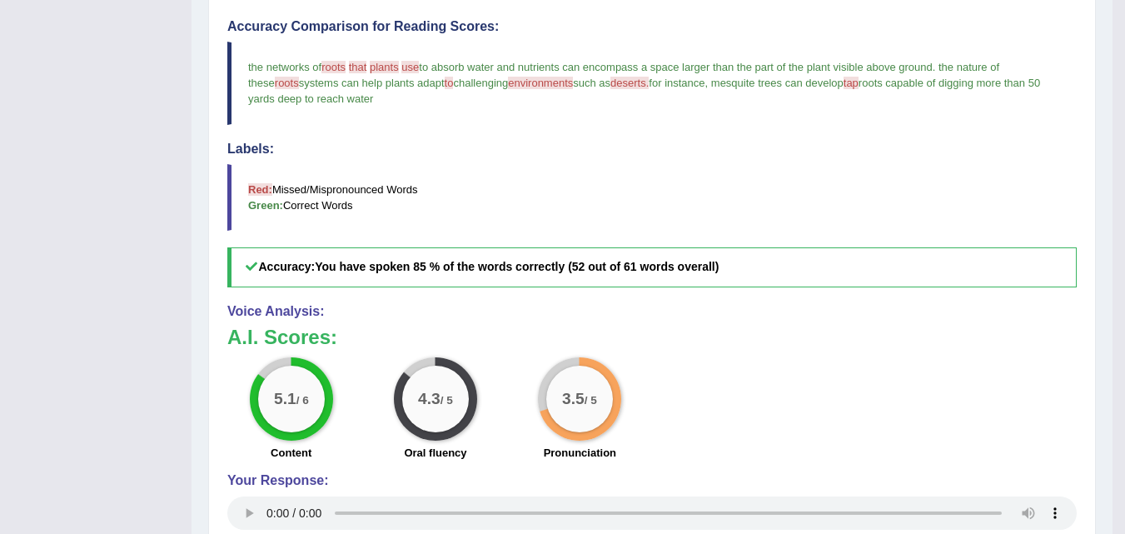
click at [965, 432] on div "5.1 / 6 Content 4.3 / 5 Oral fluency 3.5 / 5 Pronunciation" at bounding box center [652, 410] width 866 height 107
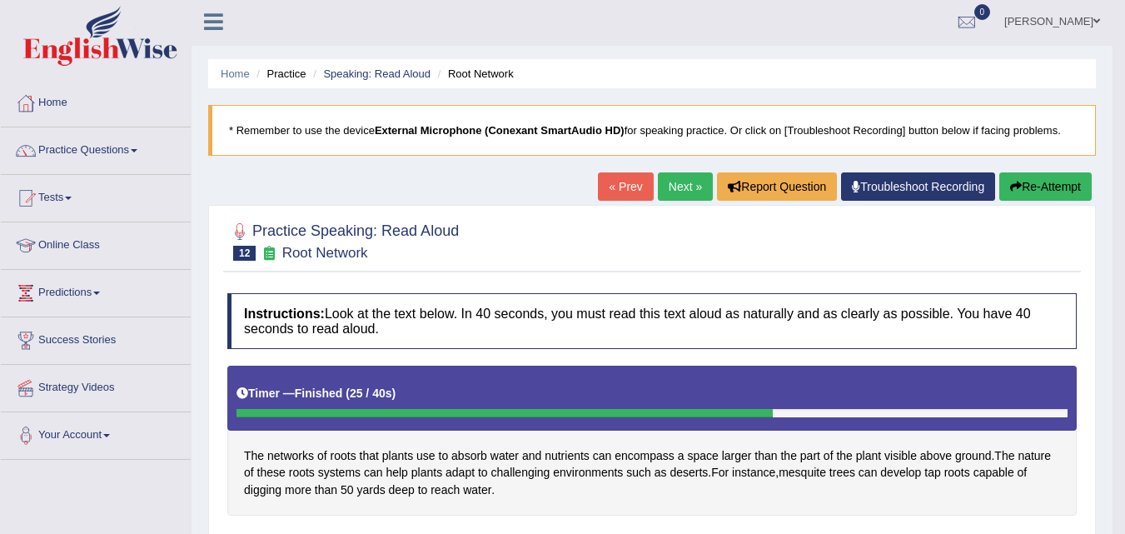
scroll to position [0, 0]
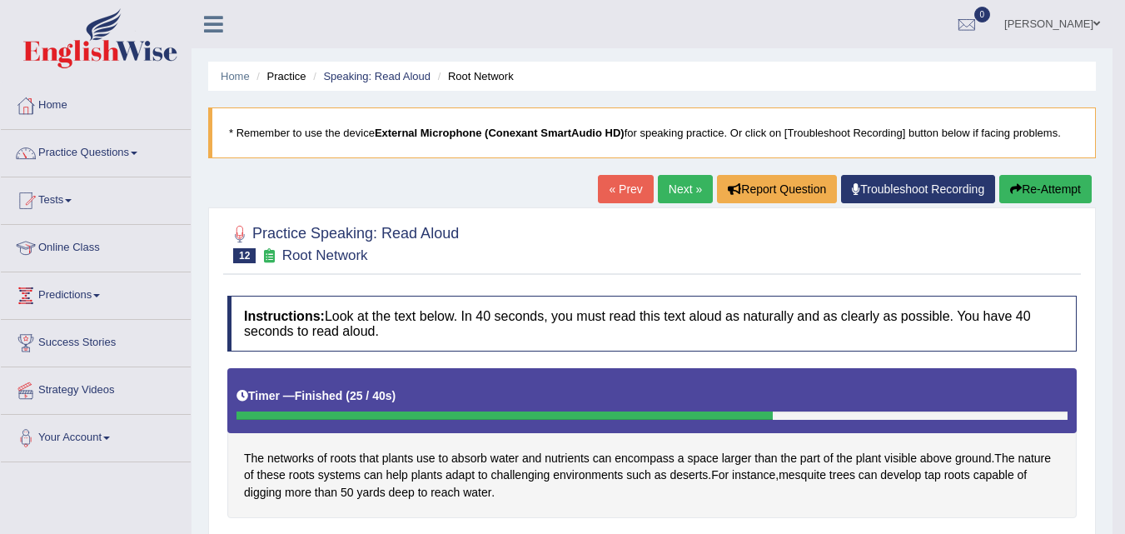
click at [93, 164] on link "Practice Questions" at bounding box center [96, 151] width 190 height 42
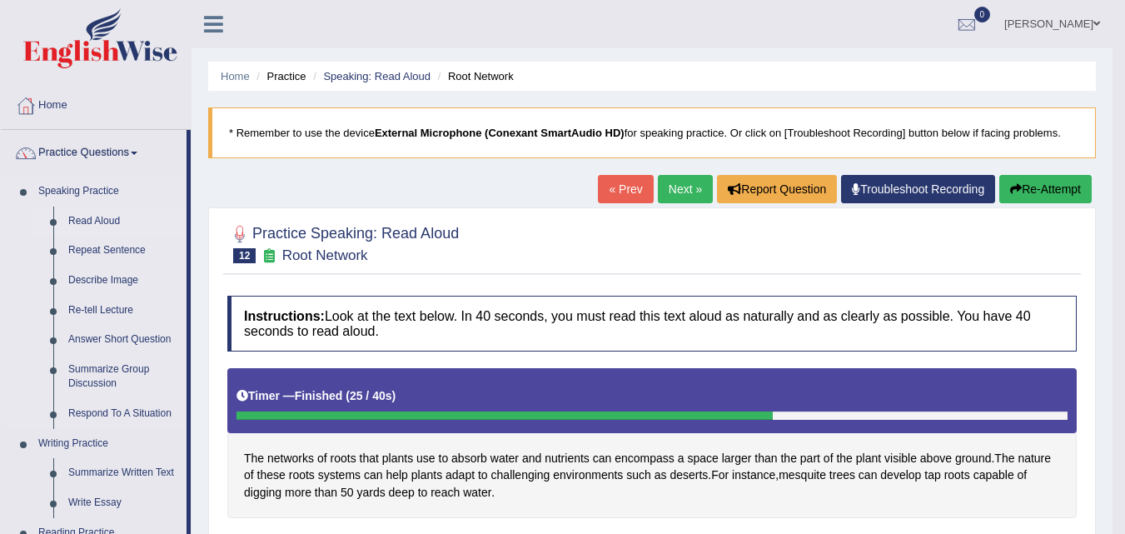
click at [94, 224] on link "Read Aloud" at bounding box center [124, 221] width 126 height 30
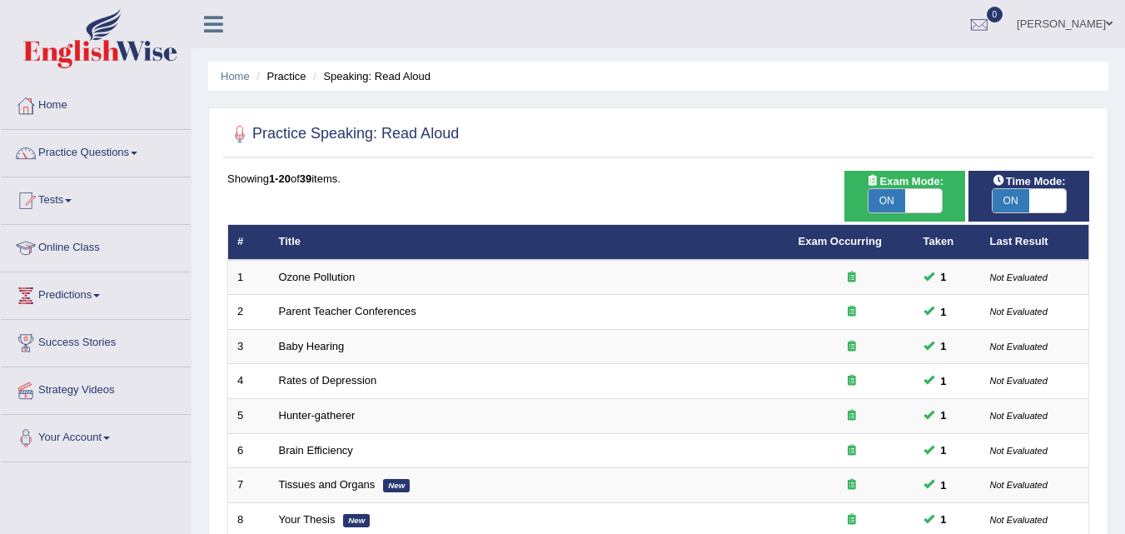
checkbox input "false"
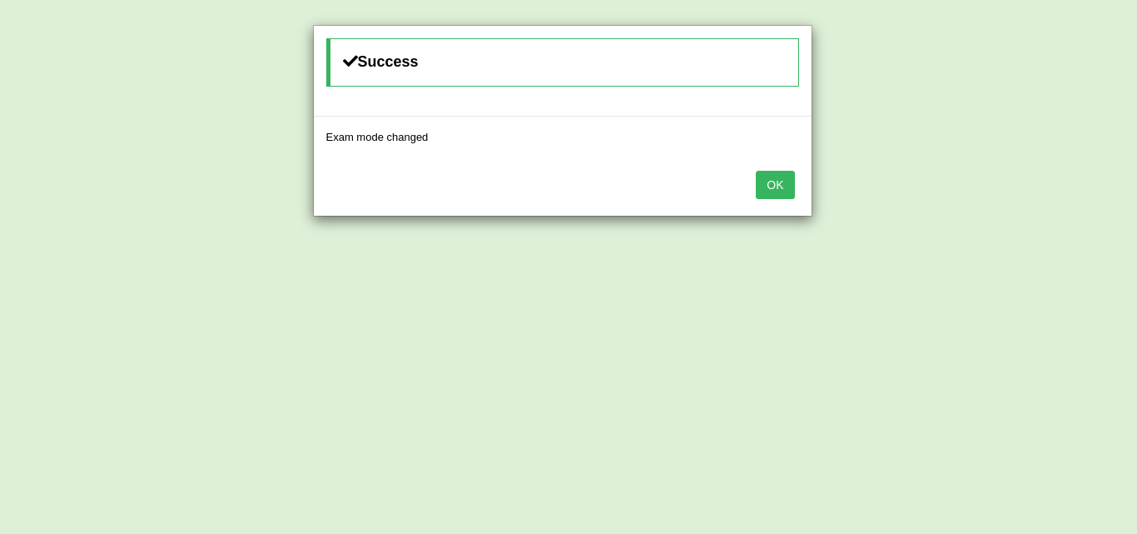
click at [773, 178] on button "OK" at bounding box center [775, 185] width 38 height 28
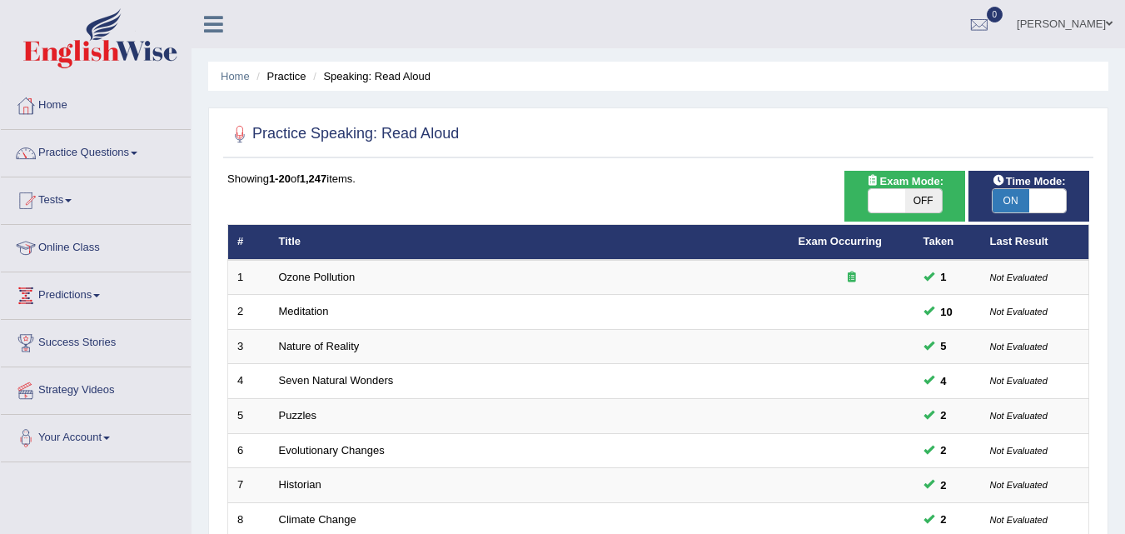
click at [116, 158] on link "Practice Questions" at bounding box center [96, 151] width 190 height 42
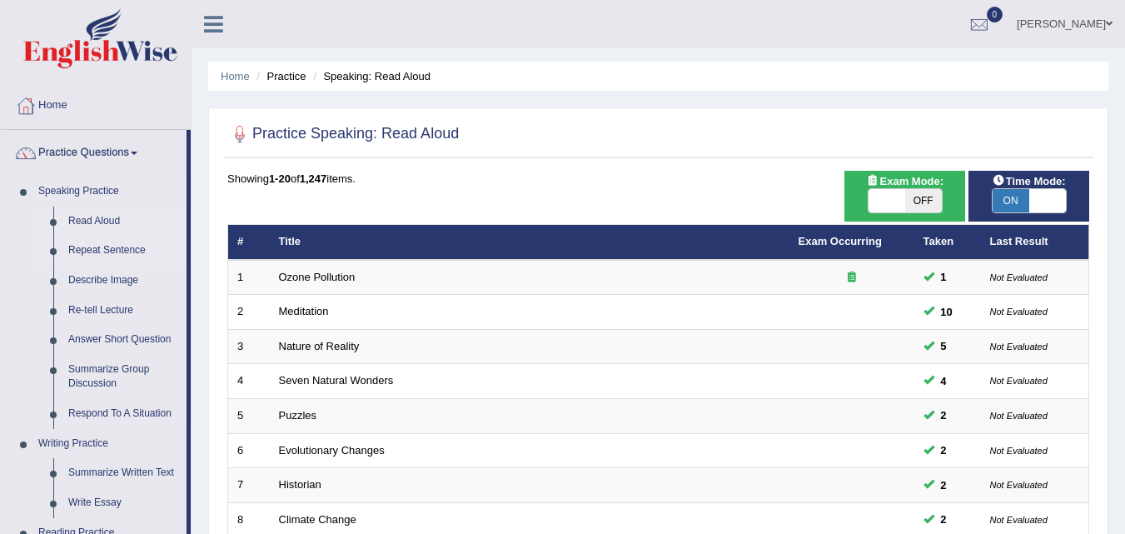
click at [126, 251] on link "Repeat Sentence" at bounding box center [124, 251] width 126 height 30
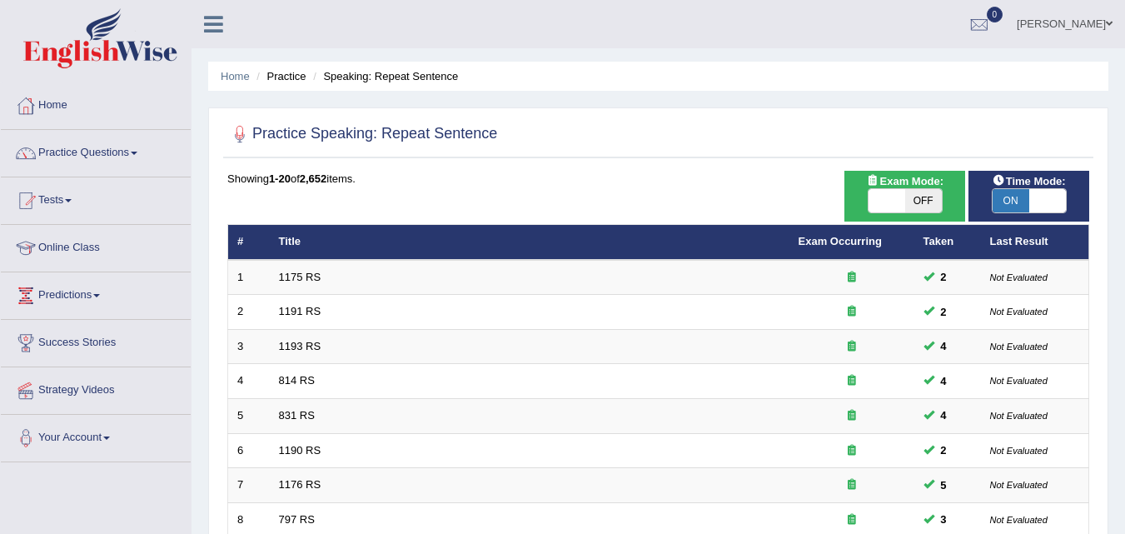
click at [137, 153] on span at bounding box center [134, 153] width 7 height 3
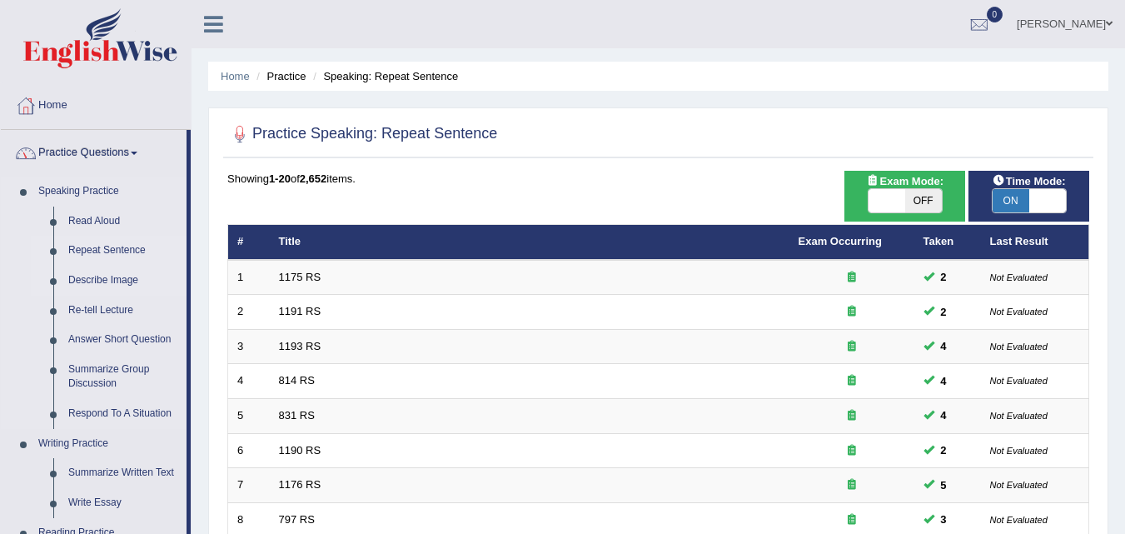
click at [124, 278] on link "Describe Image" at bounding box center [124, 281] width 126 height 30
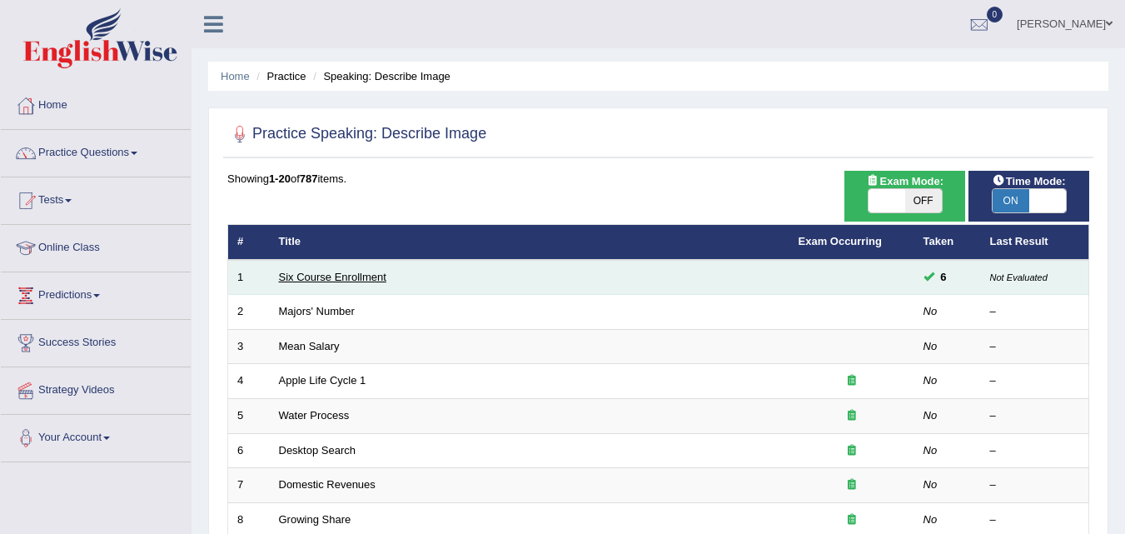
click at [365, 277] on link "Six Course Enrollment" at bounding box center [332, 277] width 107 height 12
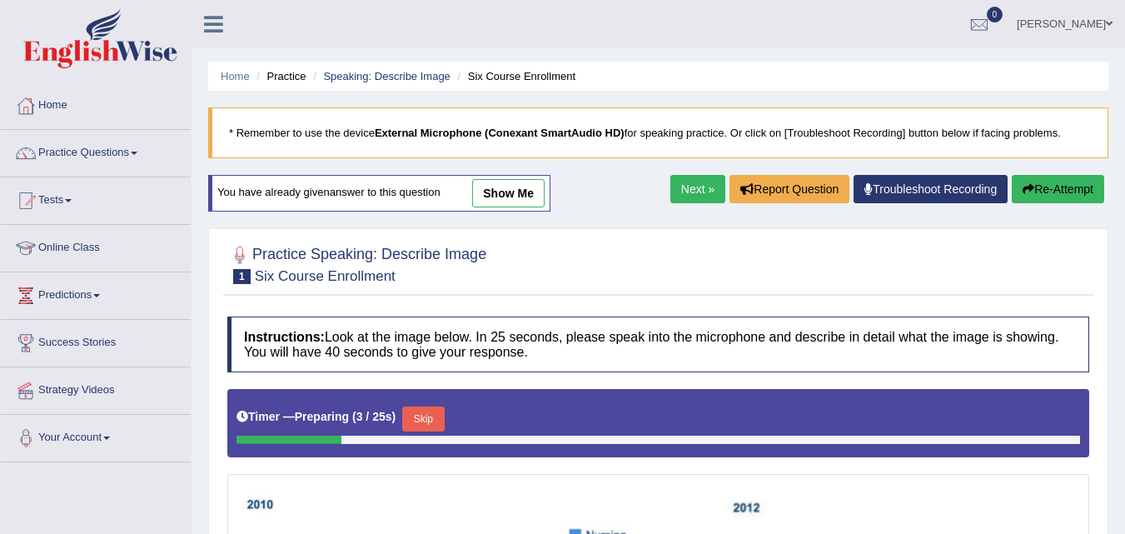
click at [137, 153] on span at bounding box center [134, 153] width 7 height 3
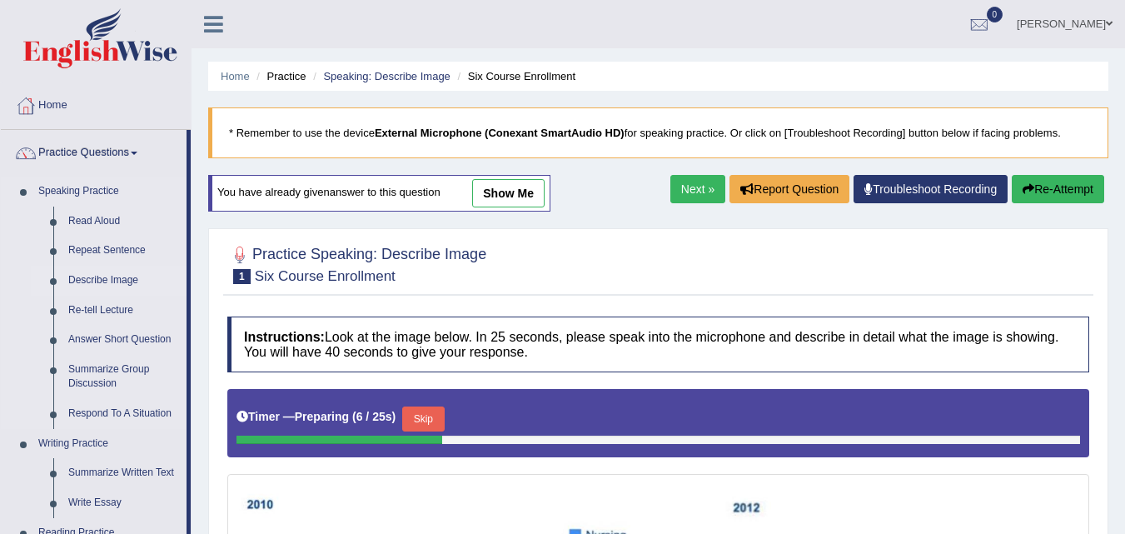
click at [130, 286] on link "Describe Image" at bounding box center [124, 281] width 126 height 30
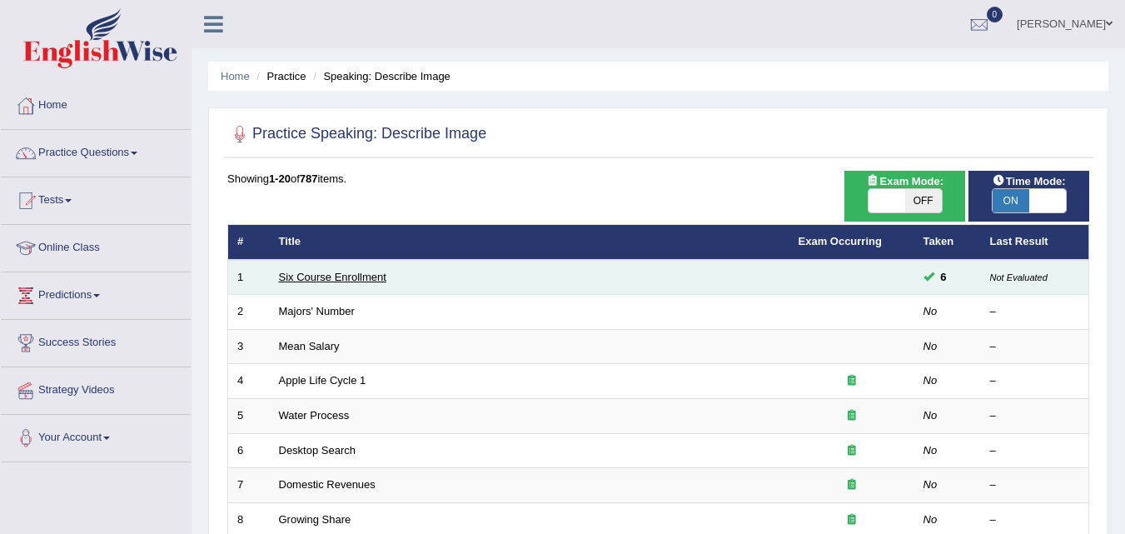
click at [369, 281] on link "Six Course Enrollment" at bounding box center [332, 277] width 107 height 12
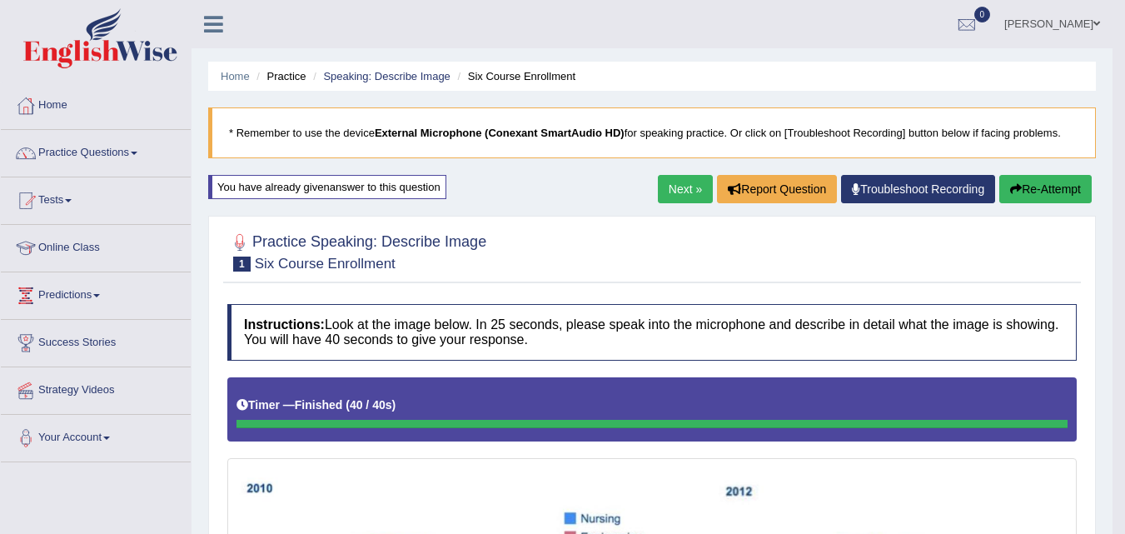
click at [123, 150] on link "Practice Questions" at bounding box center [96, 151] width 190 height 42
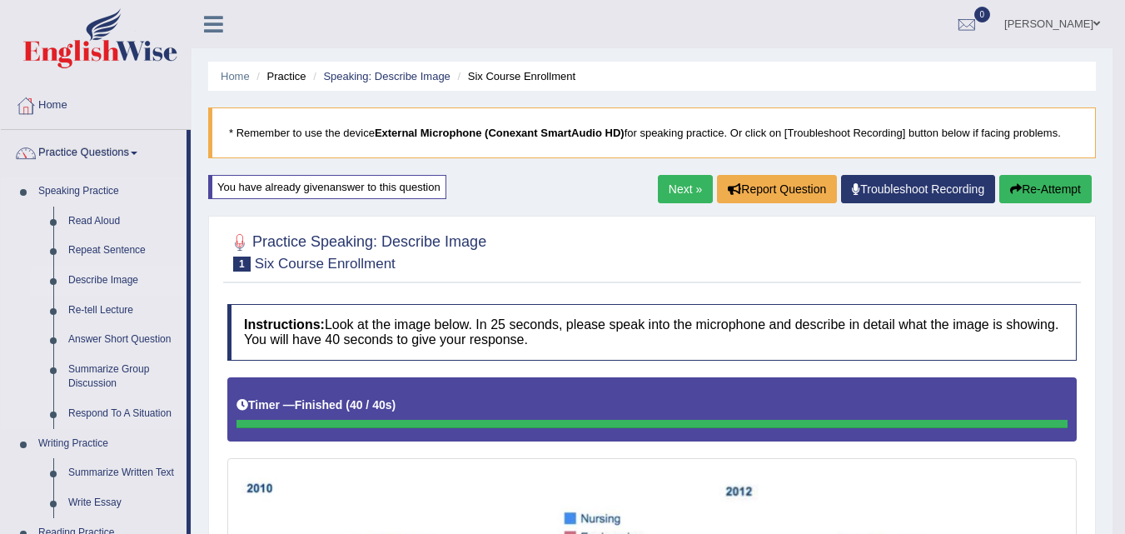
click at [136, 271] on link "Describe Image" at bounding box center [124, 281] width 126 height 30
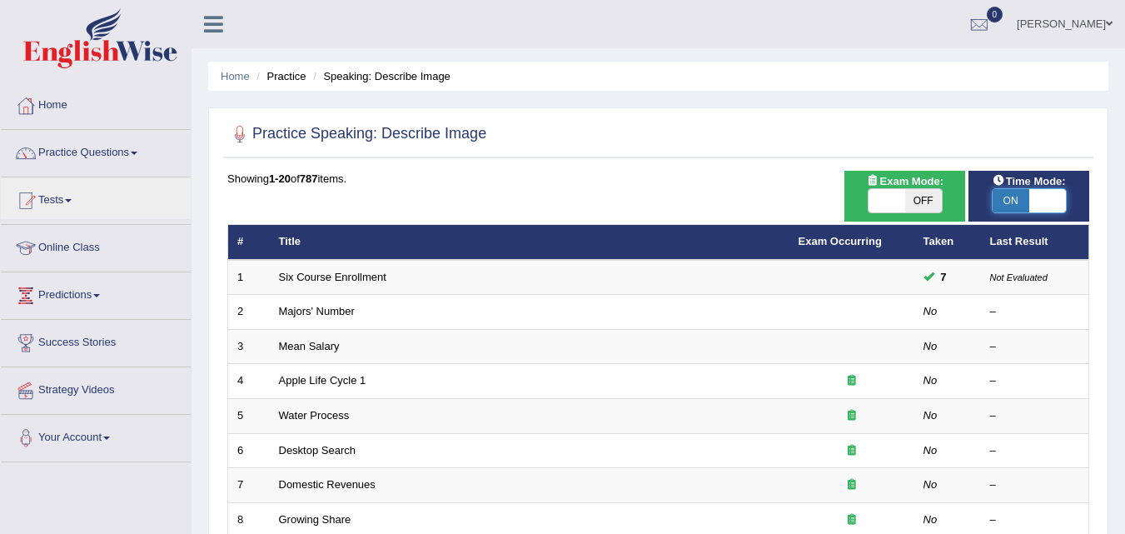
checkbox input "false"
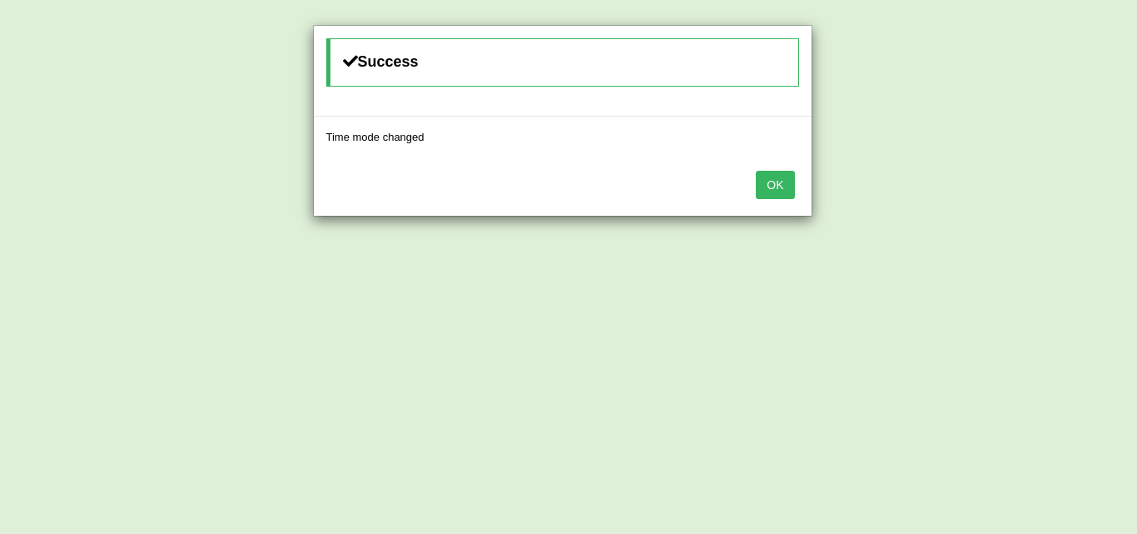
click at [776, 191] on button "OK" at bounding box center [775, 185] width 38 height 28
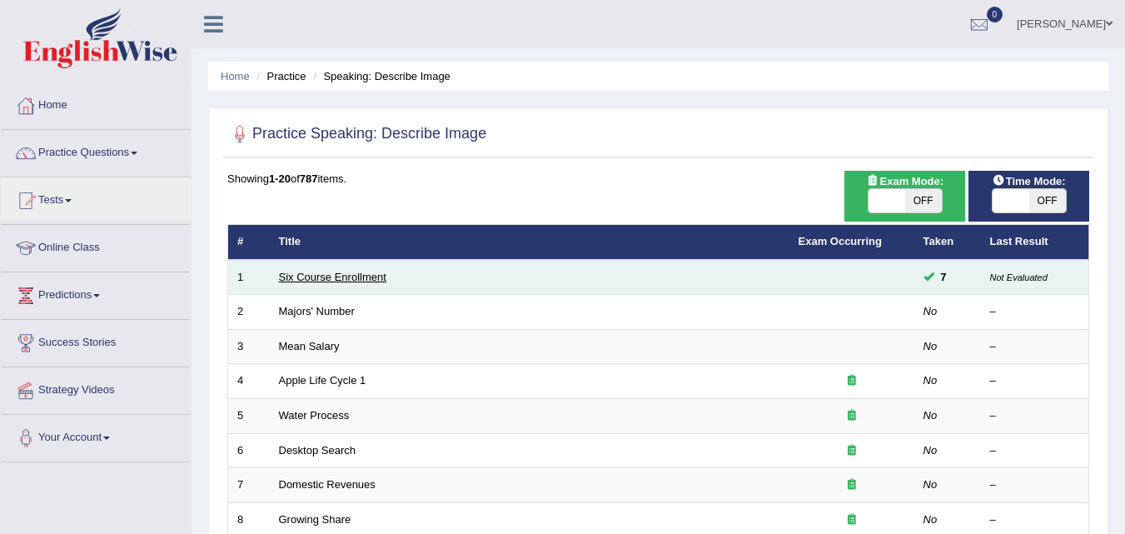
click at [337, 280] on link "Six Course Enrollment" at bounding box center [332, 277] width 107 height 12
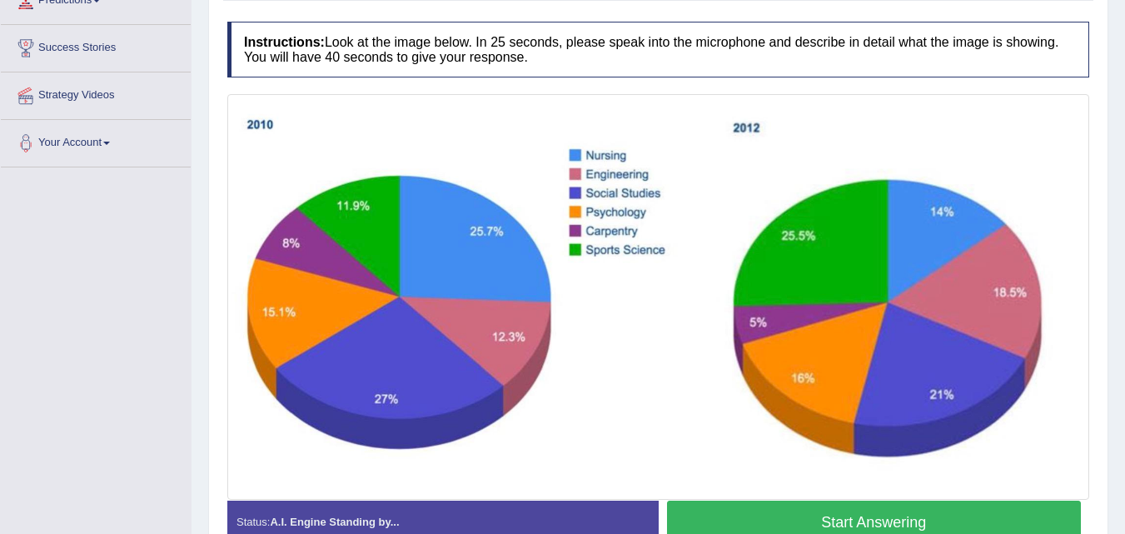
scroll to position [299, 0]
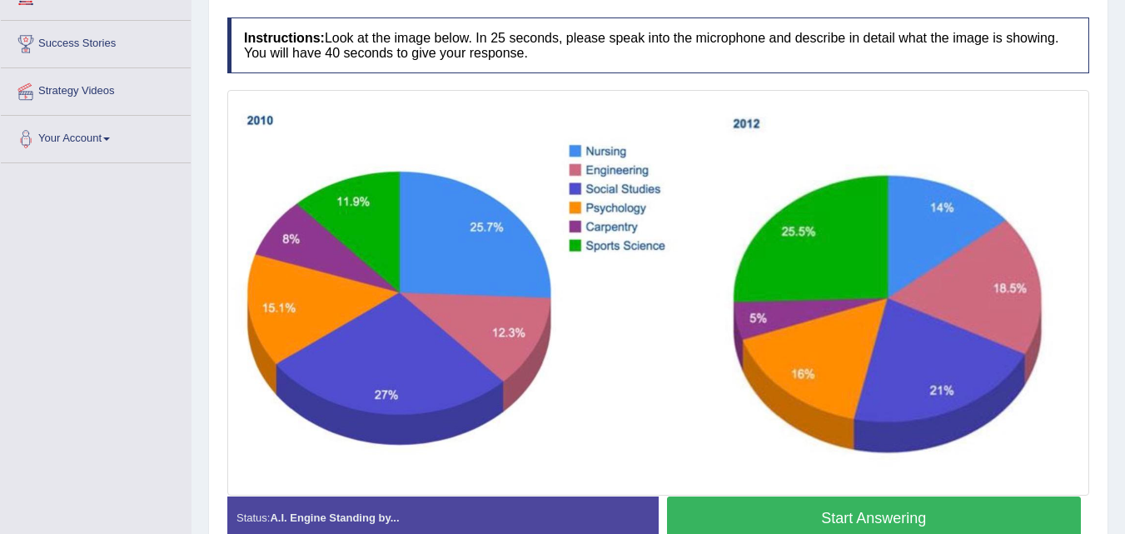
click at [748, 520] on button "Start Answering" at bounding box center [874, 517] width 415 height 42
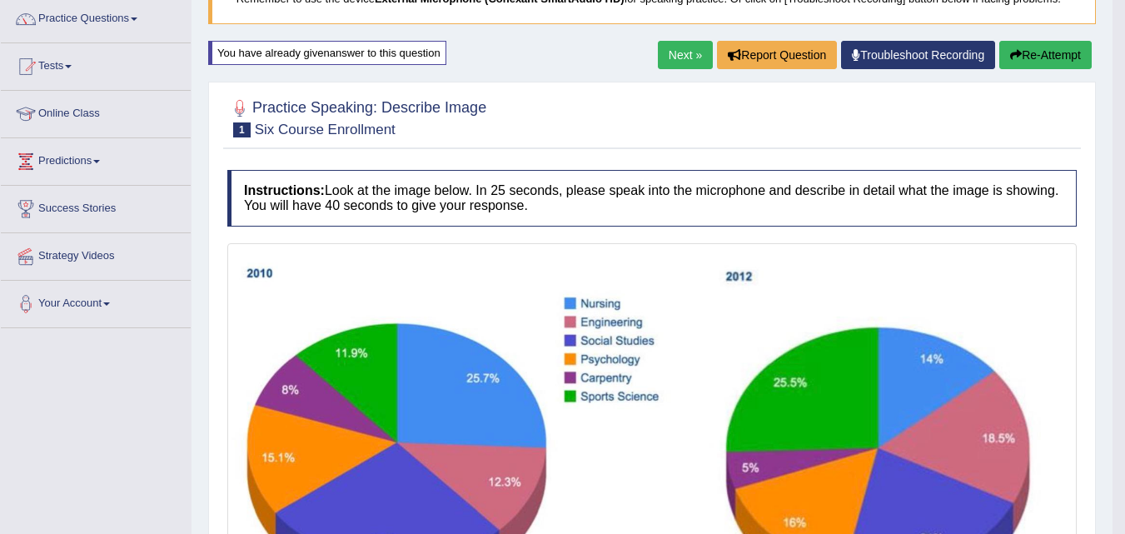
scroll to position [128, 0]
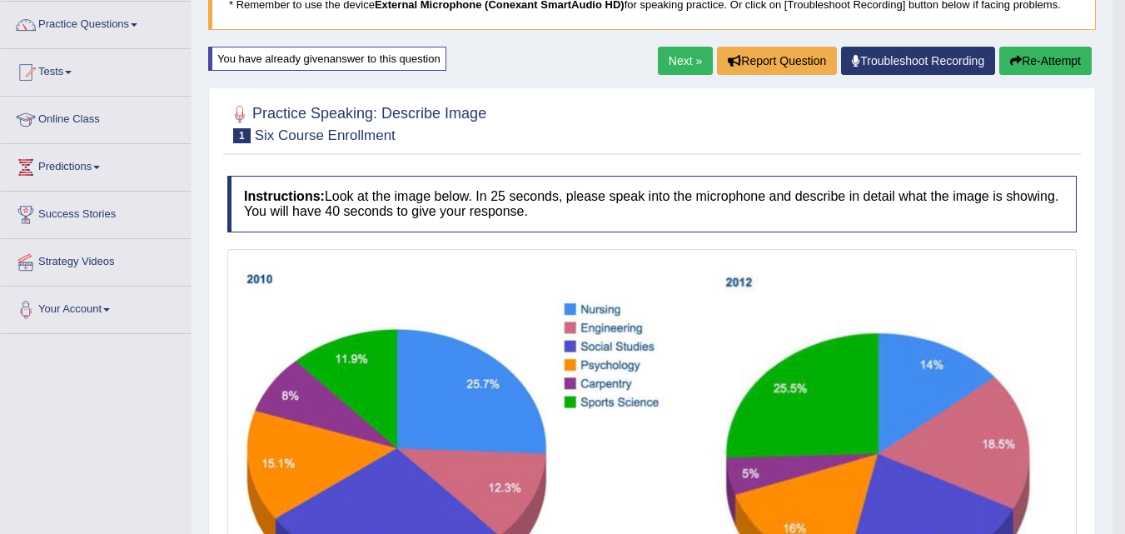
click at [1031, 369] on img at bounding box center [651, 448] width 841 height 391
click at [664, 66] on link "Next »" at bounding box center [685, 61] width 55 height 28
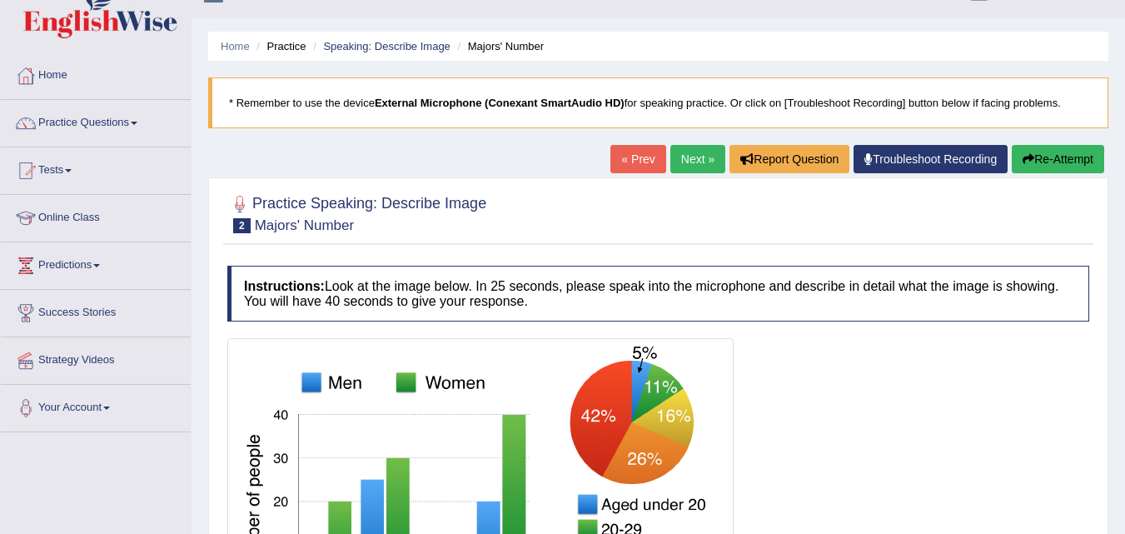
scroll to position [27, 0]
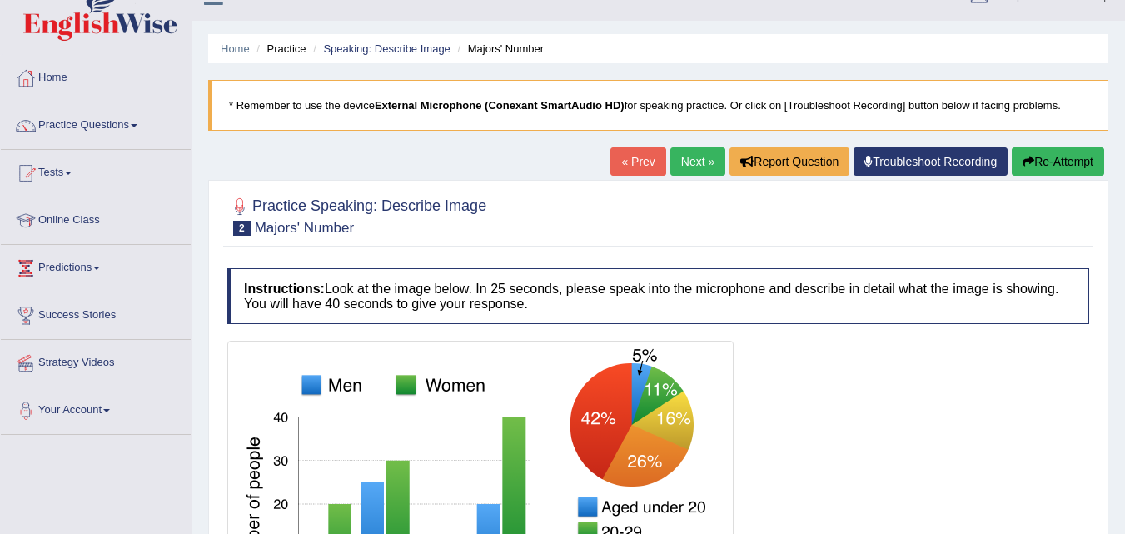
click at [616, 171] on link "« Prev" at bounding box center [637, 161] width 55 height 28
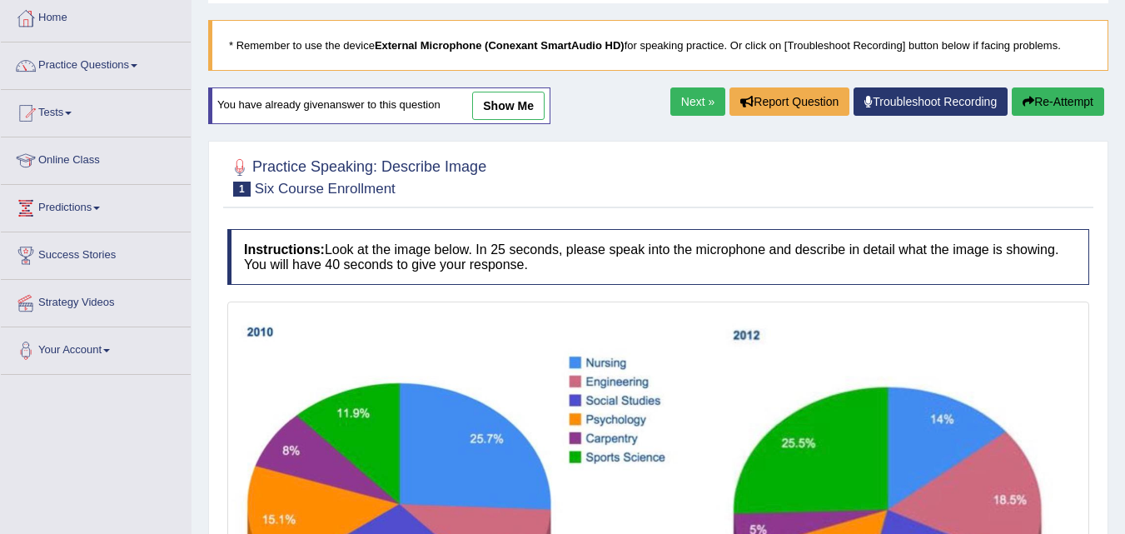
scroll to position [108, 0]
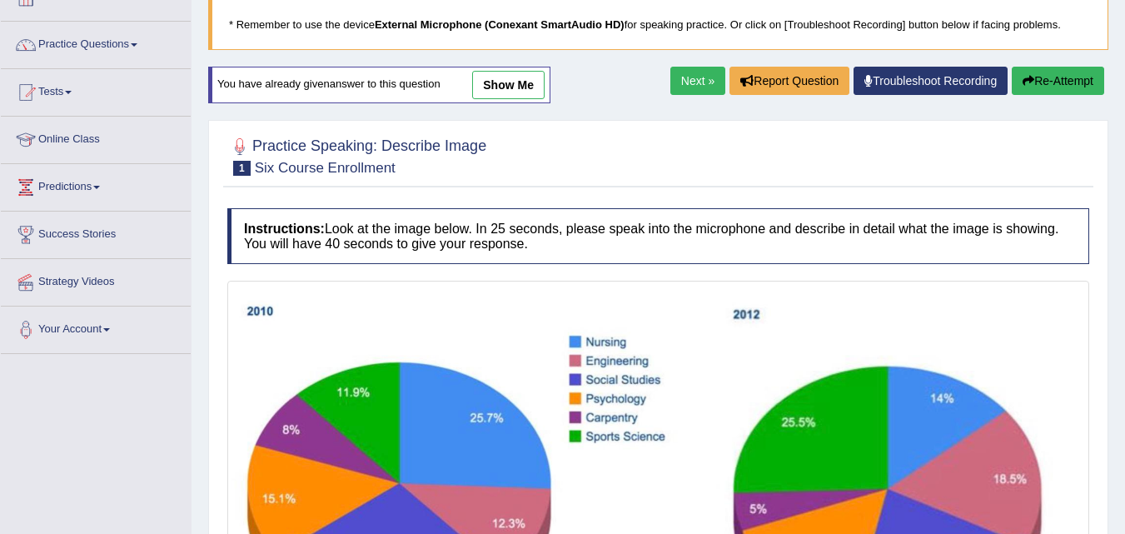
click at [1066, 81] on button "Re-Attempt" at bounding box center [1058, 81] width 92 height 28
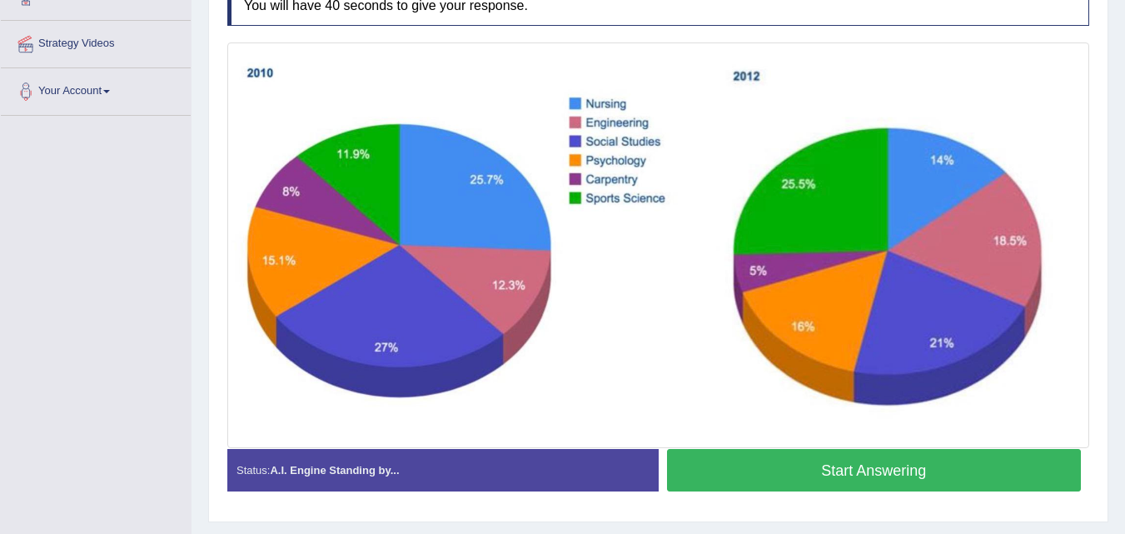
scroll to position [341, 0]
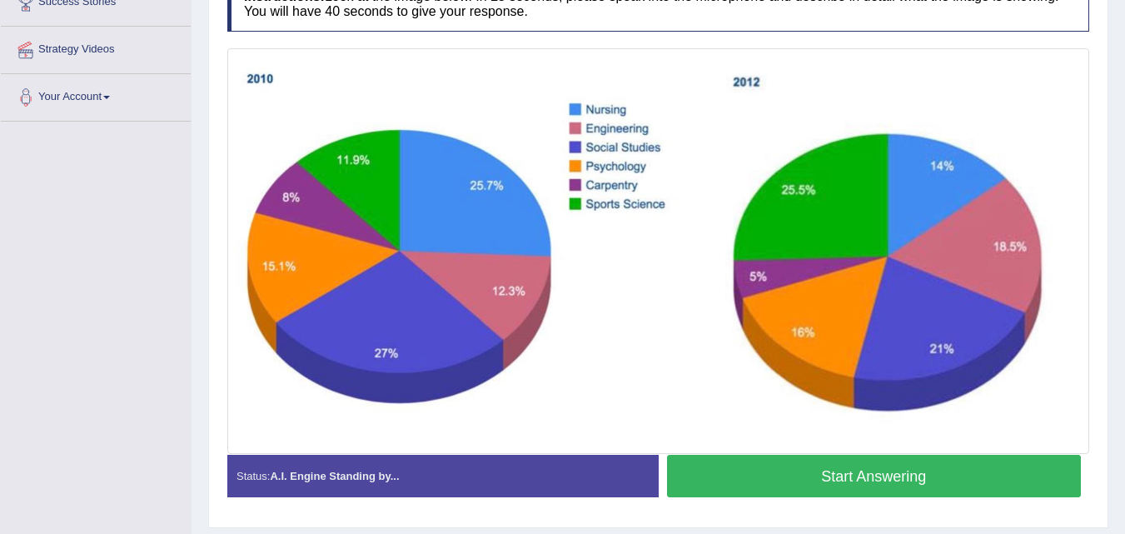
click at [971, 470] on button "Start Answering" at bounding box center [874, 476] width 415 height 42
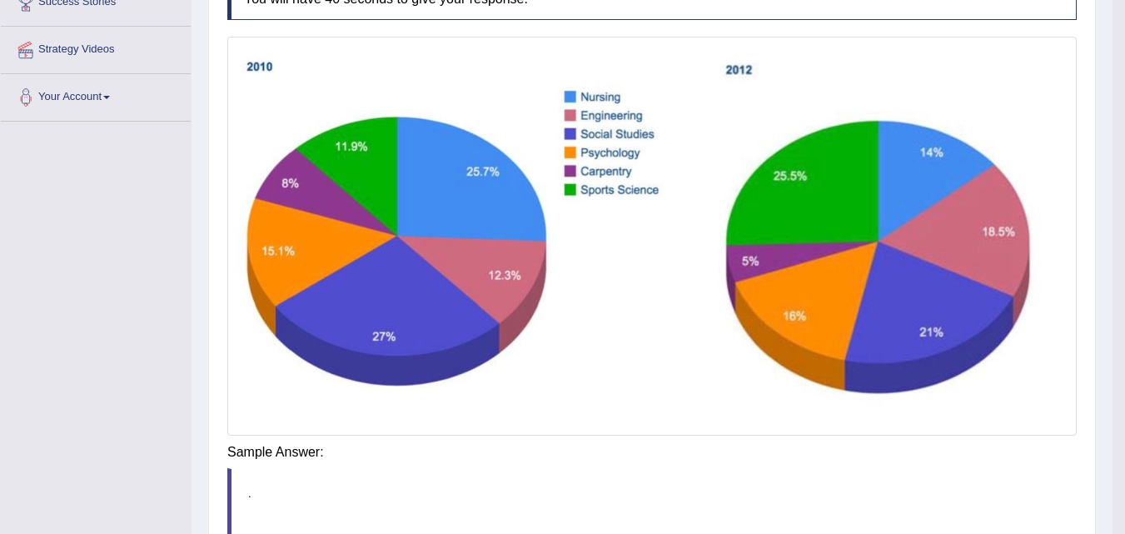
click at [986, 468] on blockquote "." at bounding box center [651, 510] width 849 height 84
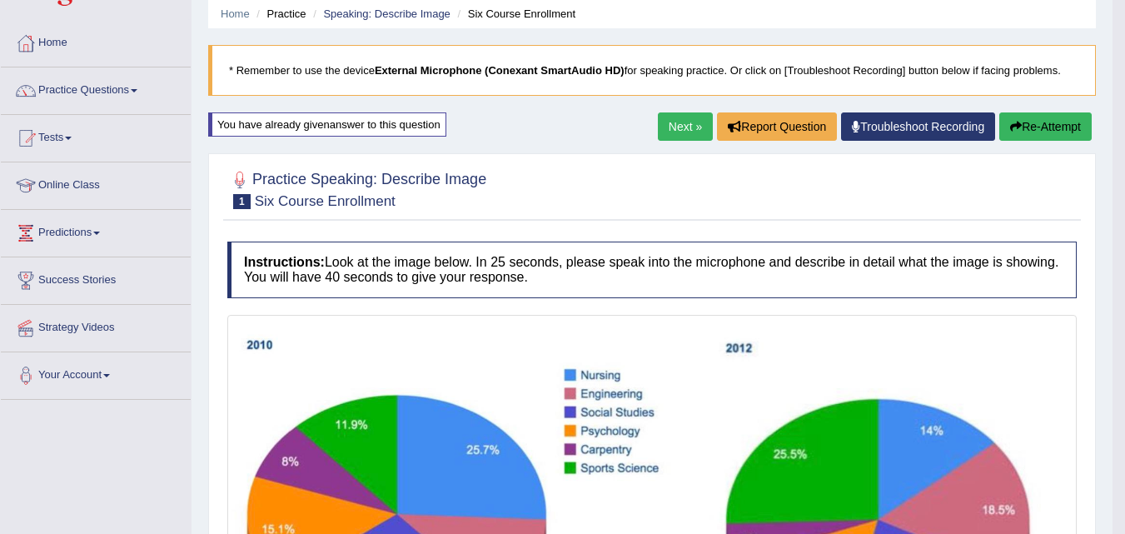
scroll to position [62, 0]
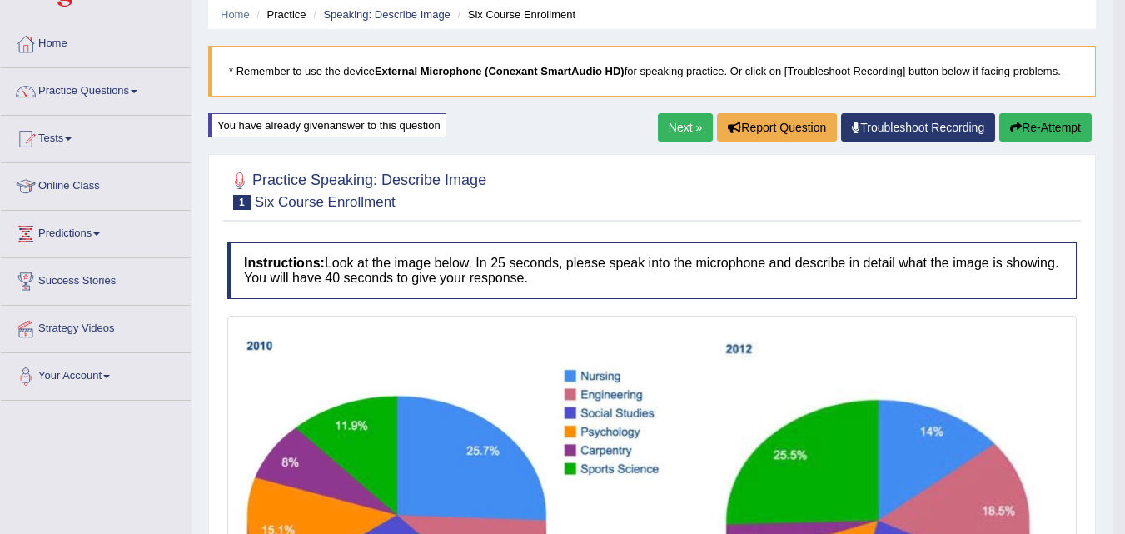
click at [1049, 126] on button "Re-Attempt" at bounding box center [1045, 127] width 92 height 28
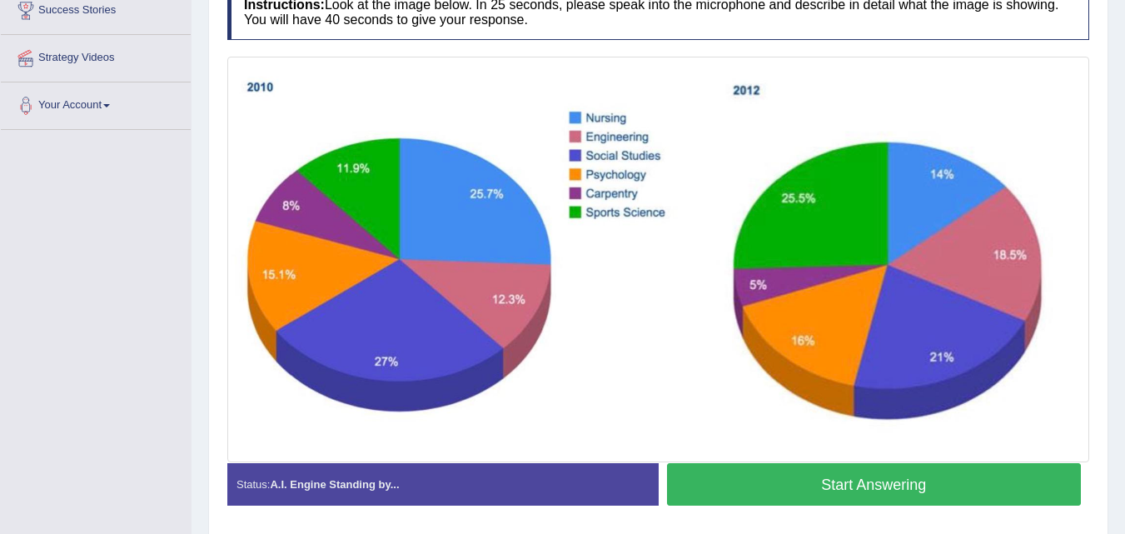
scroll to position [336, 0]
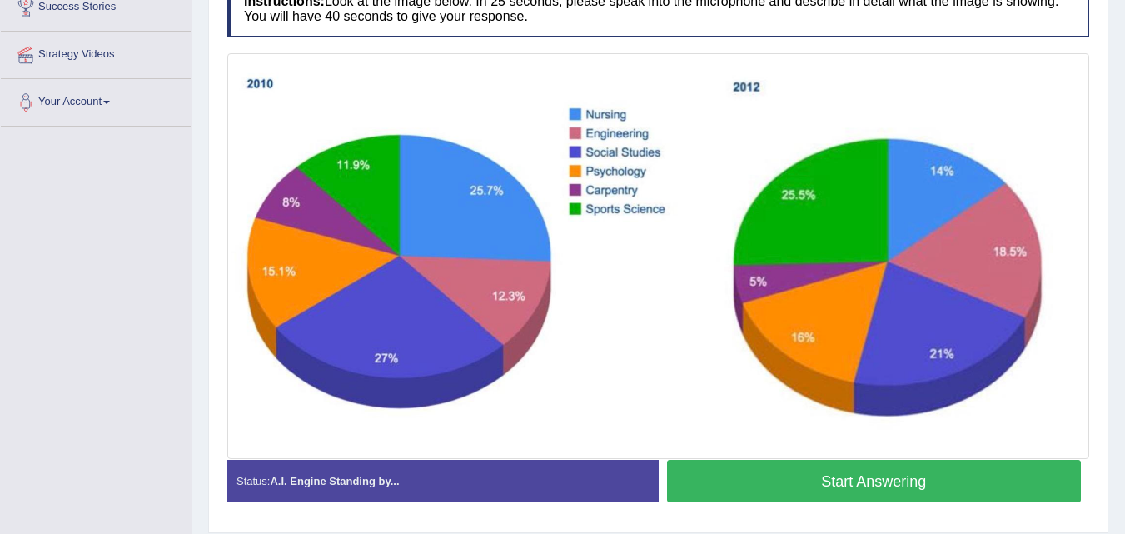
click at [1002, 479] on button "Start Answering" at bounding box center [874, 481] width 415 height 42
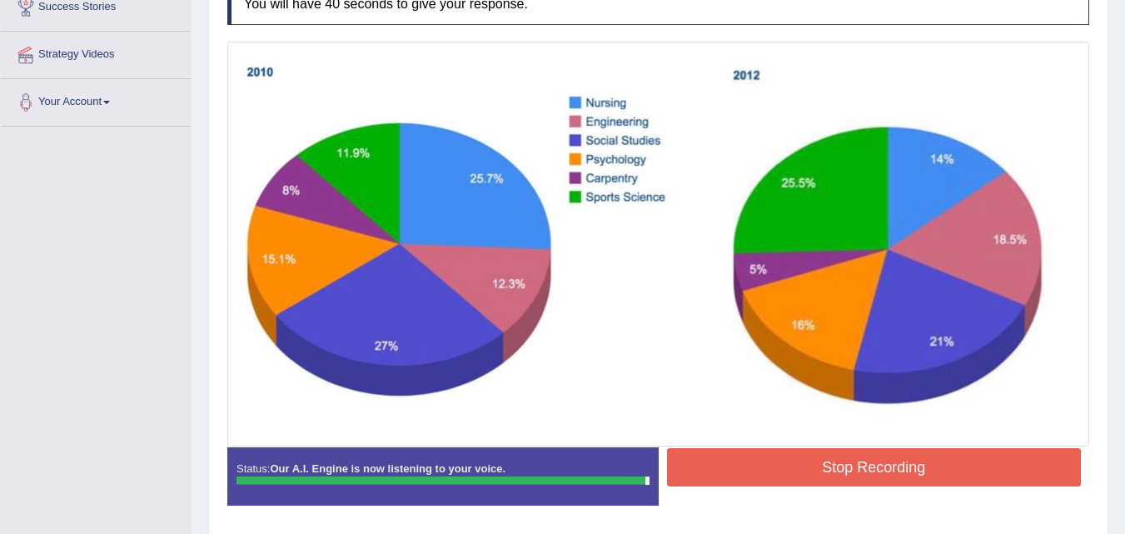
click at [1004, 468] on button "Stop Recording" at bounding box center [874, 467] width 415 height 38
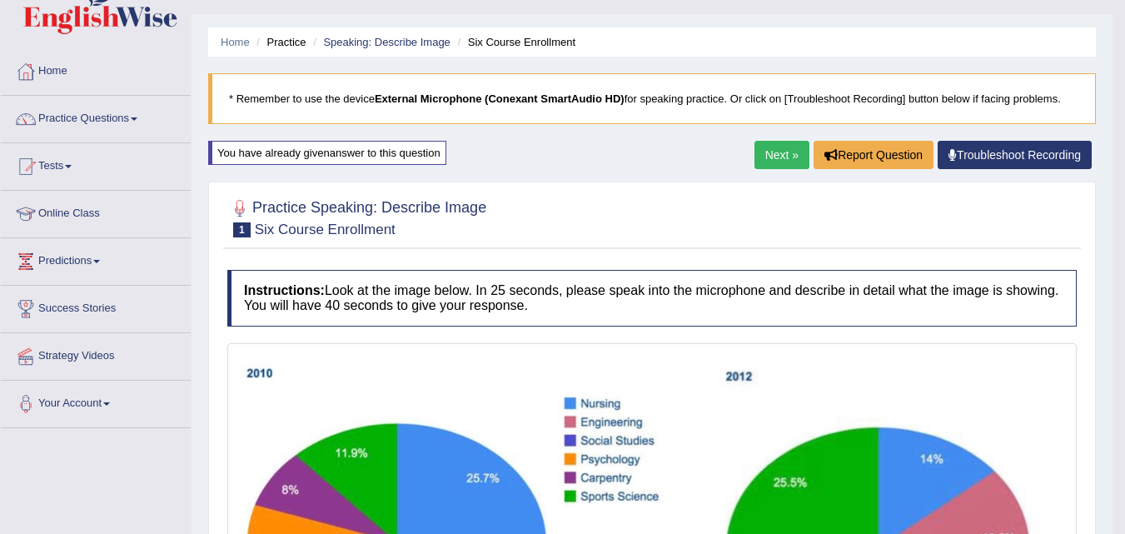
scroll to position [42, 0]
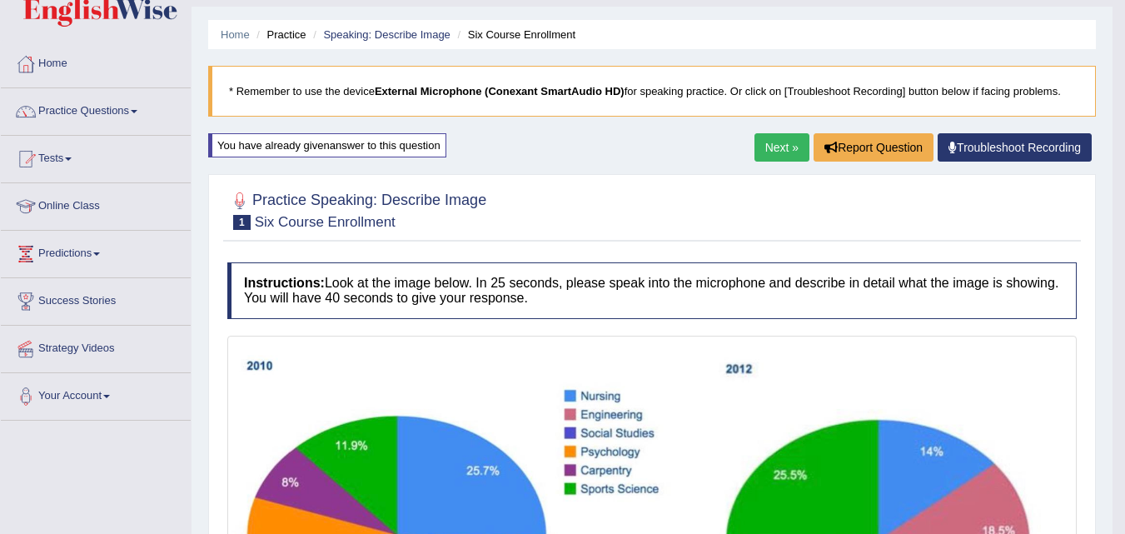
click at [772, 150] on link "Next »" at bounding box center [781, 147] width 55 height 28
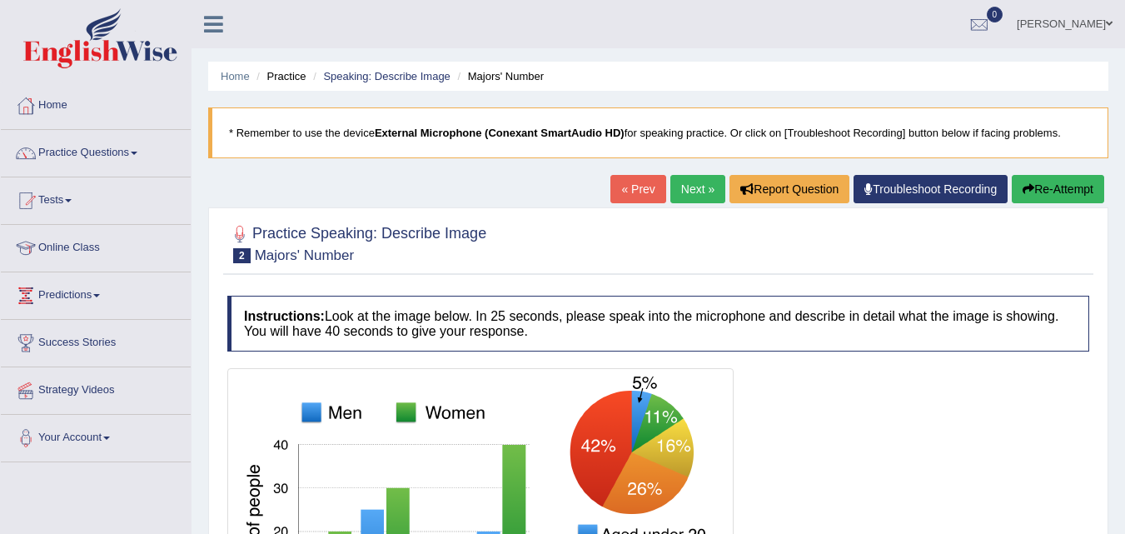
click at [640, 203] on link "« Prev" at bounding box center [637, 189] width 55 height 28
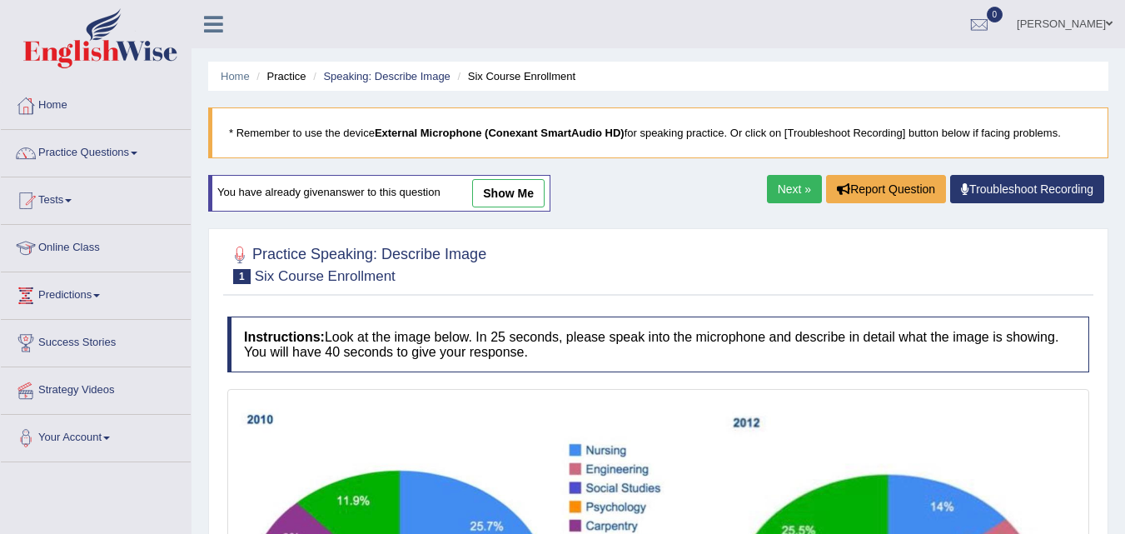
click at [127, 161] on link "Practice Questions" at bounding box center [96, 151] width 190 height 42
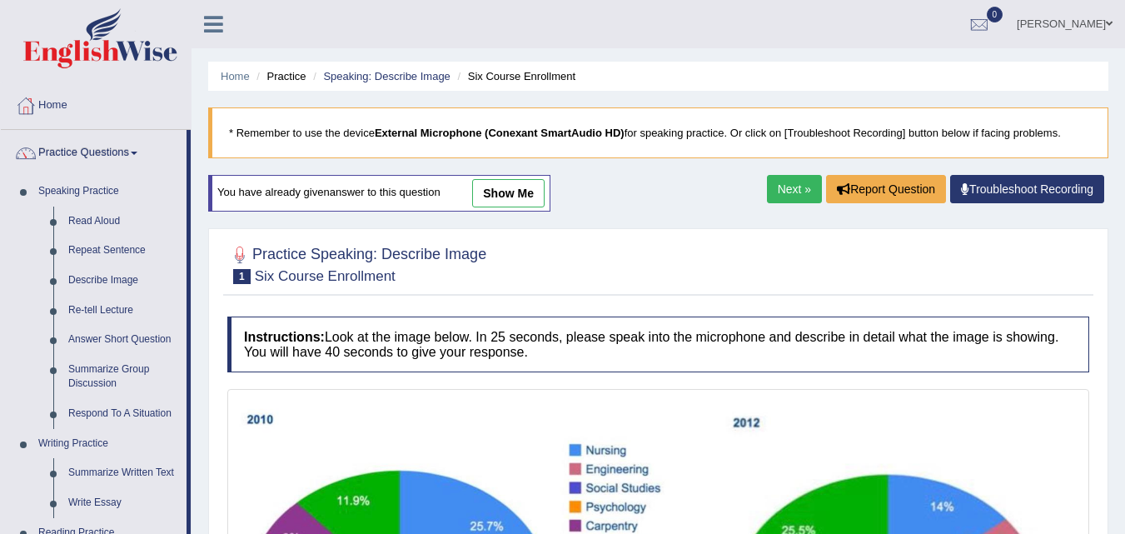
click at [788, 195] on link "Next »" at bounding box center [794, 189] width 55 height 28
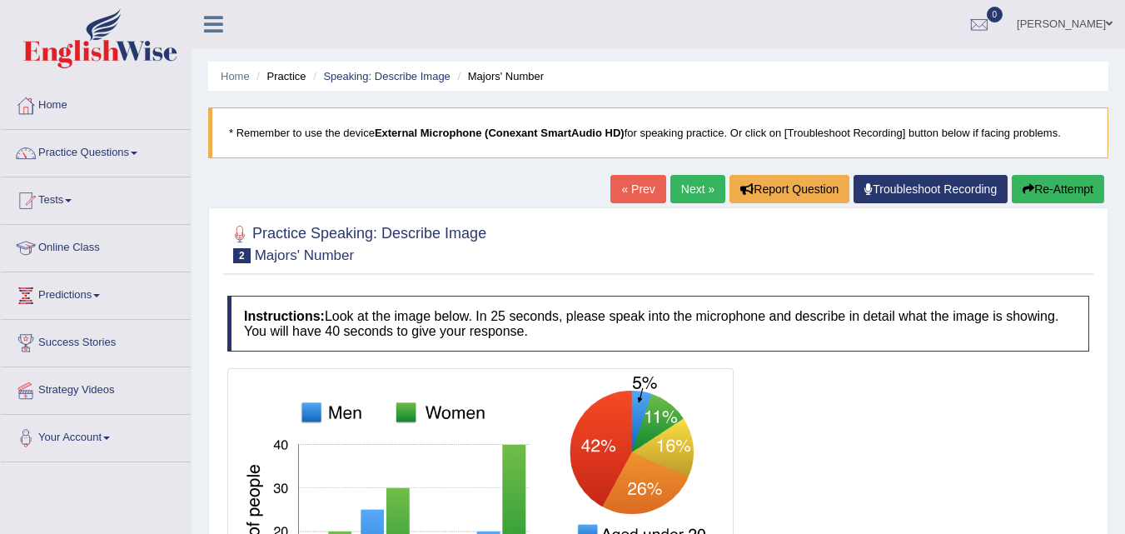
click at [1027, 425] on div at bounding box center [658, 513] width 862 height 291
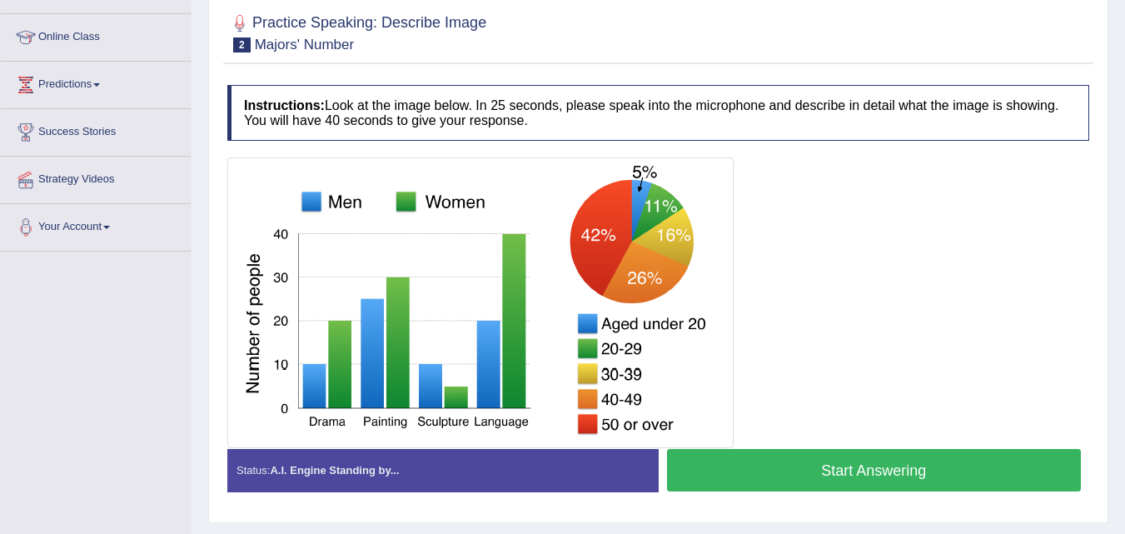
scroll to position [216, 0]
